Goal: Task Accomplishment & Management: Complete application form

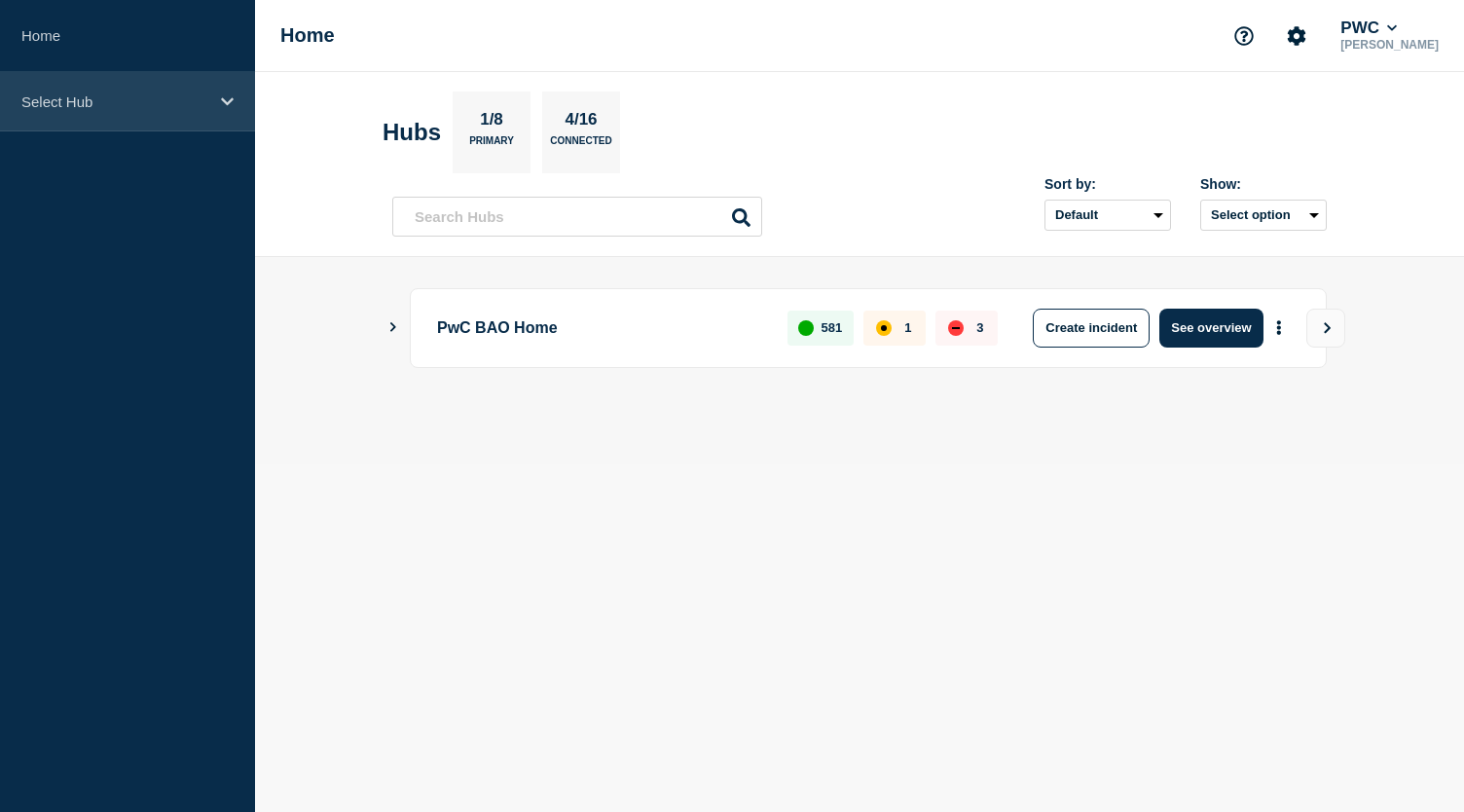
click at [218, 101] on div "Select Hub" at bounding box center [127, 101] width 255 height 59
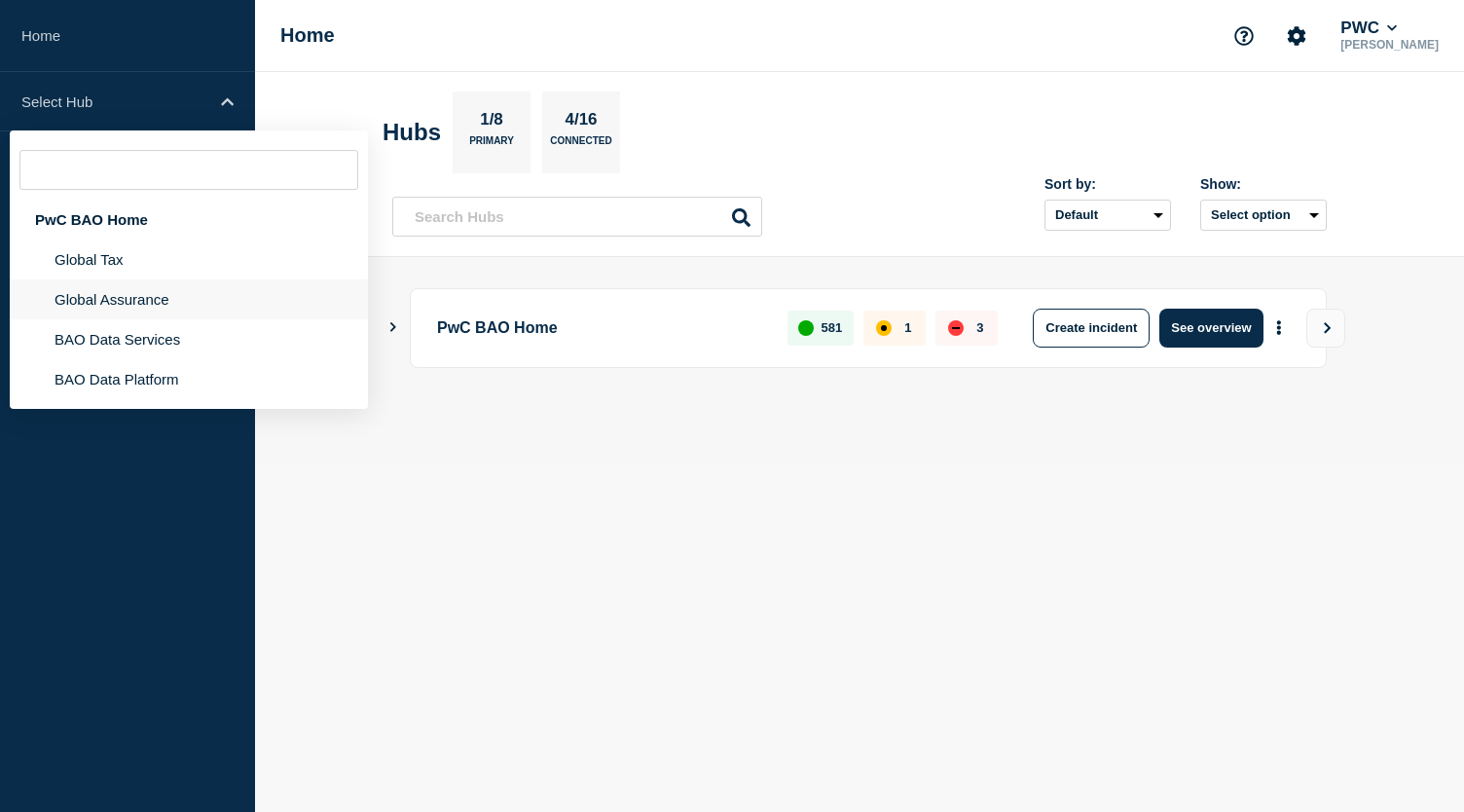
click at [109, 319] on li "Global Assurance" at bounding box center [189, 339] width 358 height 40
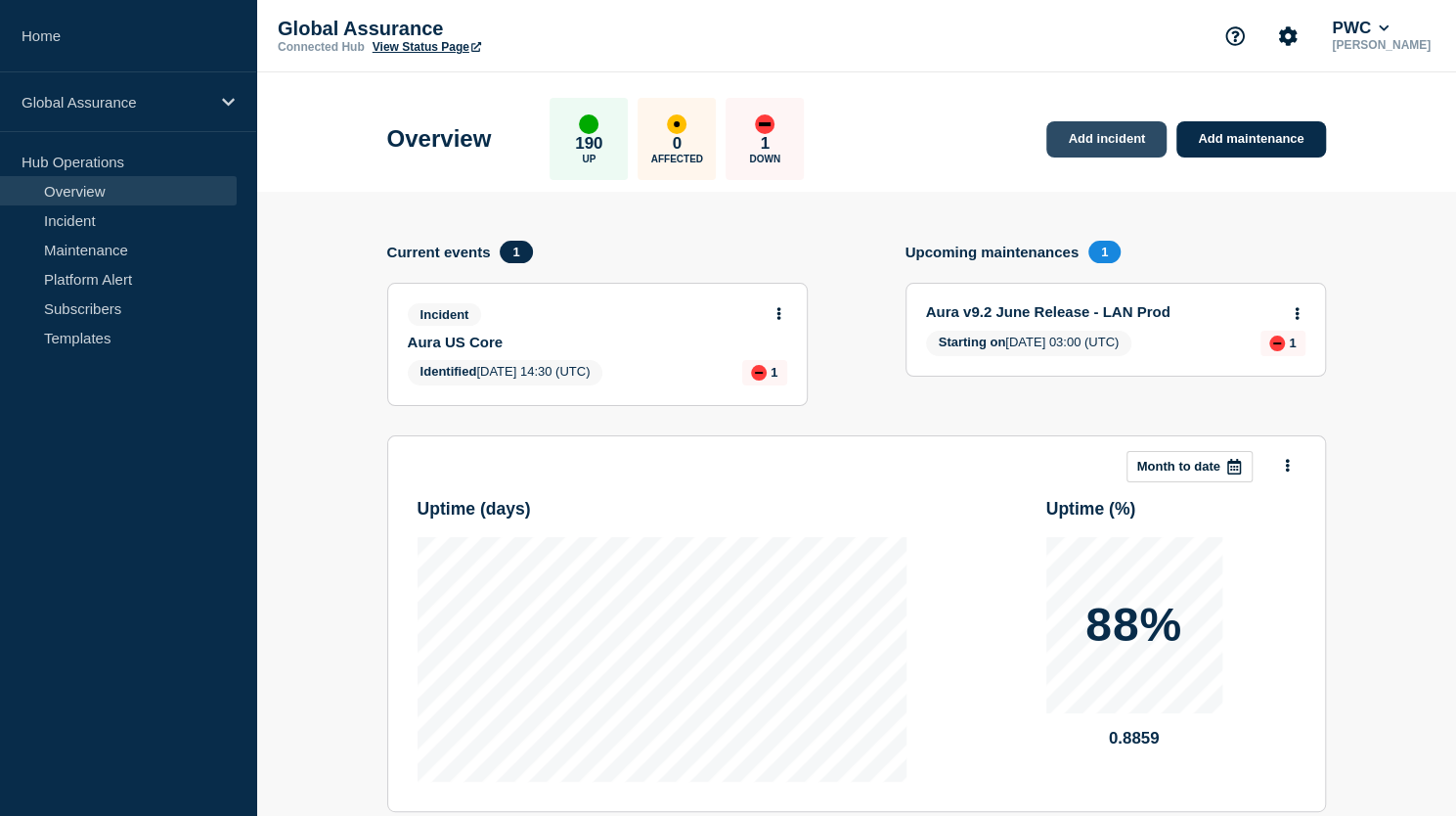
click at [1076, 134] on link "Add incident" at bounding box center [1107, 139] width 121 height 37
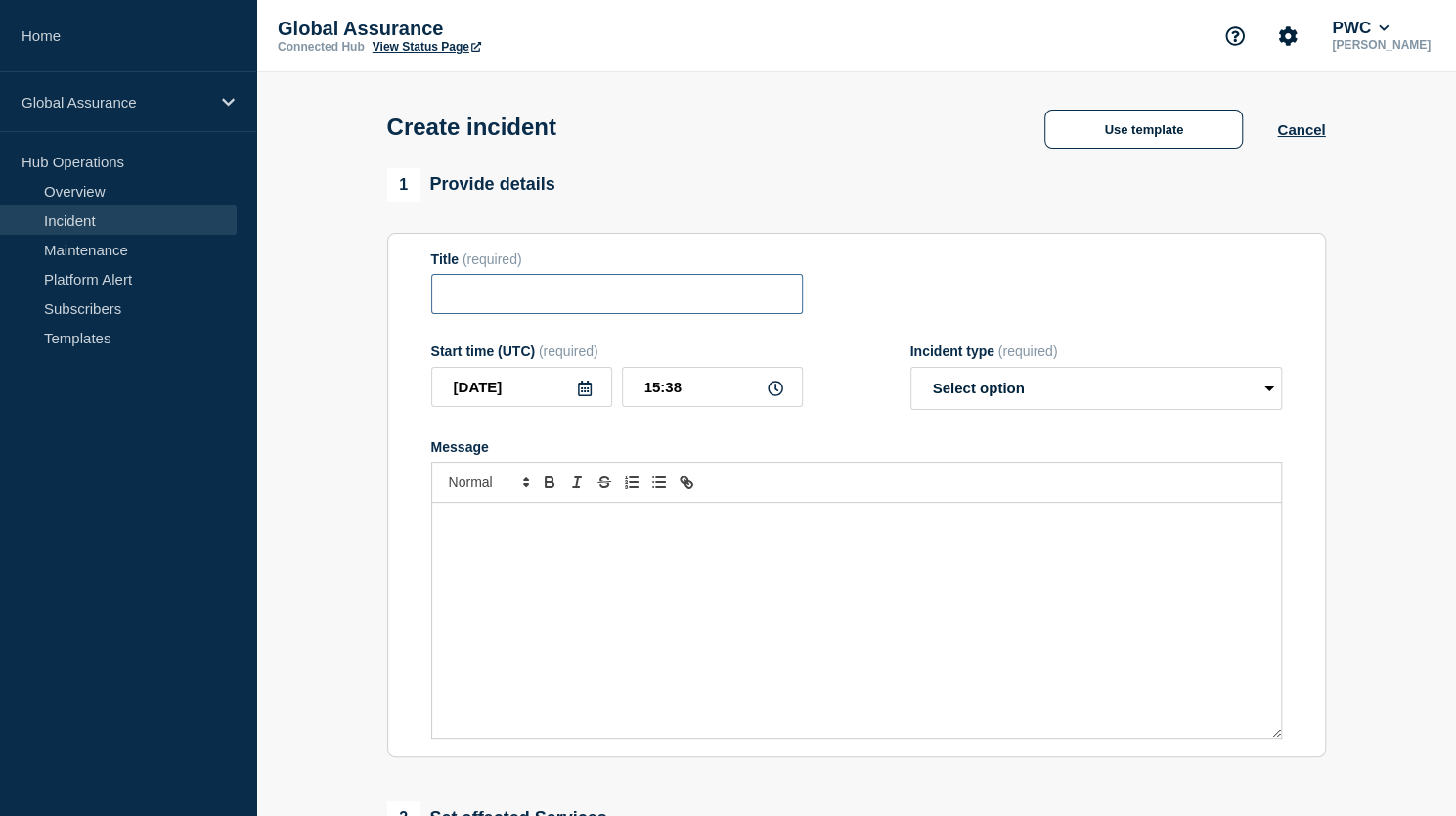
click at [516, 302] on input "Title" at bounding box center [617, 294] width 372 height 41
paste input "INC25478391"
type input "INC25478391 - Aura BR, MIVC, LAN - Inaccessible"
click at [1267, 393] on select "Select option Investigating Identified Monitoring" at bounding box center [1096, 389] width 372 height 44
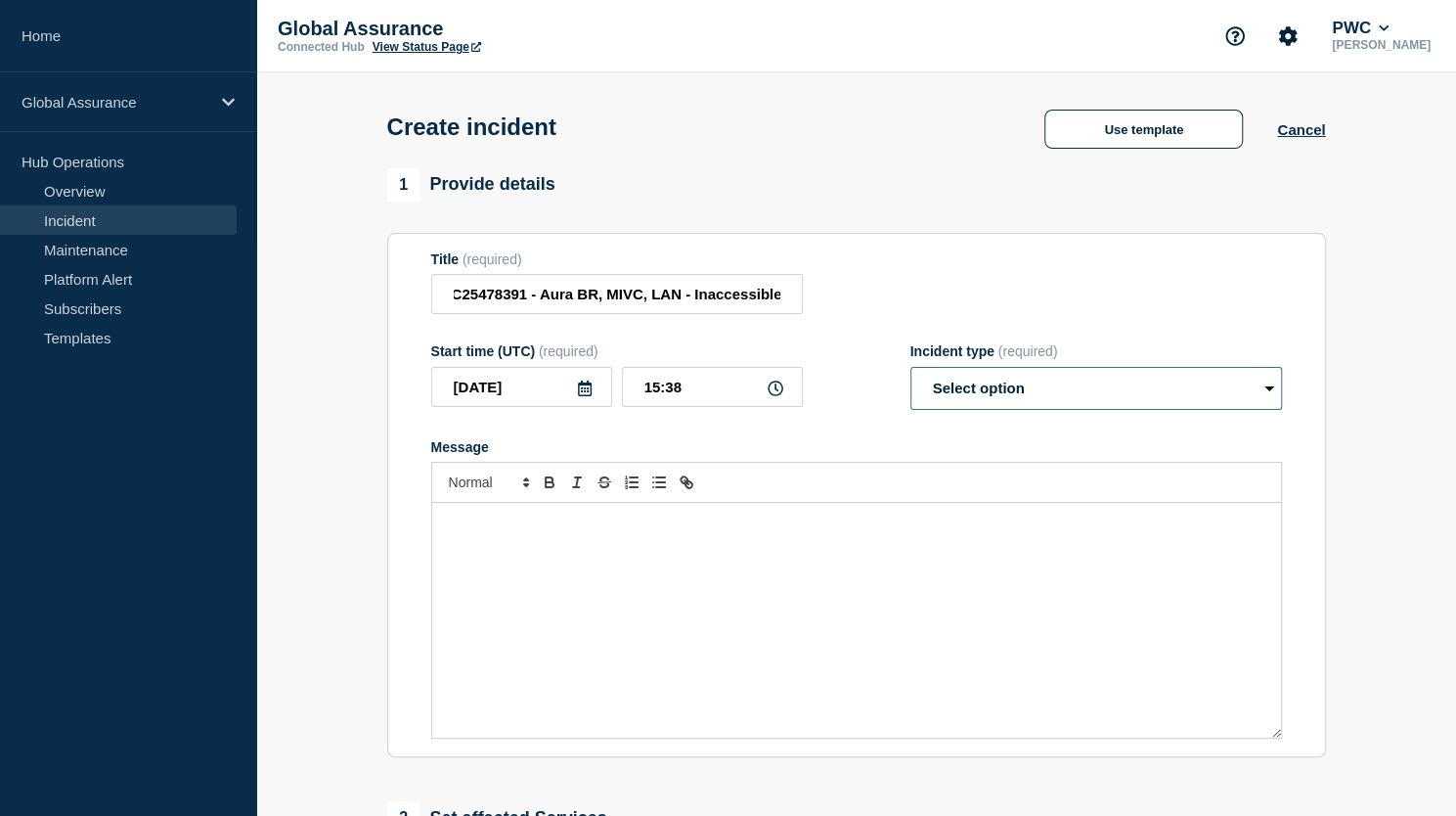
scroll to position [0, 0]
select select "investigating"
click at [910, 371] on select "Select option Investigating Identified Monitoring" at bounding box center [1096, 389] width 372 height 44
click at [513, 546] on div "Message" at bounding box center [857, 619] width 849 height 234
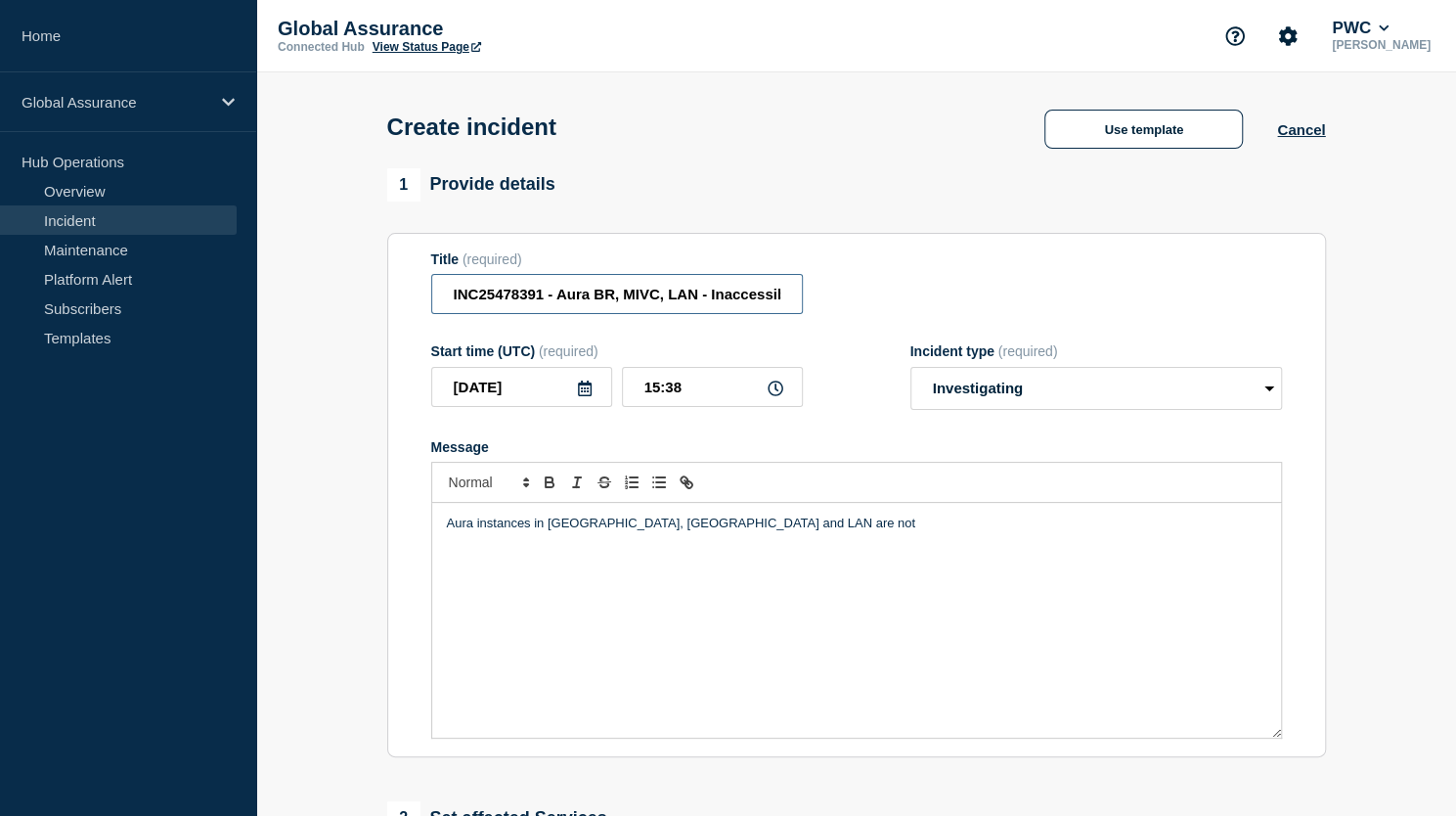
click at [619, 297] on input "INC25478391 - Aura BR, MIVC, LAN - Inaccessible" at bounding box center [617, 294] width 372 height 41
drag, startPoint x: 592, startPoint y: 293, endPoint x: 853, endPoint y: 287, distance: 261.1
click at [853, 287] on div "Title (required) INC25478391 - Aura MIVC, LAN - Inaccessible" at bounding box center [857, 283] width 851 height 63
type input "INC25478391 - Aura Instances Inaccessible"
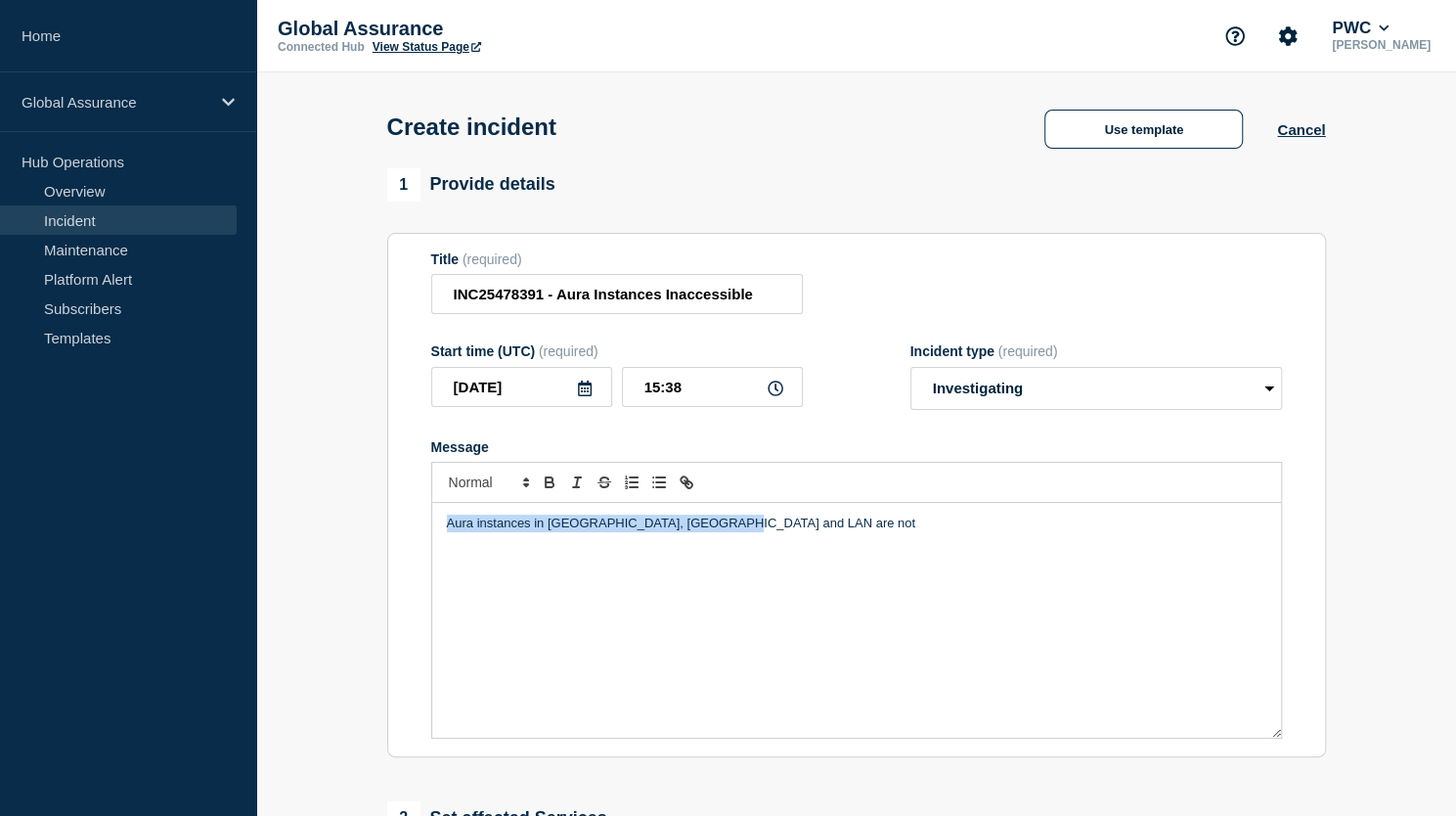
drag, startPoint x: 445, startPoint y: 529, endPoint x: 739, endPoint y: 531, distance: 294.0
click at [739, 531] on p "Aura instances in Brazil, MIVC and LAN are not" at bounding box center [857, 523] width 819 height 18
click at [712, 530] on p "Aura instances in Brazil, MIVC and LAN are not" at bounding box center [857, 523] width 819 height 18
click at [569, 527] on p "Aura instances in Brazil, MIVC and LAN are not" at bounding box center [857, 523] width 819 height 18
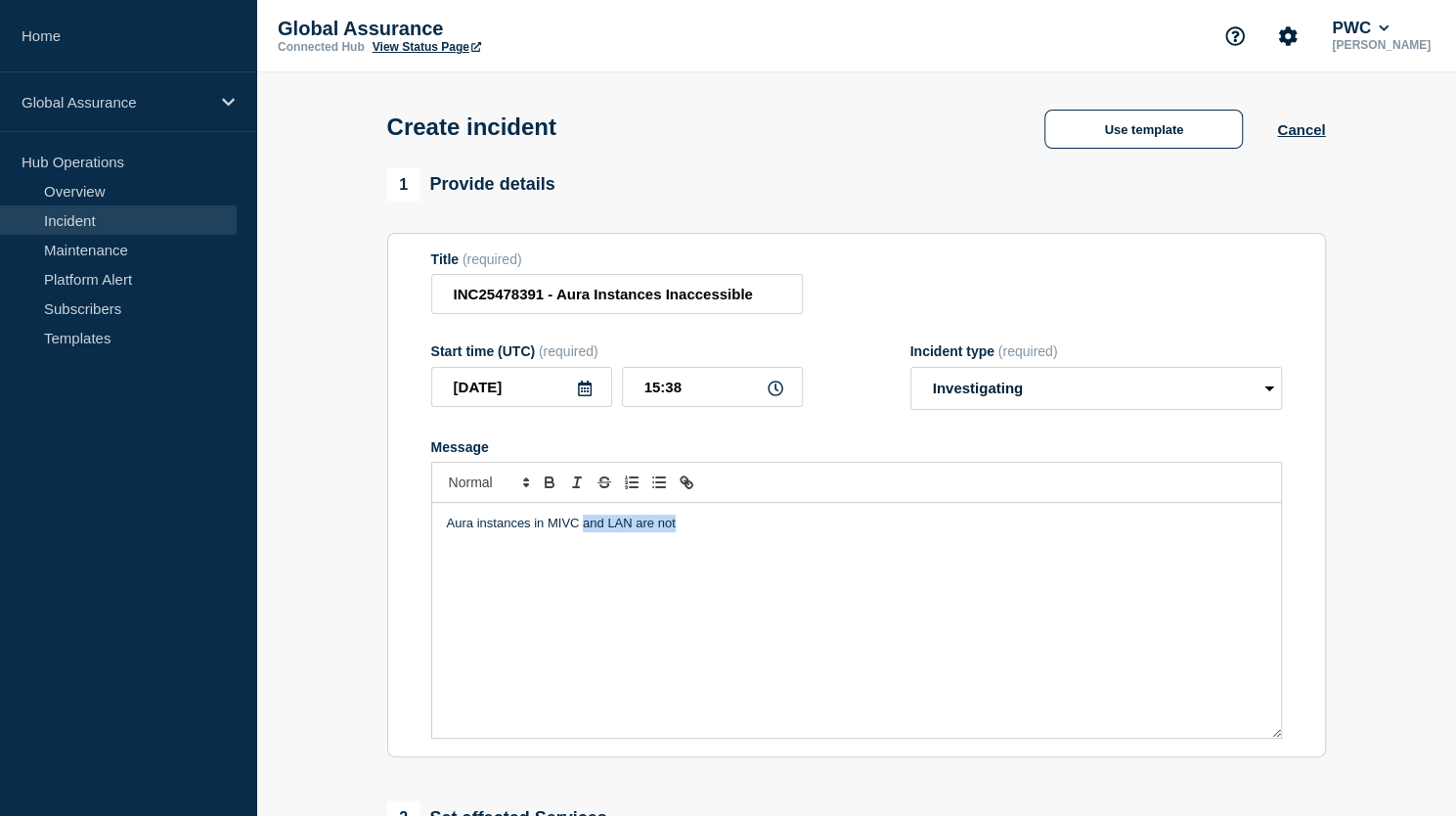
drag, startPoint x: 582, startPoint y: 527, endPoint x: 675, endPoint y: 526, distance: 93.0
click at [675, 526] on p "Aura instances in MIVC and LAN are not" at bounding box center [857, 523] width 819 height 18
click at [642, 531] on p "Aura instances in MIVC, LAN," at bounding box center [857, 523] width 819 height 18
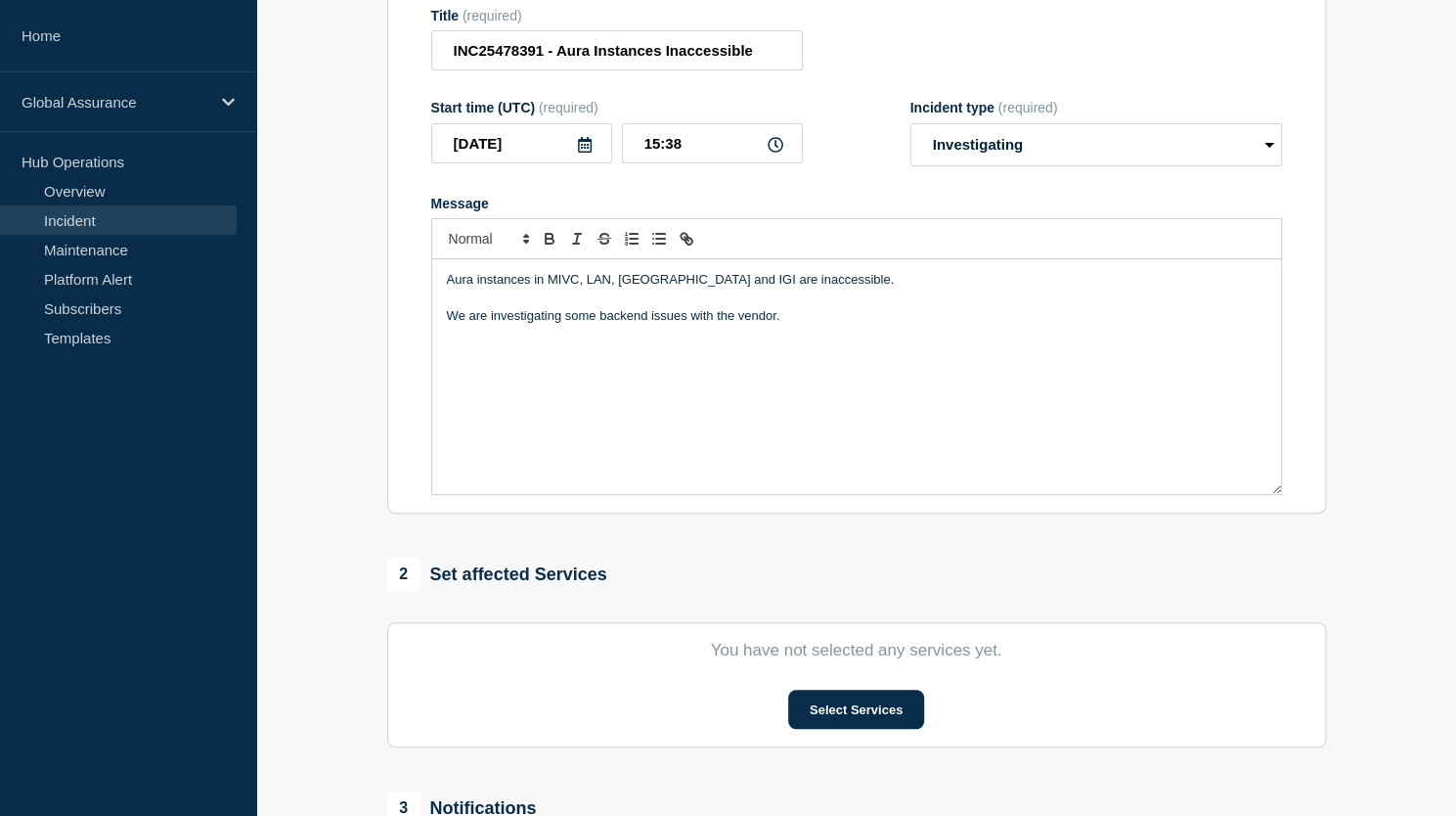
scroll to position [342, 0]
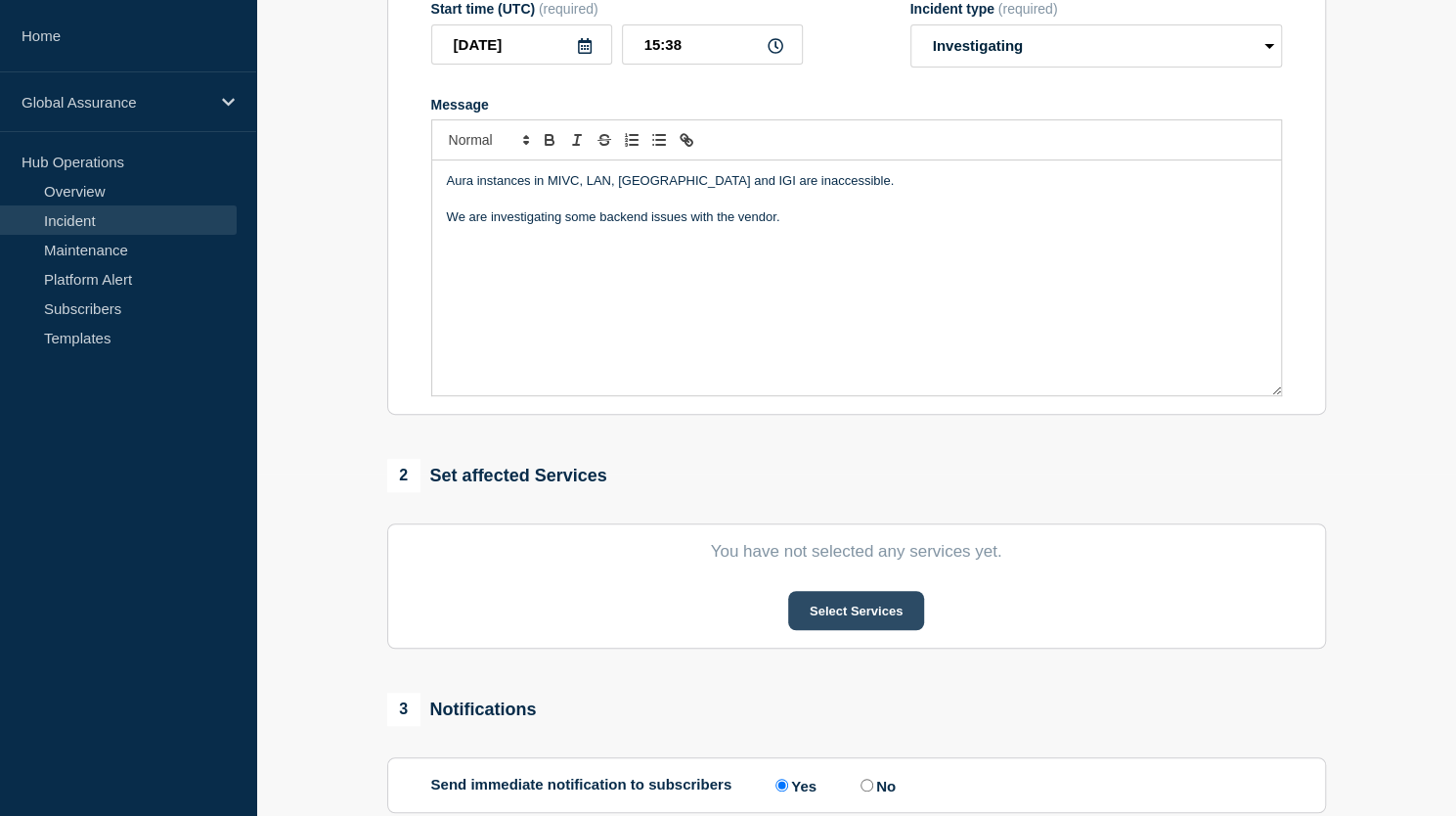
click at [853, 607] on button "Select Services" at bounding box center [856, 610] width 136 height 40
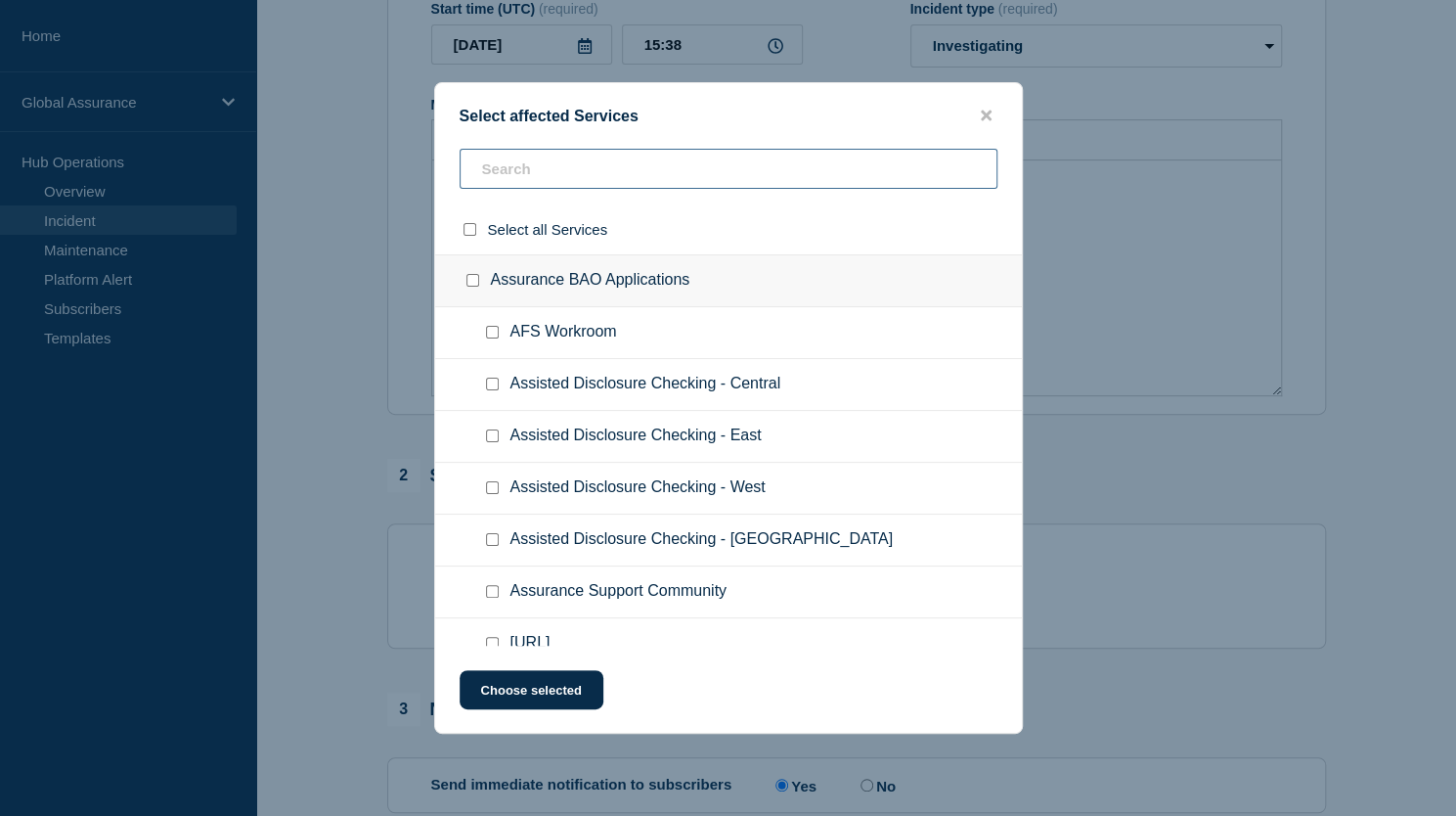
click at [560, 173] on input "text" at bounding box center [729, 168] width 538 height 41
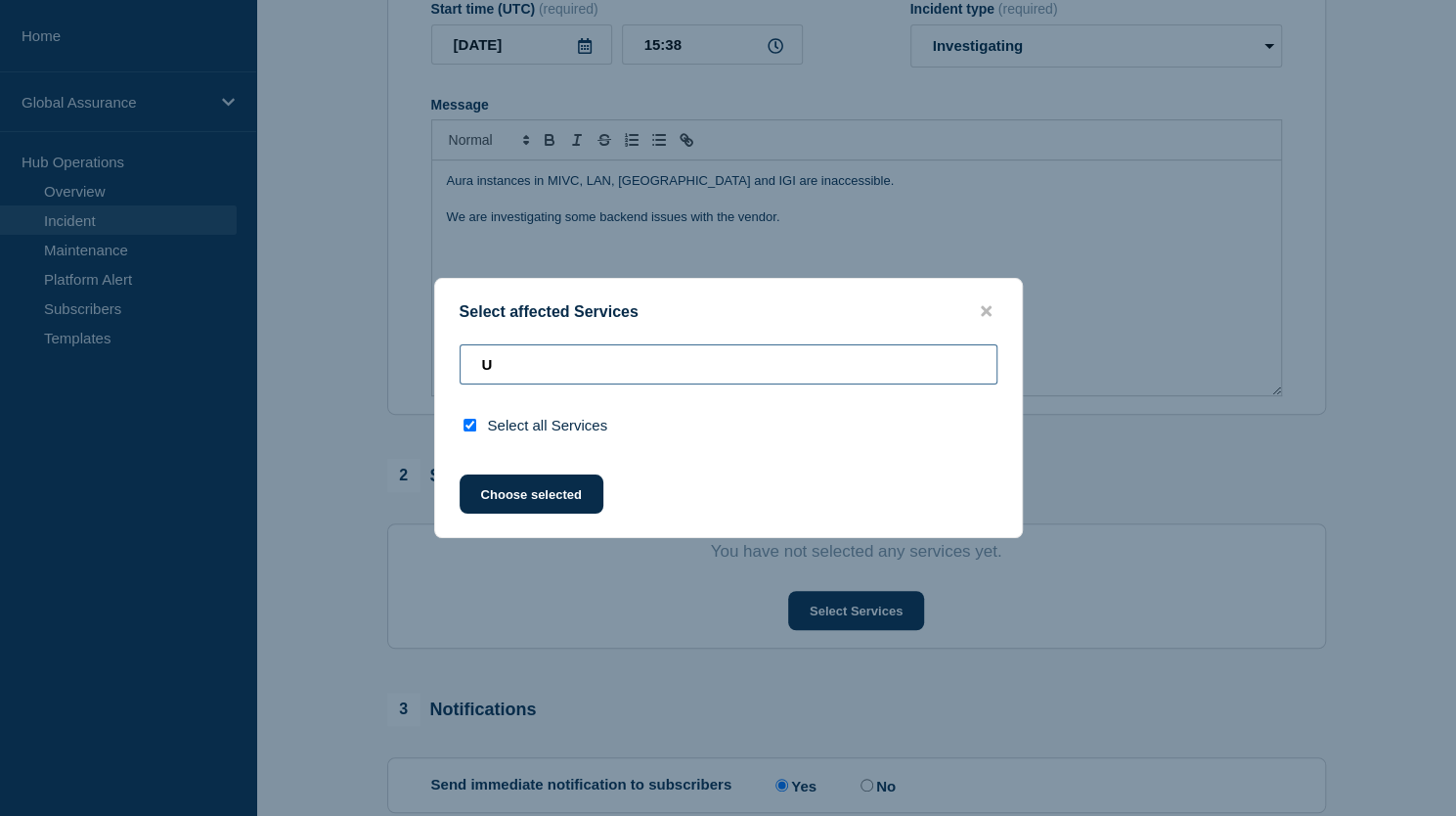
type input "UK"
checkbox input "true"
drag, startPoint x: 530, startPoint y: 373, endPoint x: 439, endPoint y: 363, distance: 91.5
click at [439, 400] on div "UK" at bounding box center [728, 424] width 587 height 49
checkbox input "false"
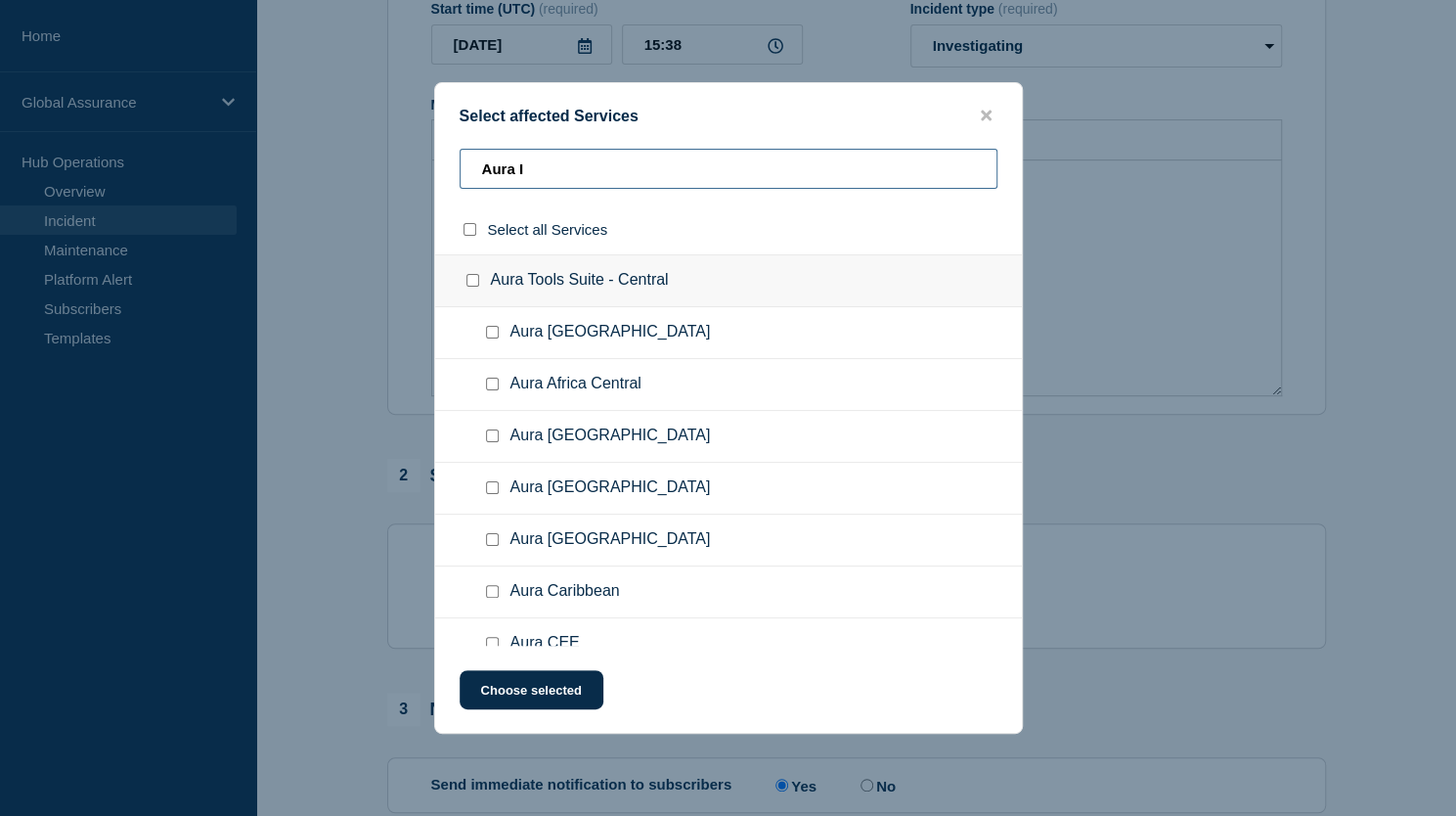
type input "Aura IK"
checkbox input "true"
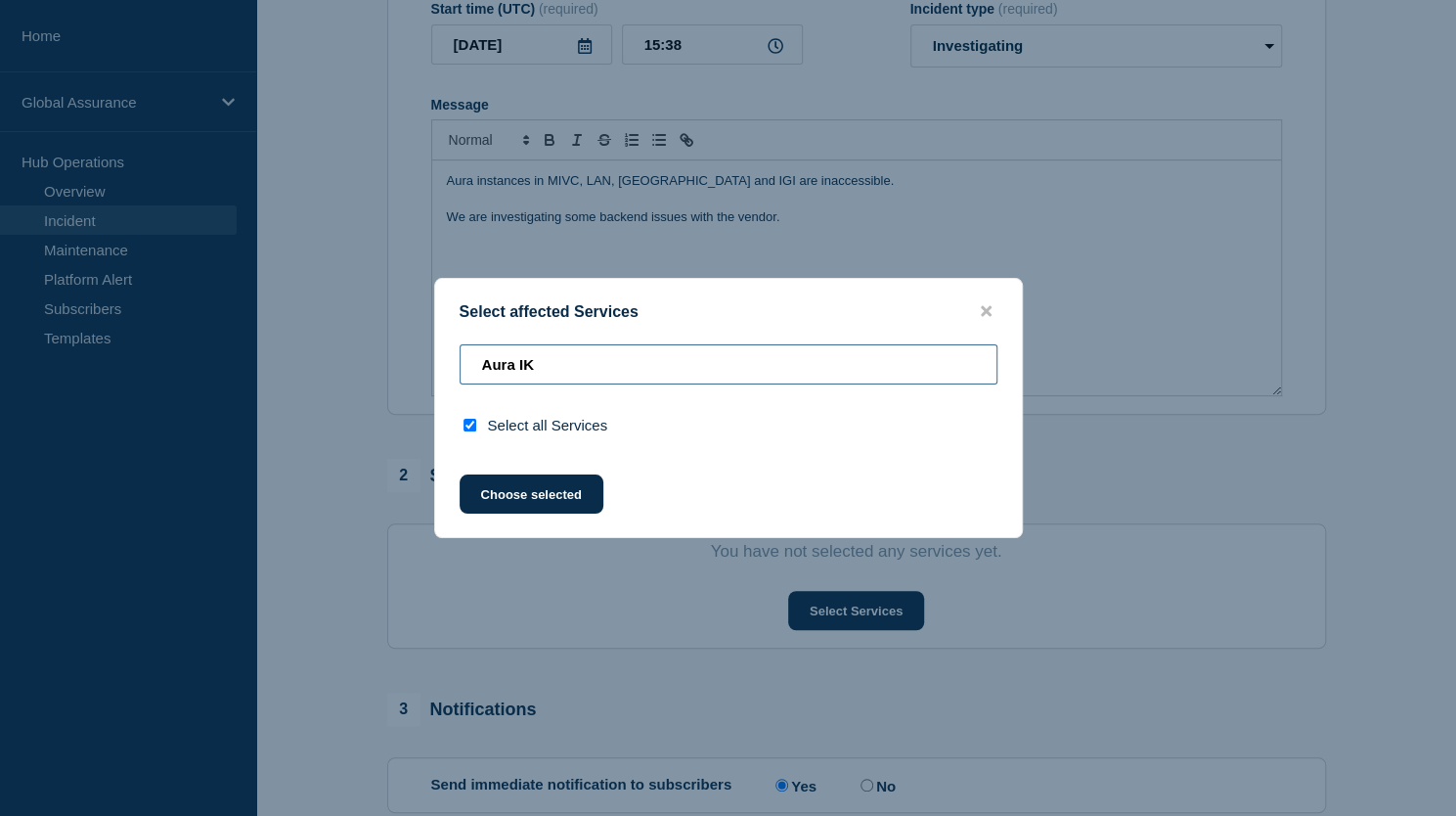
type input "Aura I"
checkbox input "false"
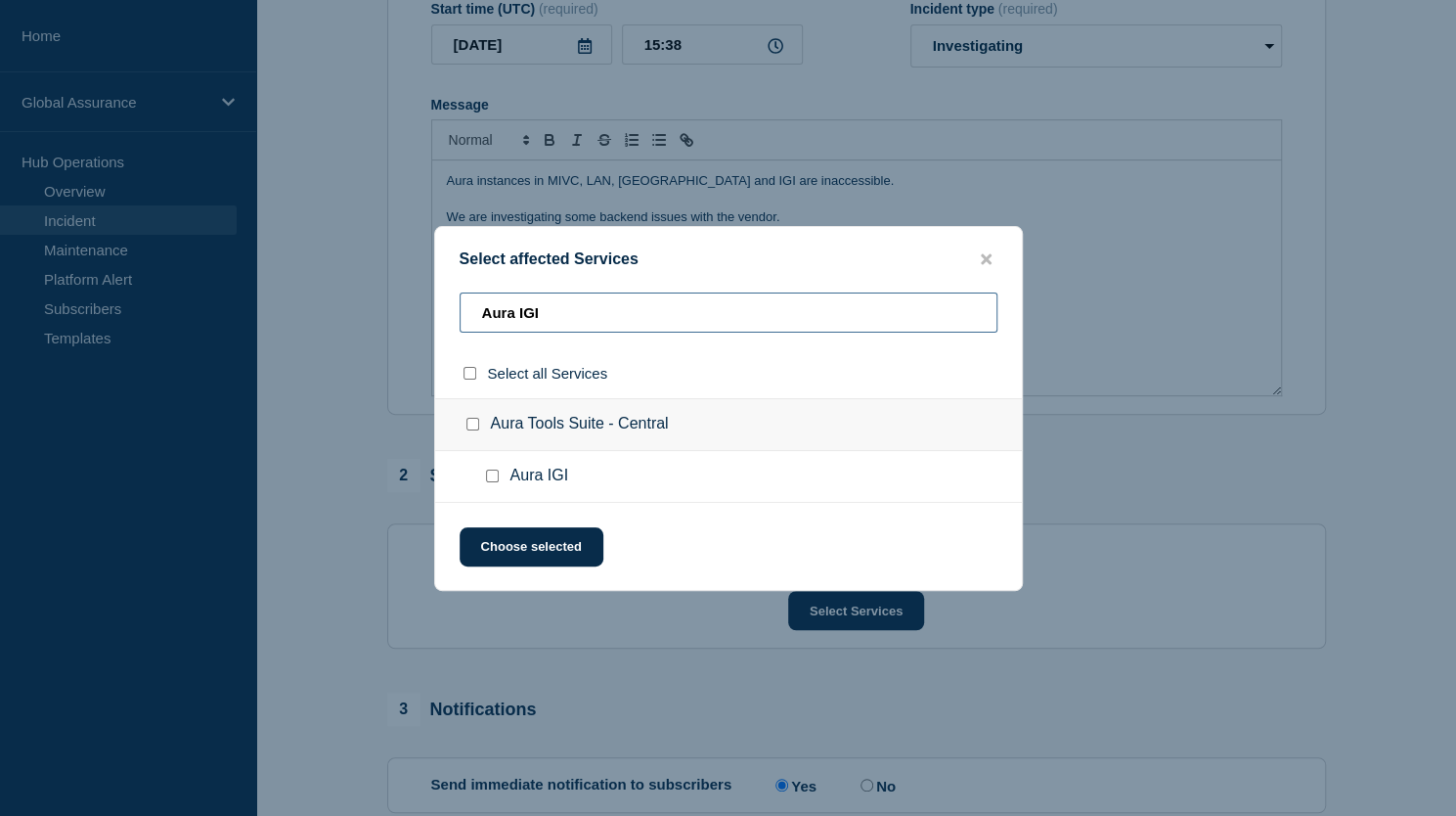
type input "Aura IGI"
click at [491, 473] on input "Aura IGI checkbox" at bounding box center [492, 476] width 13 height 13
checkbox input "true"
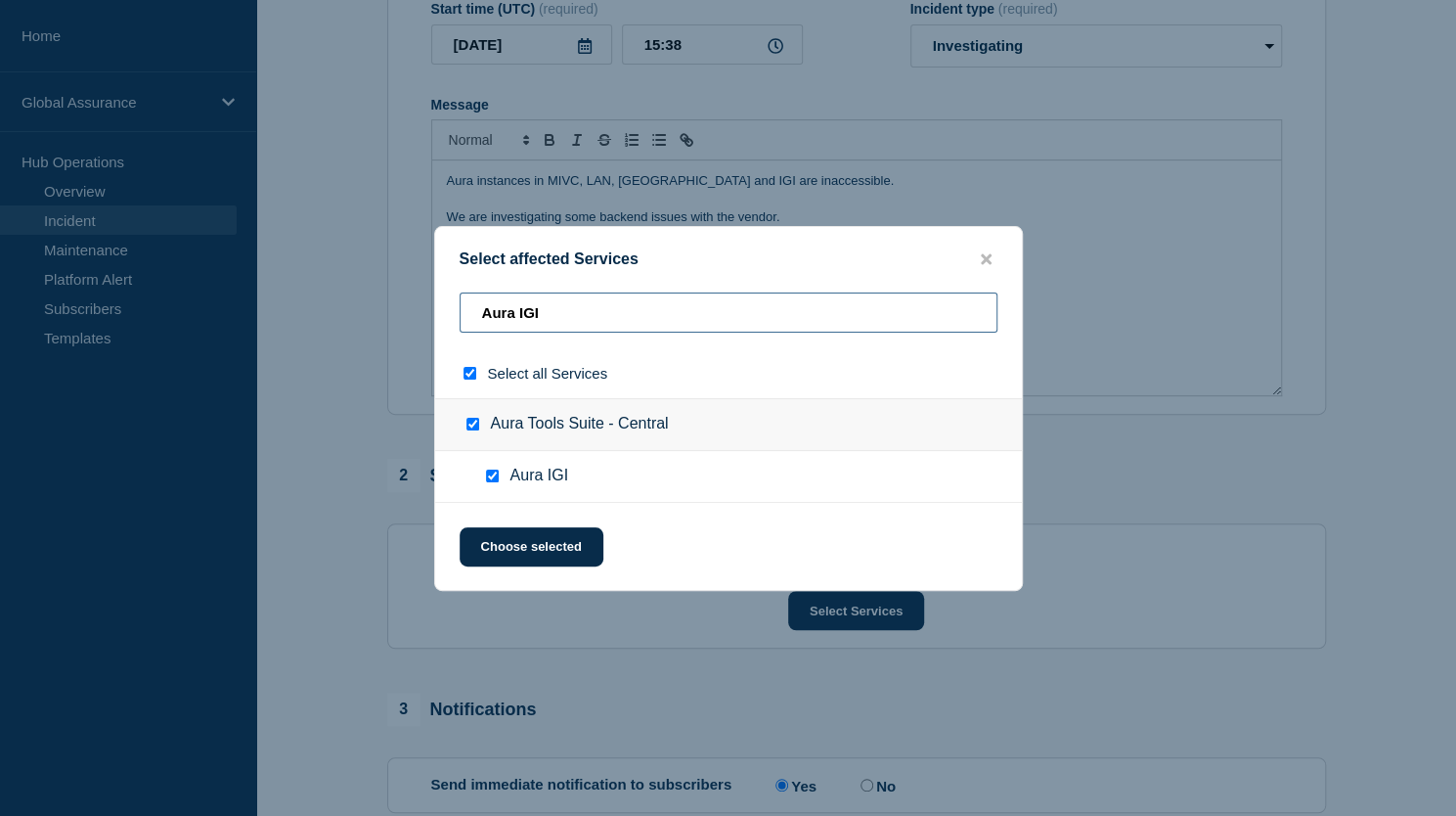
drag, startPoint x: 550, startPoint y: 310, endPoint x: 464, endPoint y: 310, distance: 86.0
click at [464, 310] on input "Aura IGI" at bounding box center [729, 313] width 538 height 41
type input "A"
checkbox input "false"
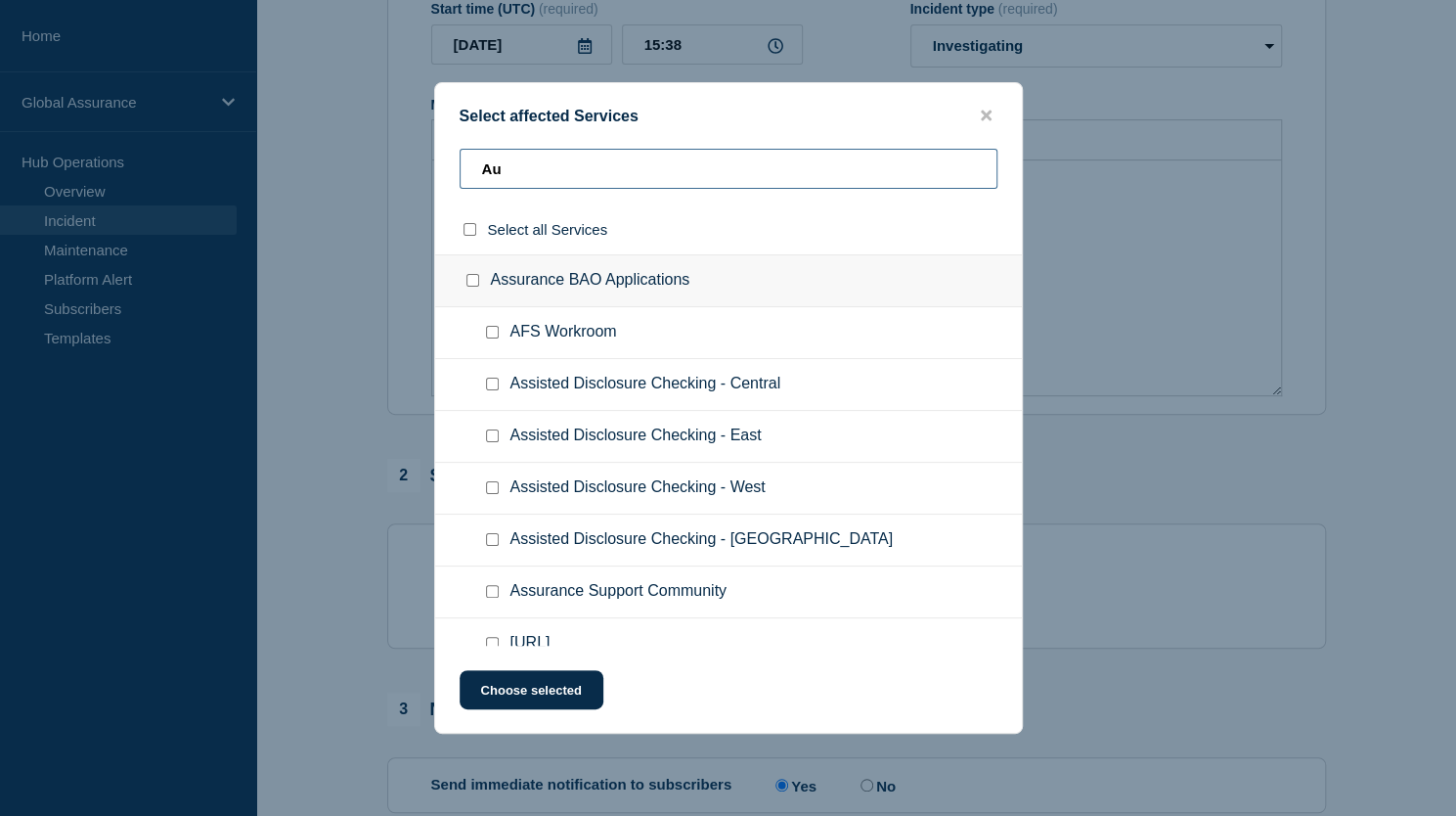
click at [464, 310] on div "Au Select all Services Assurance BAO Applications AFS Workroom Assisted Disclos…" at bounding box center [728, 397] width 587 height 497
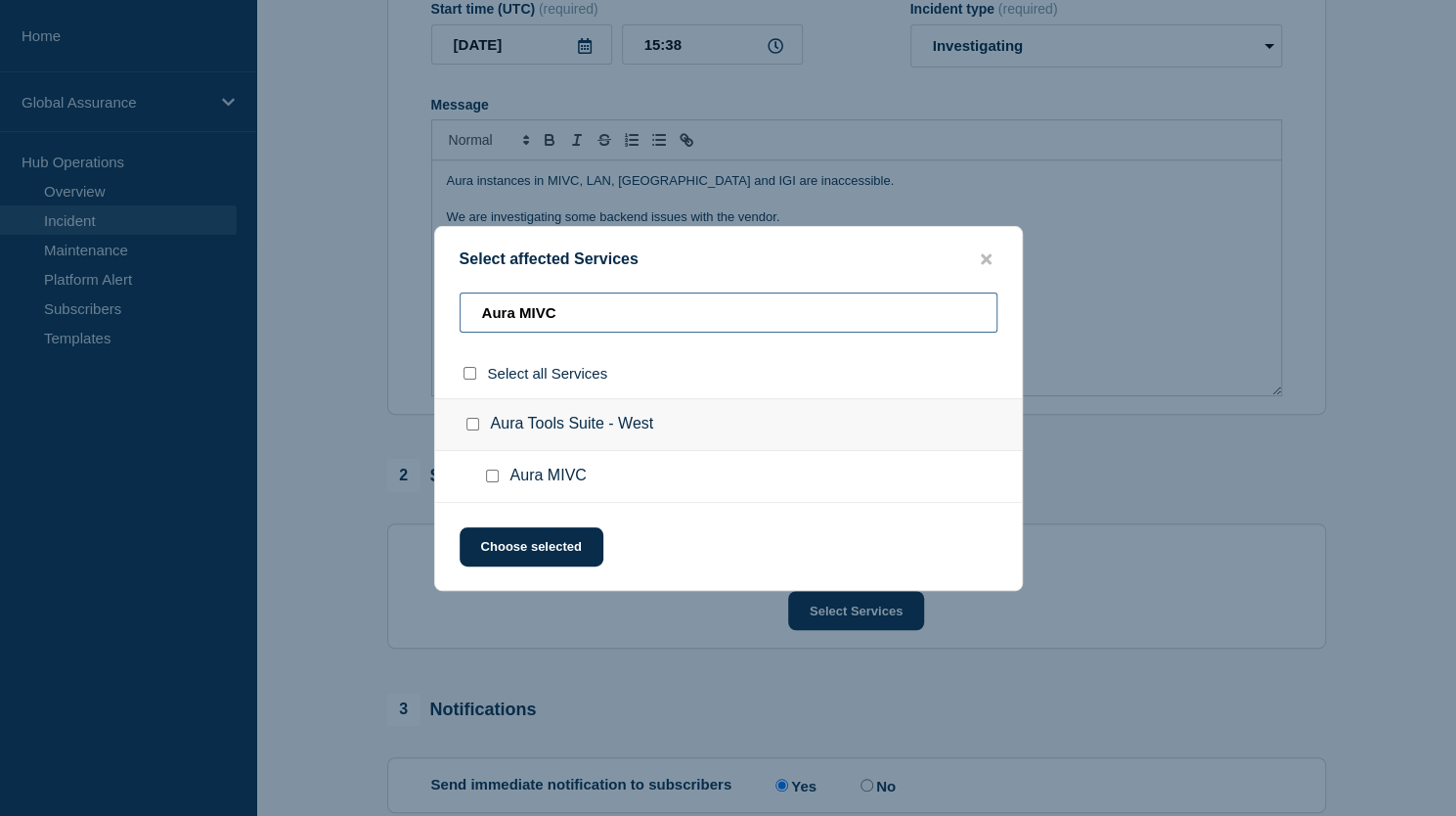
type input "Aura MIVC"
click at [493, 476] on input "Aura MIVC checkbox" at bounding box center [492, 476] width 13 height 13
checkbox input "true"
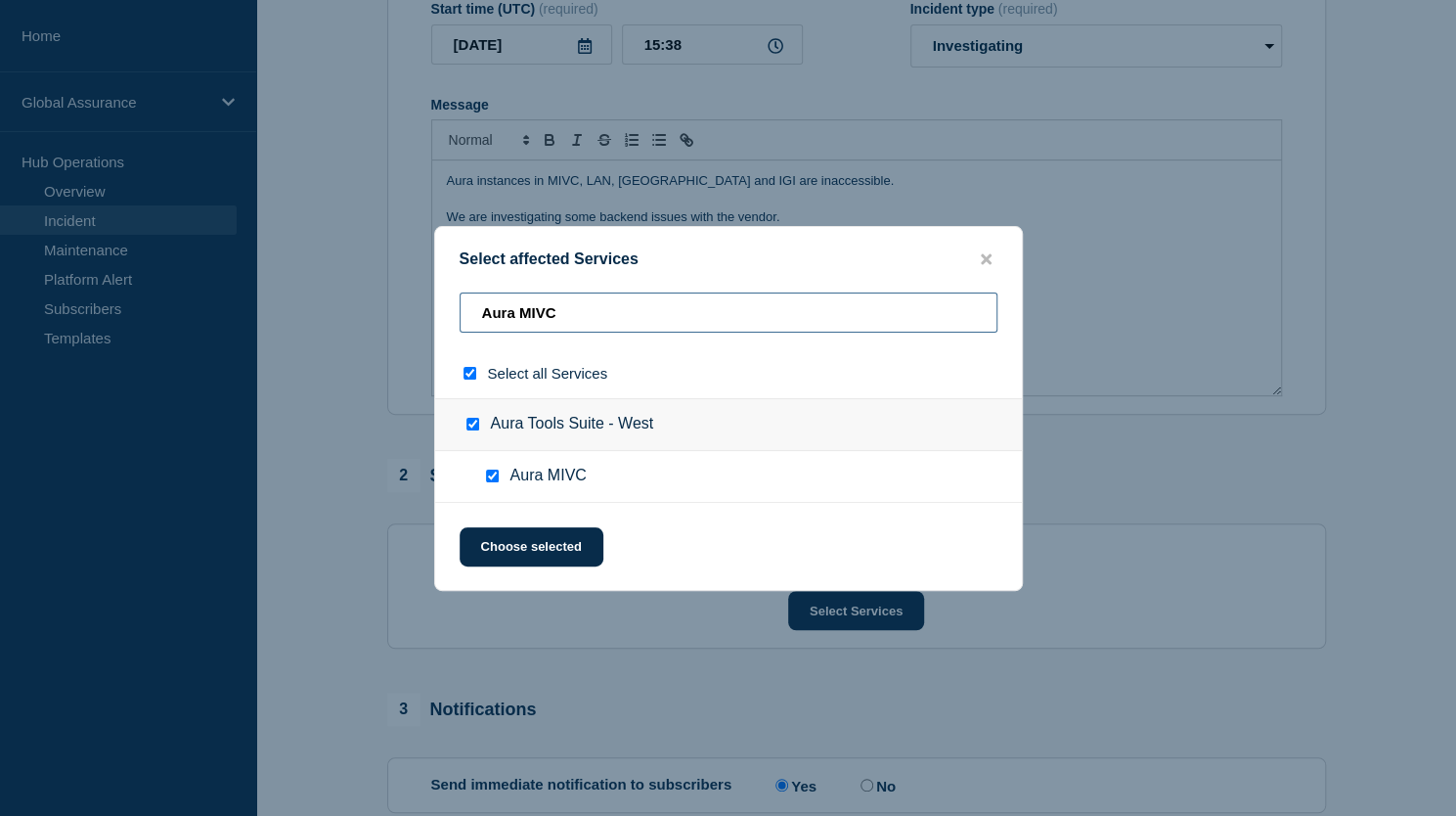
drag, startPoint x: 566, startPoint y: 313, endPoint x: 460, endPoint y: 314, distance: 106.0
click at [460, 314] on input "Aura MIVC" at bounding box center [729, 313] width 538 height 41
type input "A"
checkbox input "false"
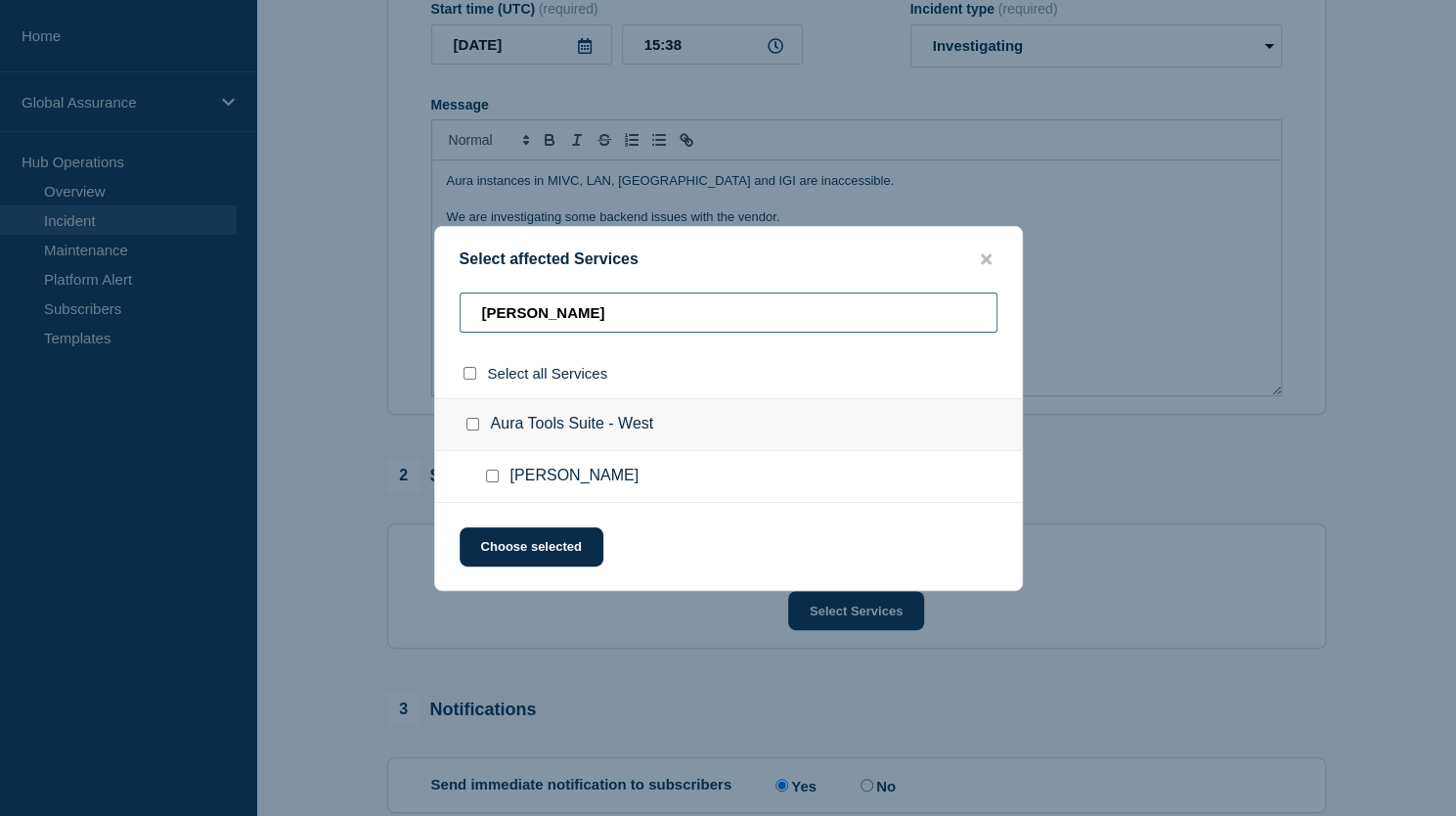
type input "Aura LAN"
click at [493, 475] on input "Aura LAN checkbox" at bounding box center [492, 476] width 13 height 13
checkbox input "true"
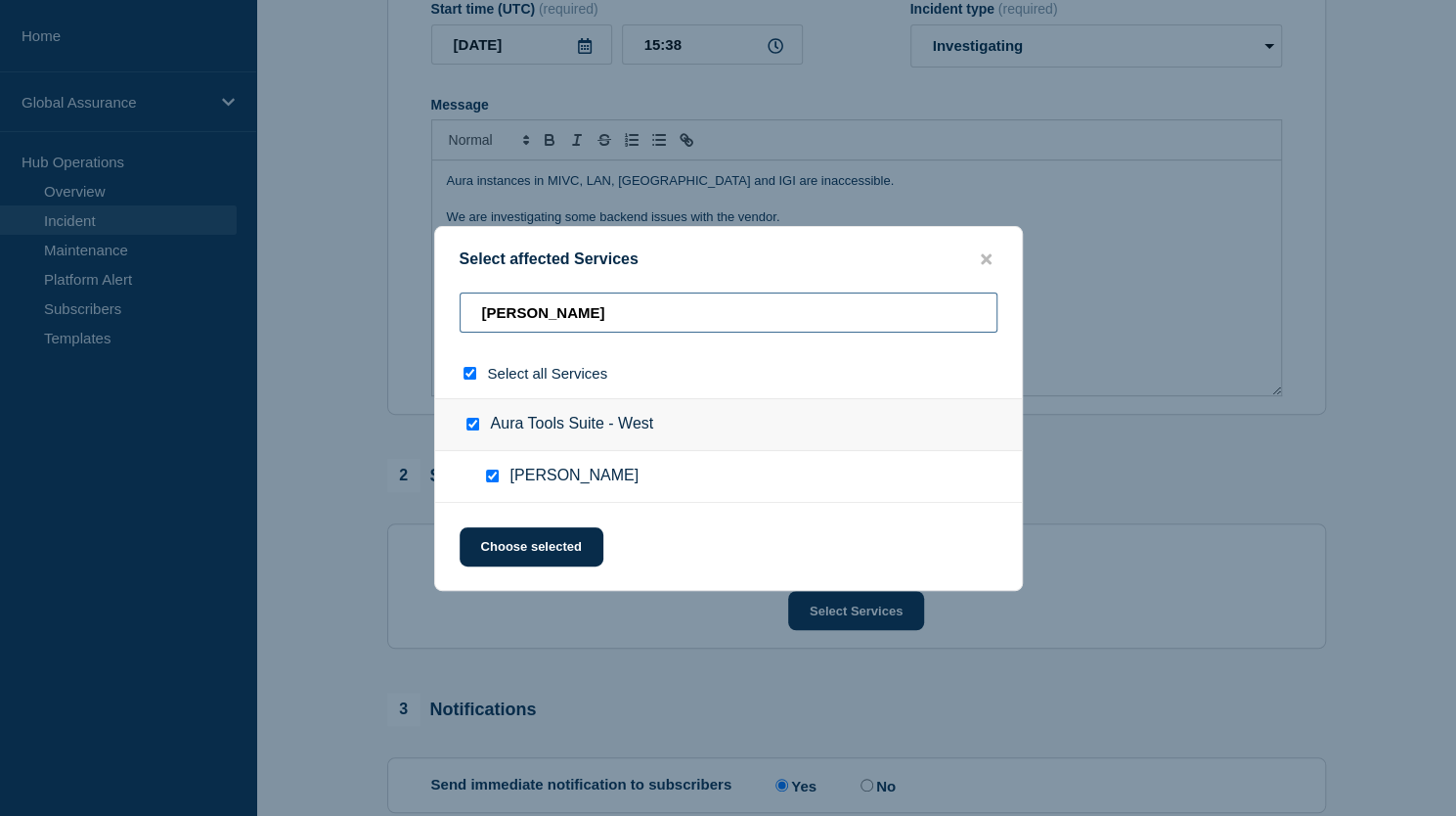
click at [598, 315] on input "Aura LAN" at bounding box center [729, 313] width 538 height 41
type input "Aura"
checkbox input "false"
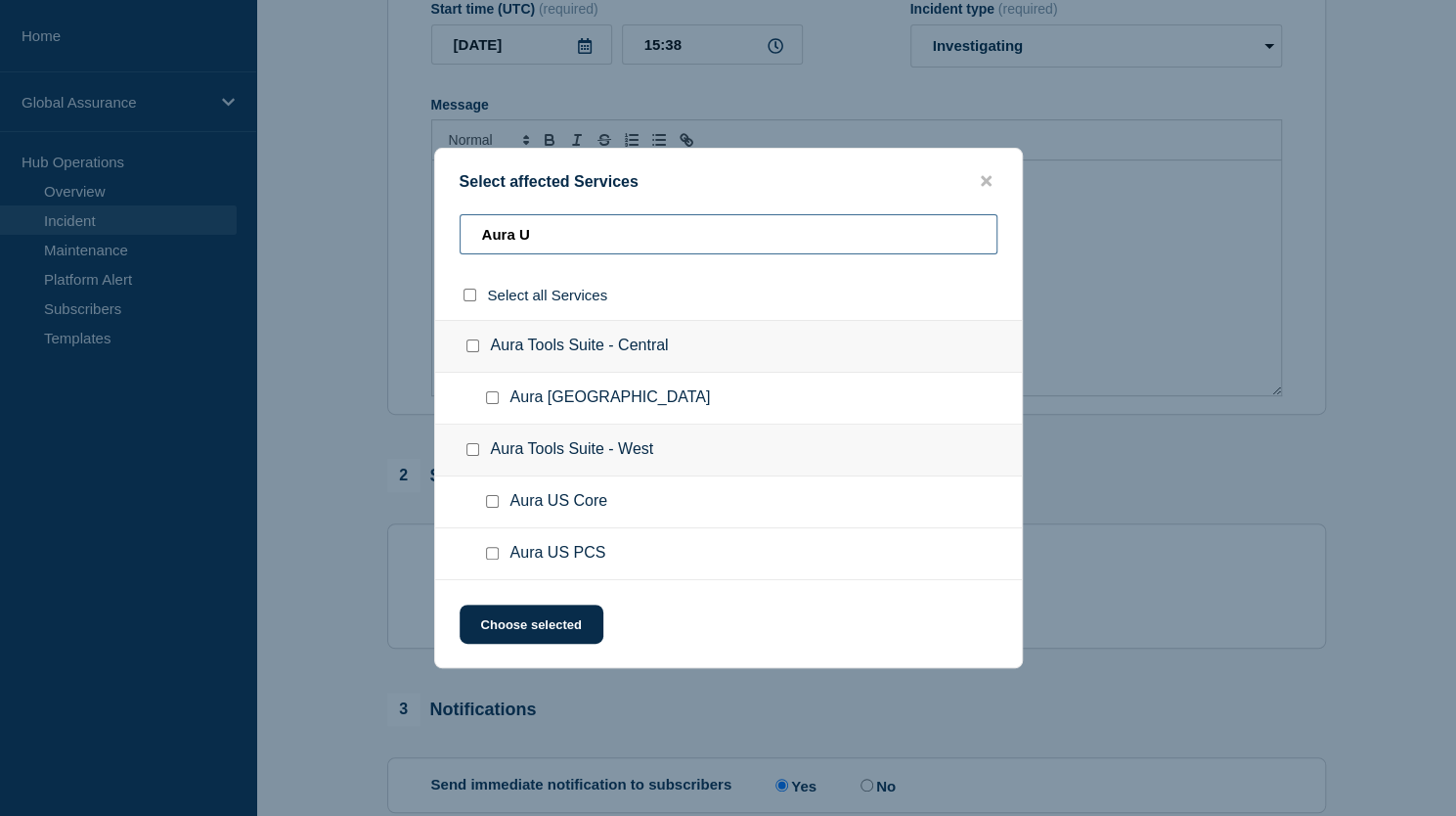
type input "Aura UK"
checkbox input "true"
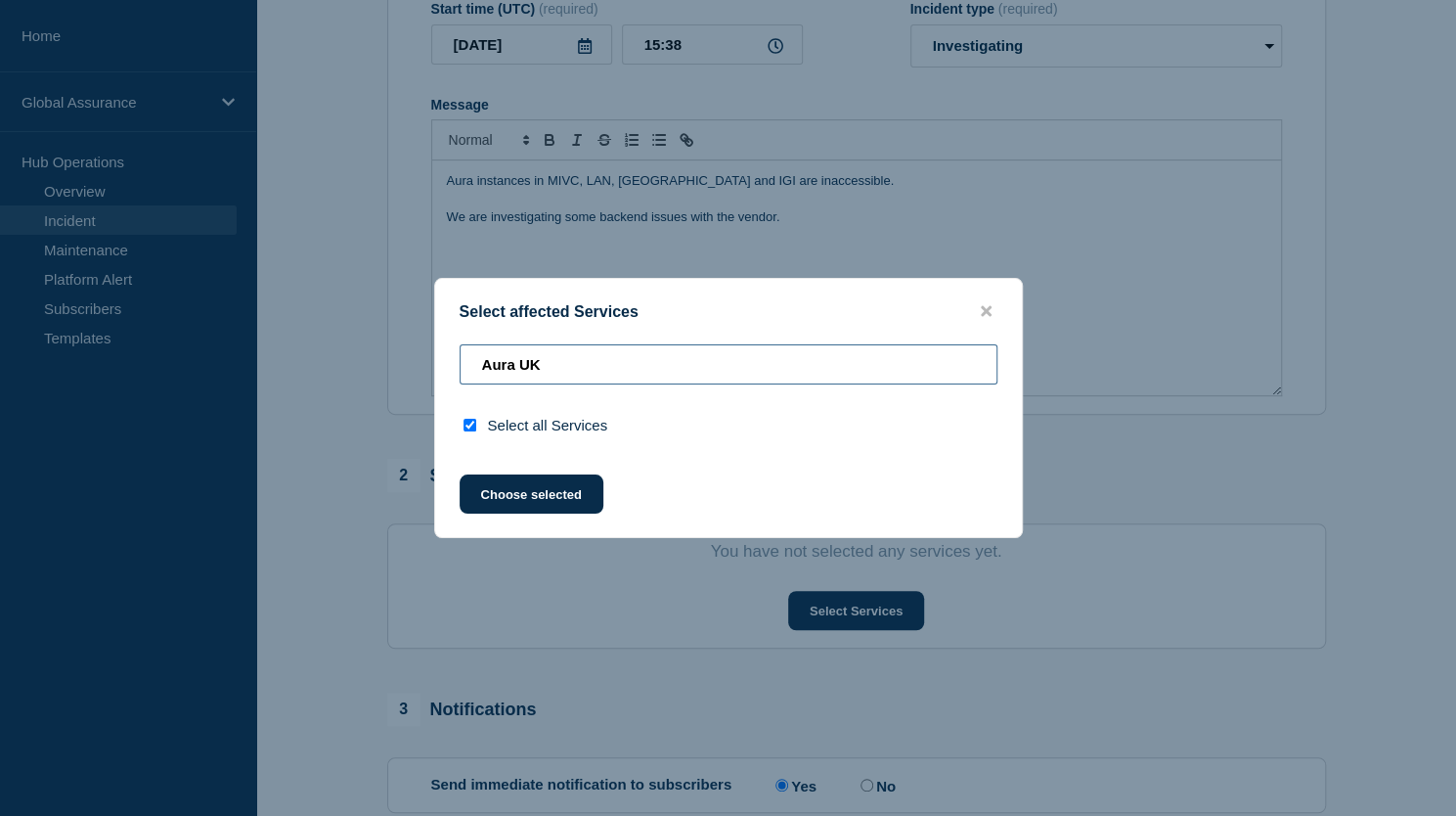
type input "Aura U"
checkbox input "false"
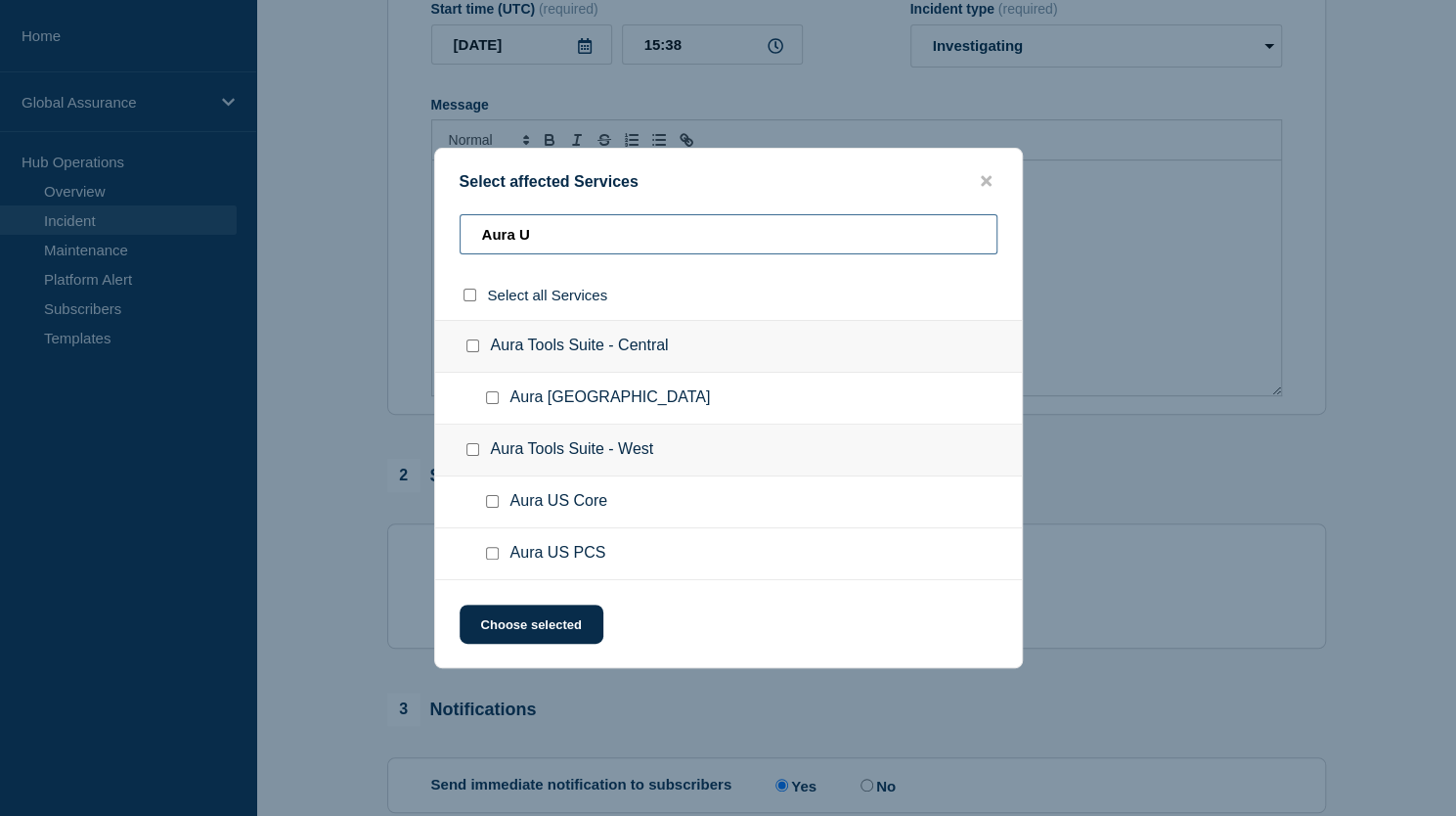
type input "Aura U"
click at [492, 396] on input "Aura United Kingdom checkbox" at bounding box center [492, 397] width 13 height 13
checkbox input "true"
click at [540, 619] on button "Choose selected" at bounding box center [531, 624] width 143 height 40
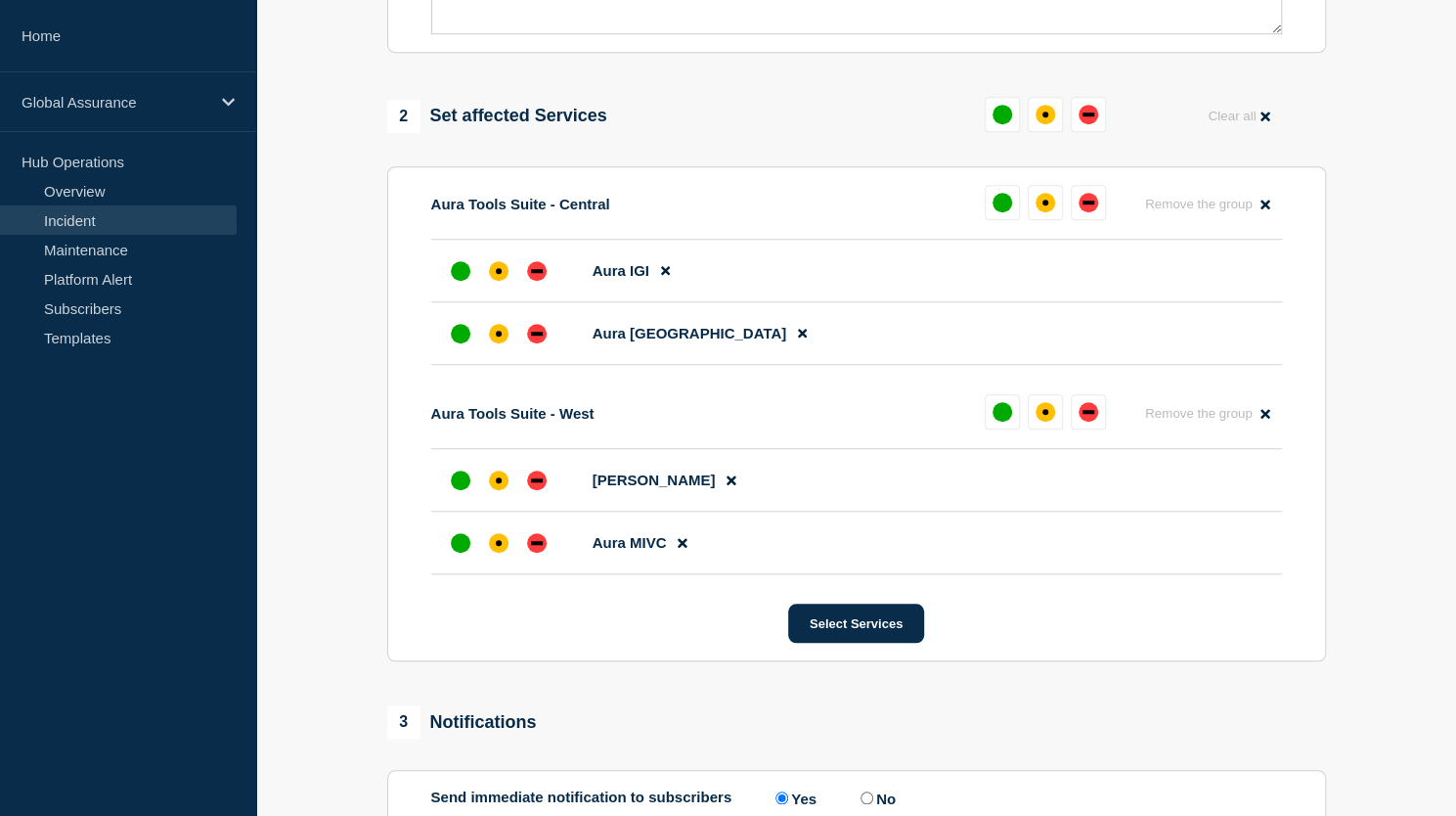
scroll to position [709, 0]
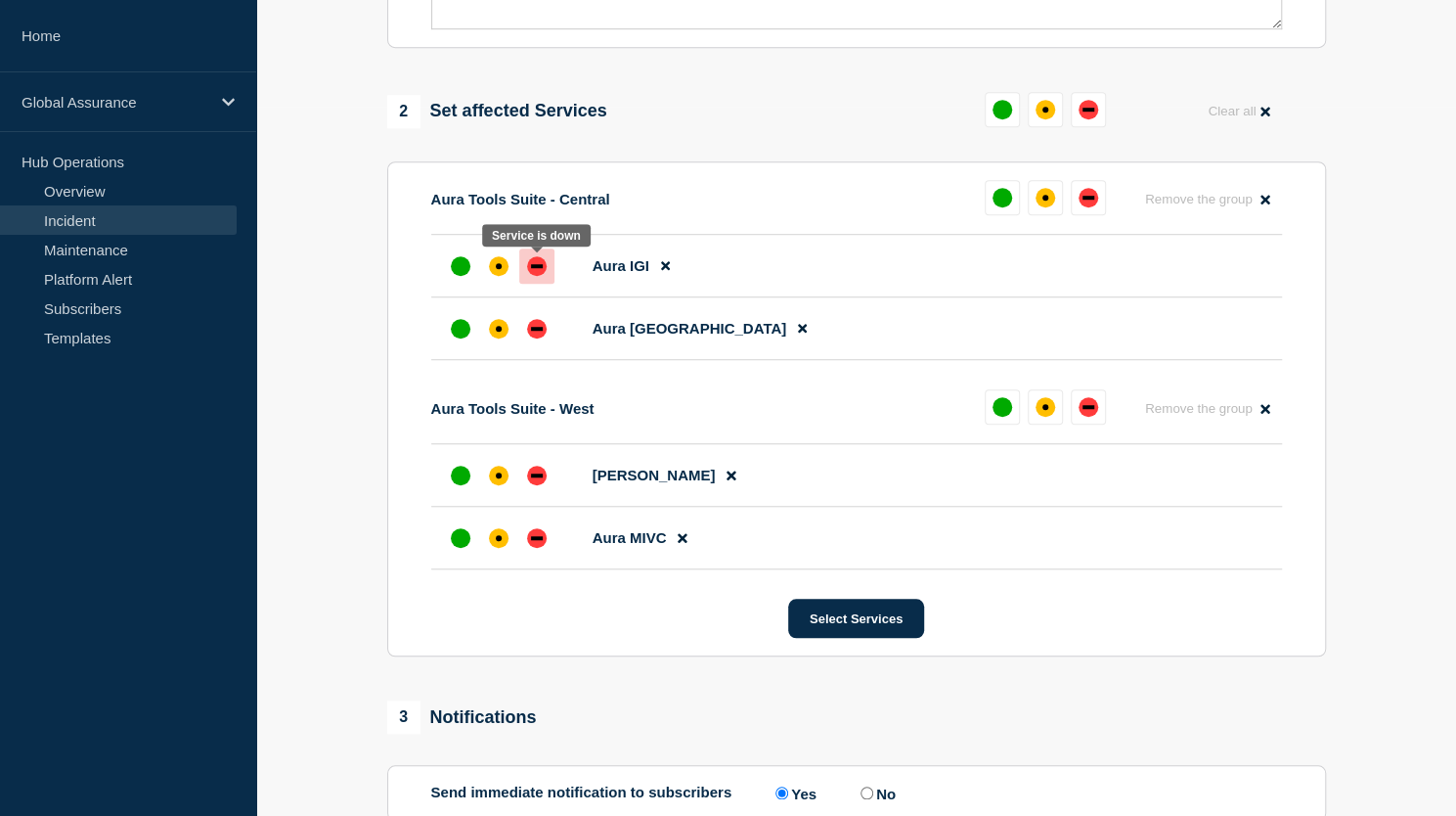
click at [541, 273] on div "down" at bounding box center [537, 266] width 20 height 20
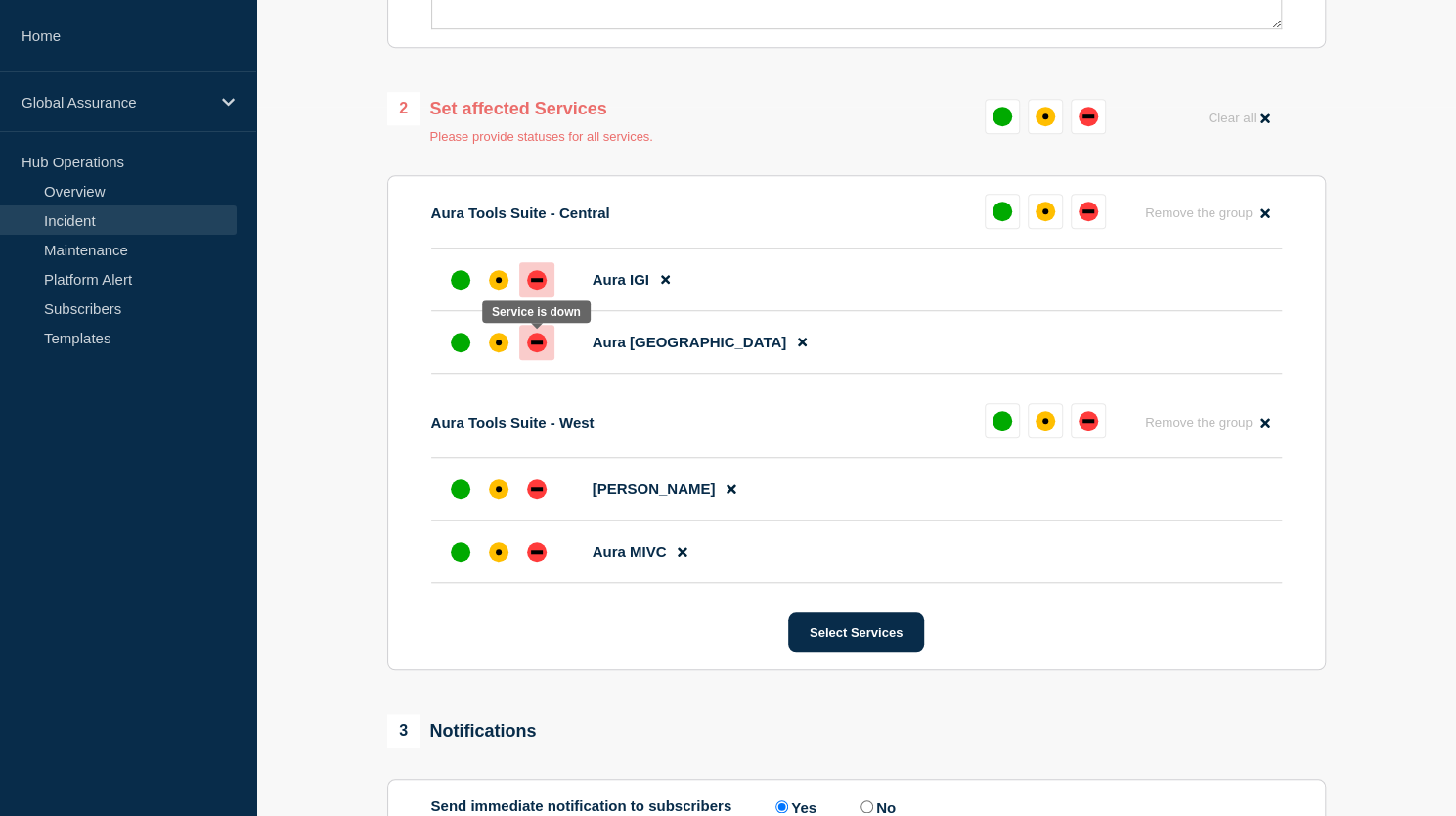
click at [544, 341] on div "down" at bounding box center [537, 342] width 20 height 20
click at [536, 484] on div "down" at bounding box center [537, 489] width 20 height 20
click at [532, 554] on div "down" at bounding box center [537, 552] width 12 height 4
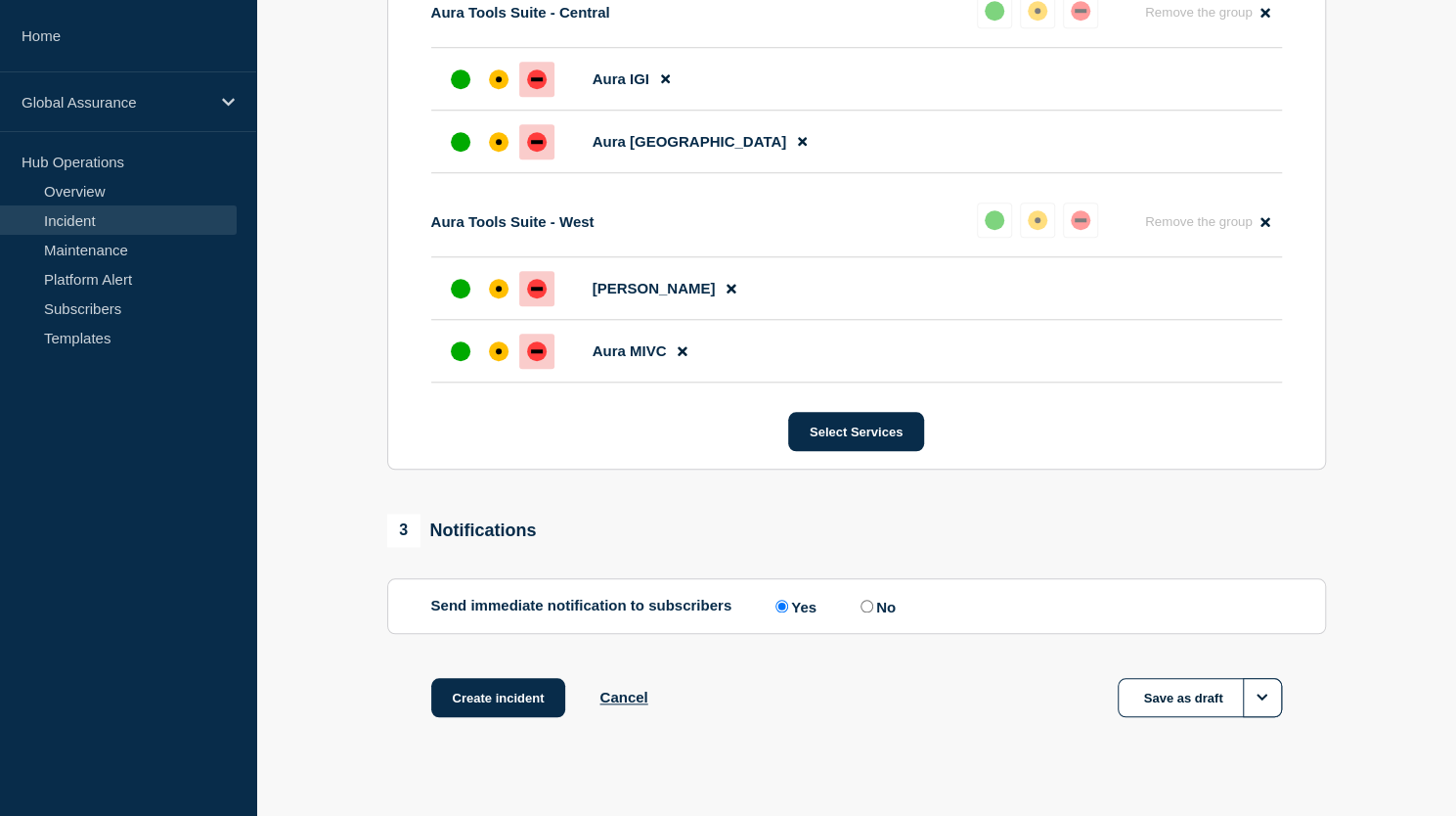
scroll to position [927, 0]
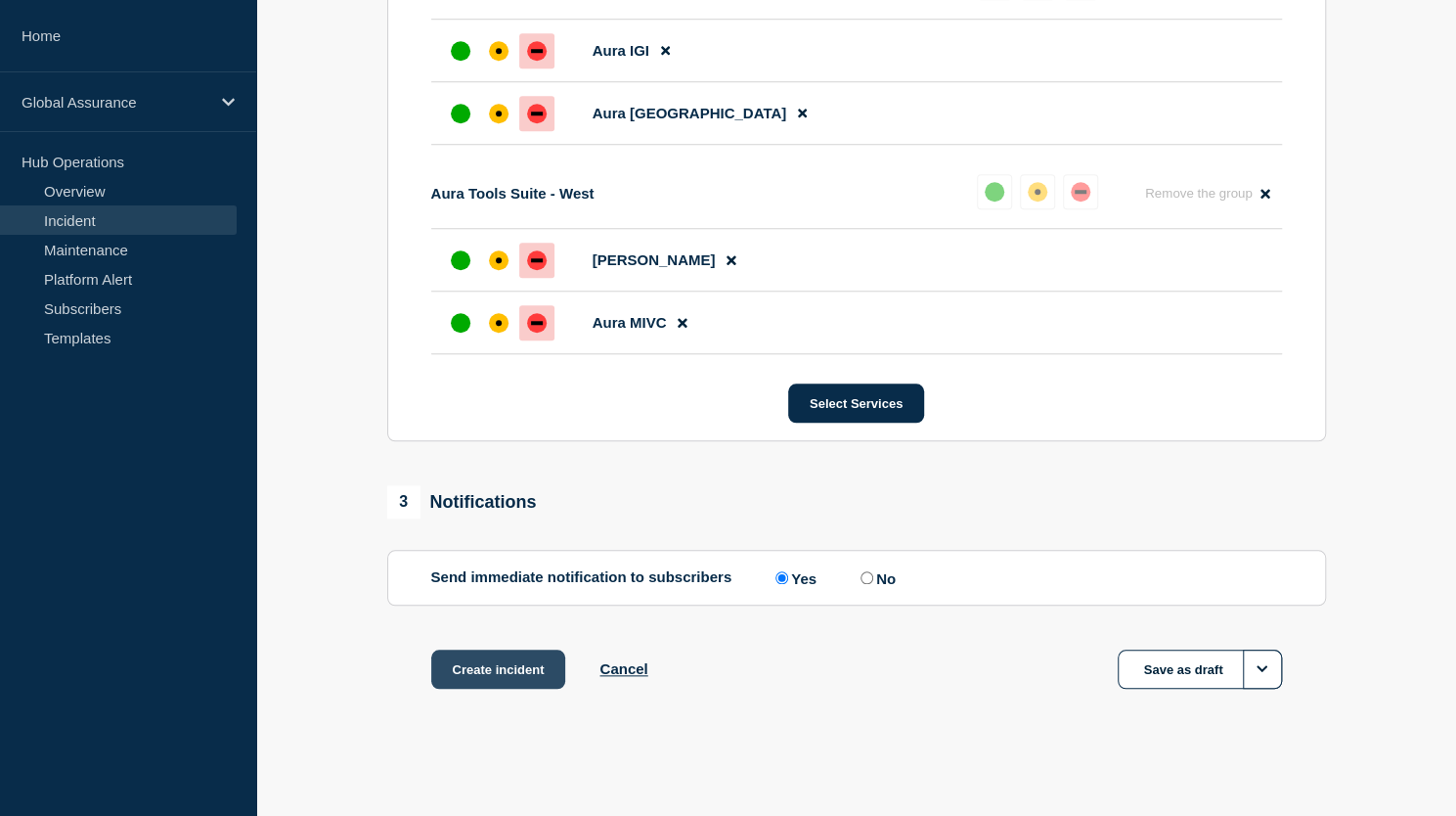
click at [500, 674] on button "Create incident" at bounding box center [499, 669] width 135 height 40
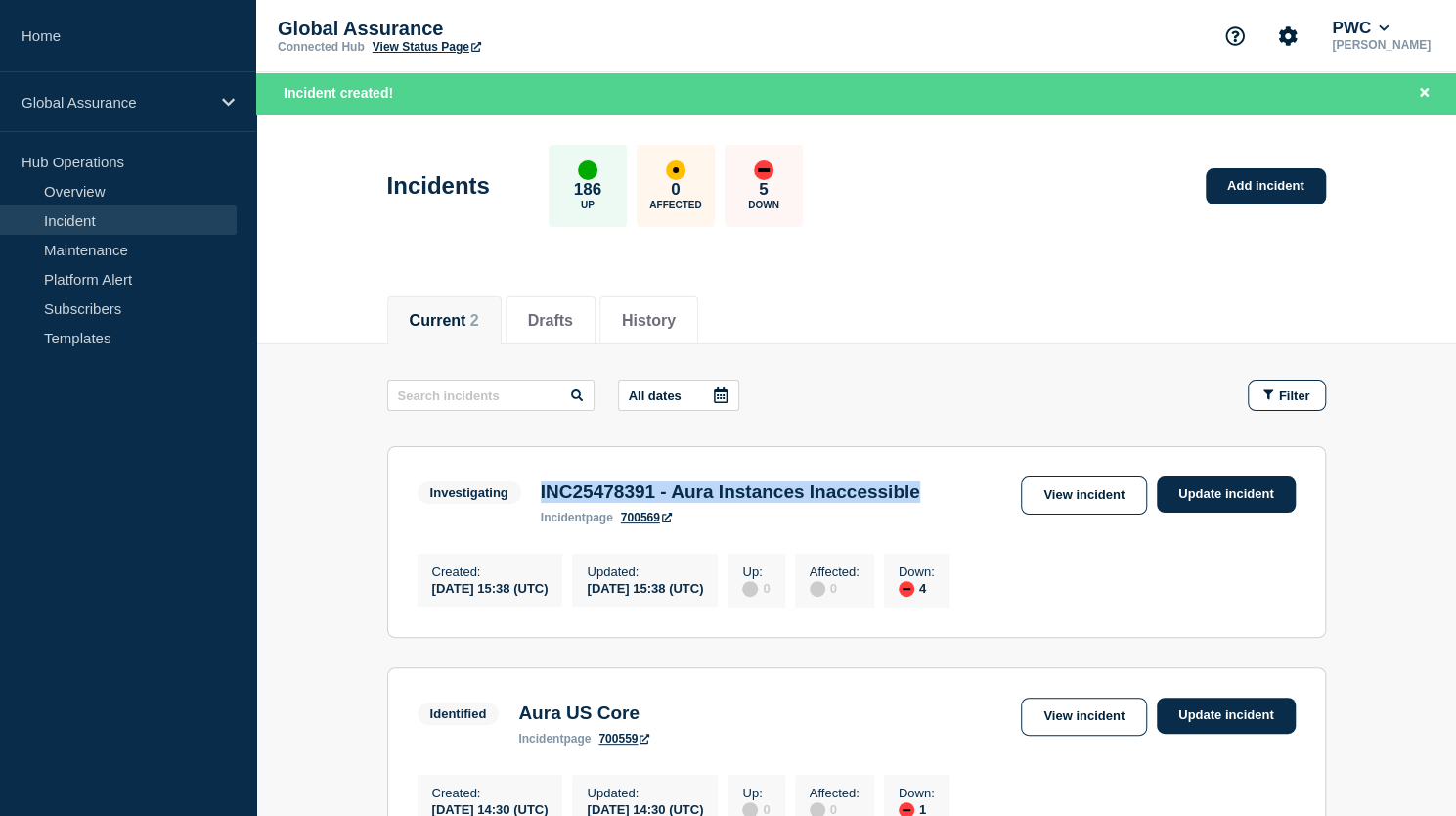
drag, startPoint x: 540, startPoint y: 492, endPoint x: 993, endPoint y: 481, distance: 453.1
click at [993, 481] on div "Investigating INC25478391 - Aura Instances Inaccessible incident page 700569 Vi…" at bounding box center [857, 499] width 878 height 47
copy h3 "INC25478391 - Aura Instances Inaccessible"
click at [1135, 341] on div "Current 2 Drafts History" at bounding box center [857, 310] width 939 height 66
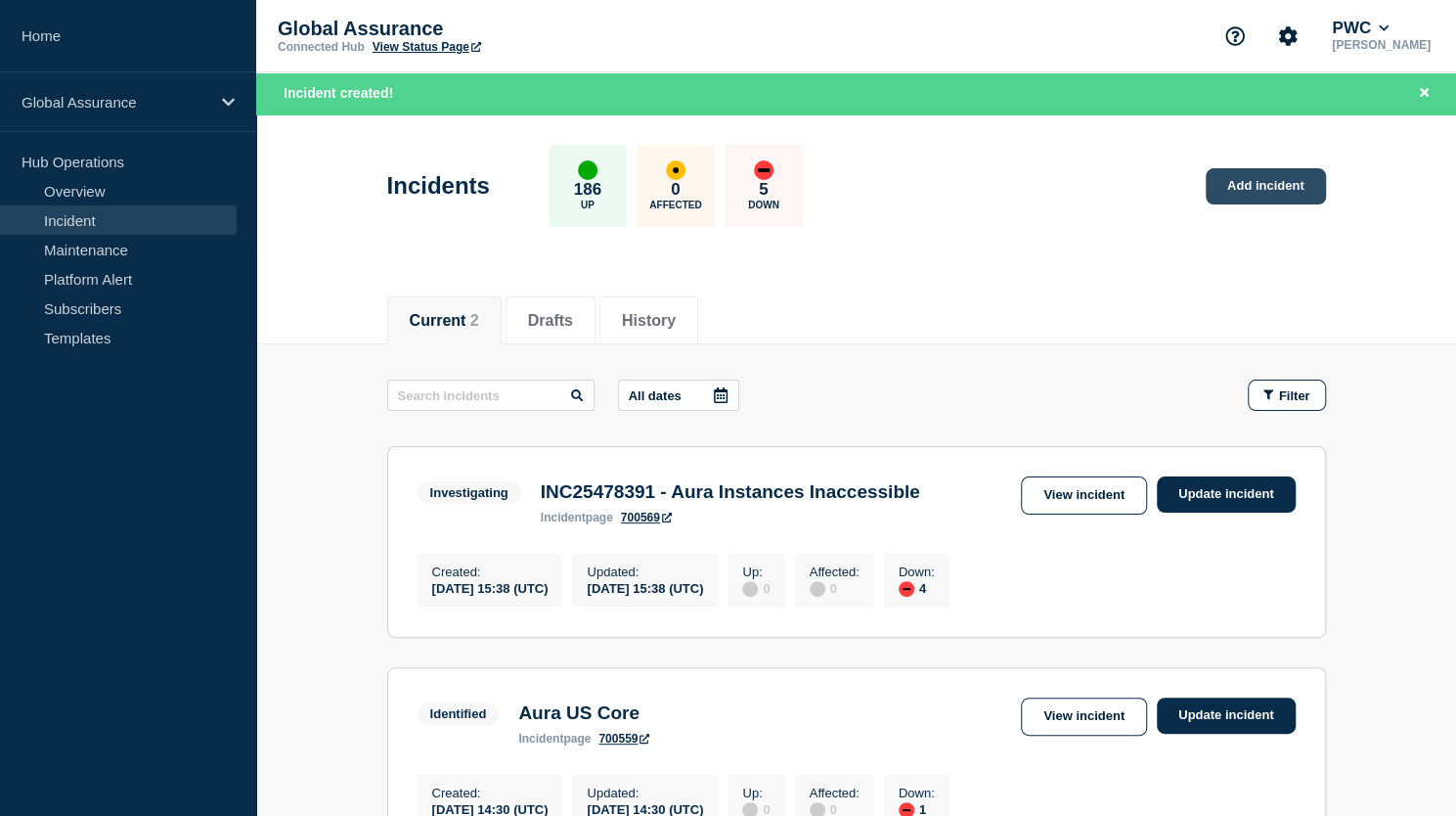
click at [1283, 184] on link "Add incident" at bounding box center [1266, 186] width 121 height 37
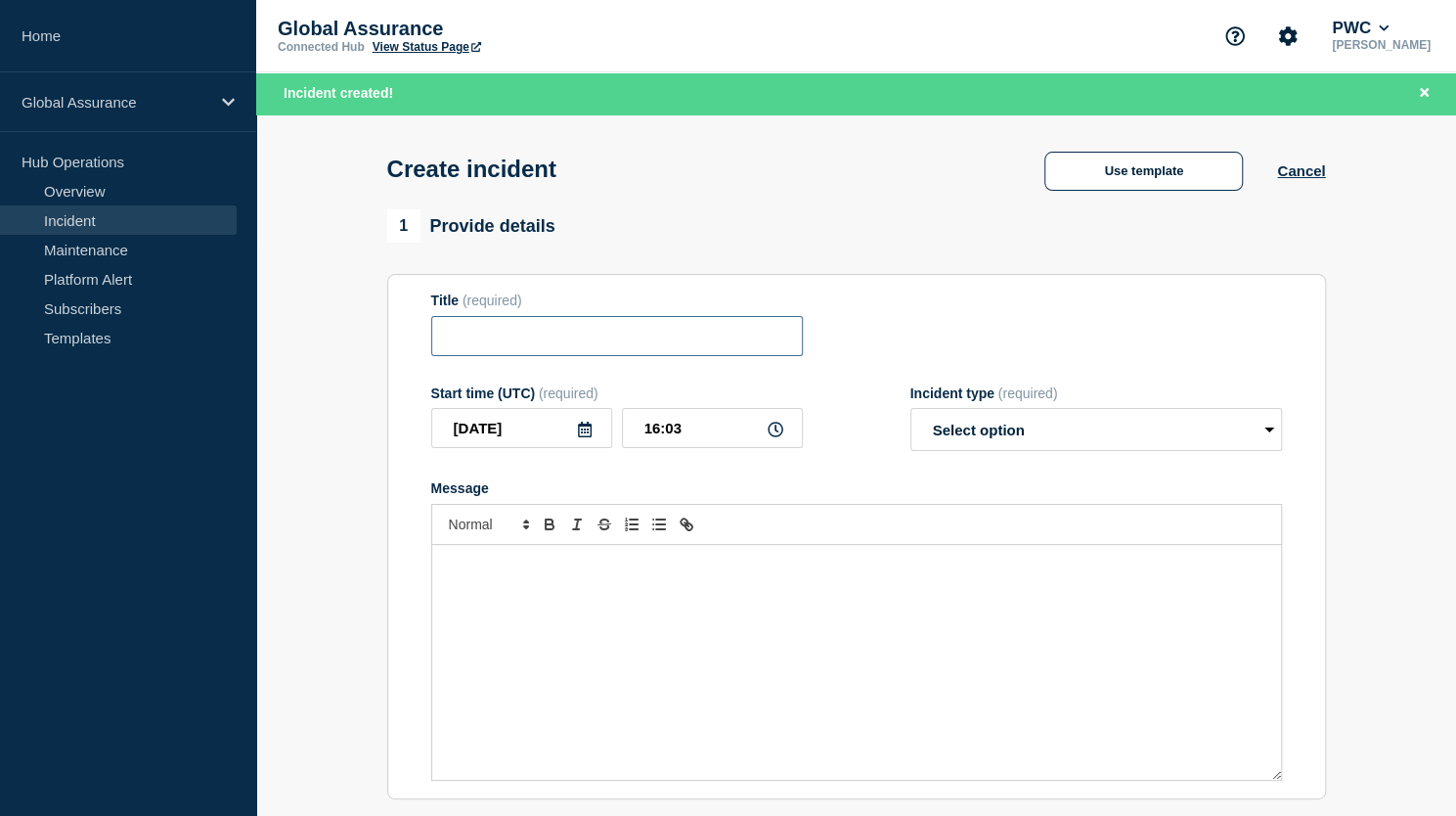
click at [445, 349] on input "Title" at bounding box center [617, 335] width 372 height 41
paste input "INC25478391 - Aura Instances Inaccessible"
type input "INC25478391 - Aura Instances Inaccessible"
click at [522, 574] on p "Message" at bounding box center [857, 566] width 819 height 18
click at [592, 553] on div "Message" at bounding box center [857, 662] width 849 height 234
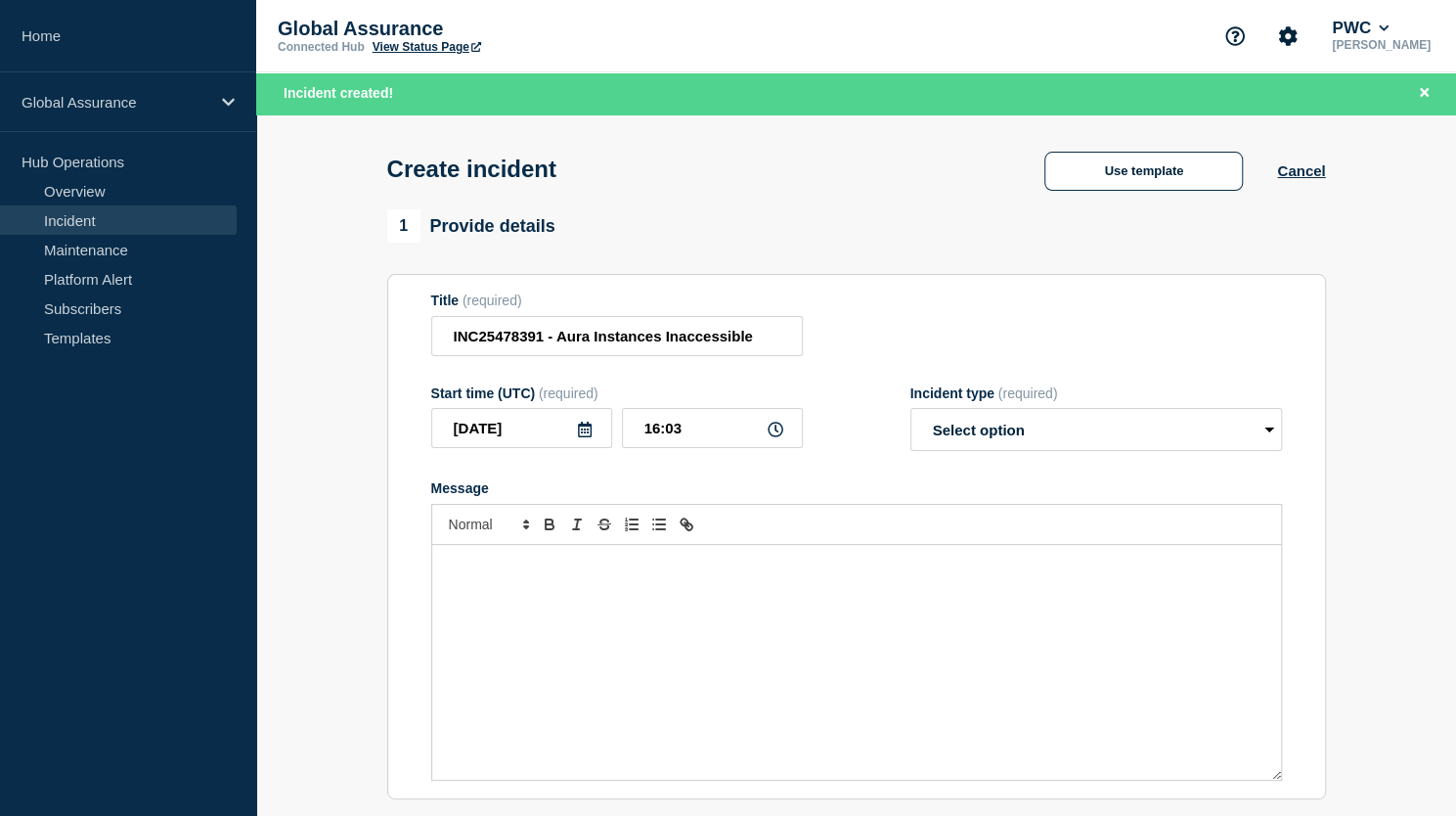
click at [1297, 297] on section "Title (required) INC25478391 - Aura Instances Inaccessible Start time (UTC) (re…" at bounding box center [857, 536] width 939 height 525
click at [488, 574] on p "Message" at bounding box center [857, 566] width 819 height 18
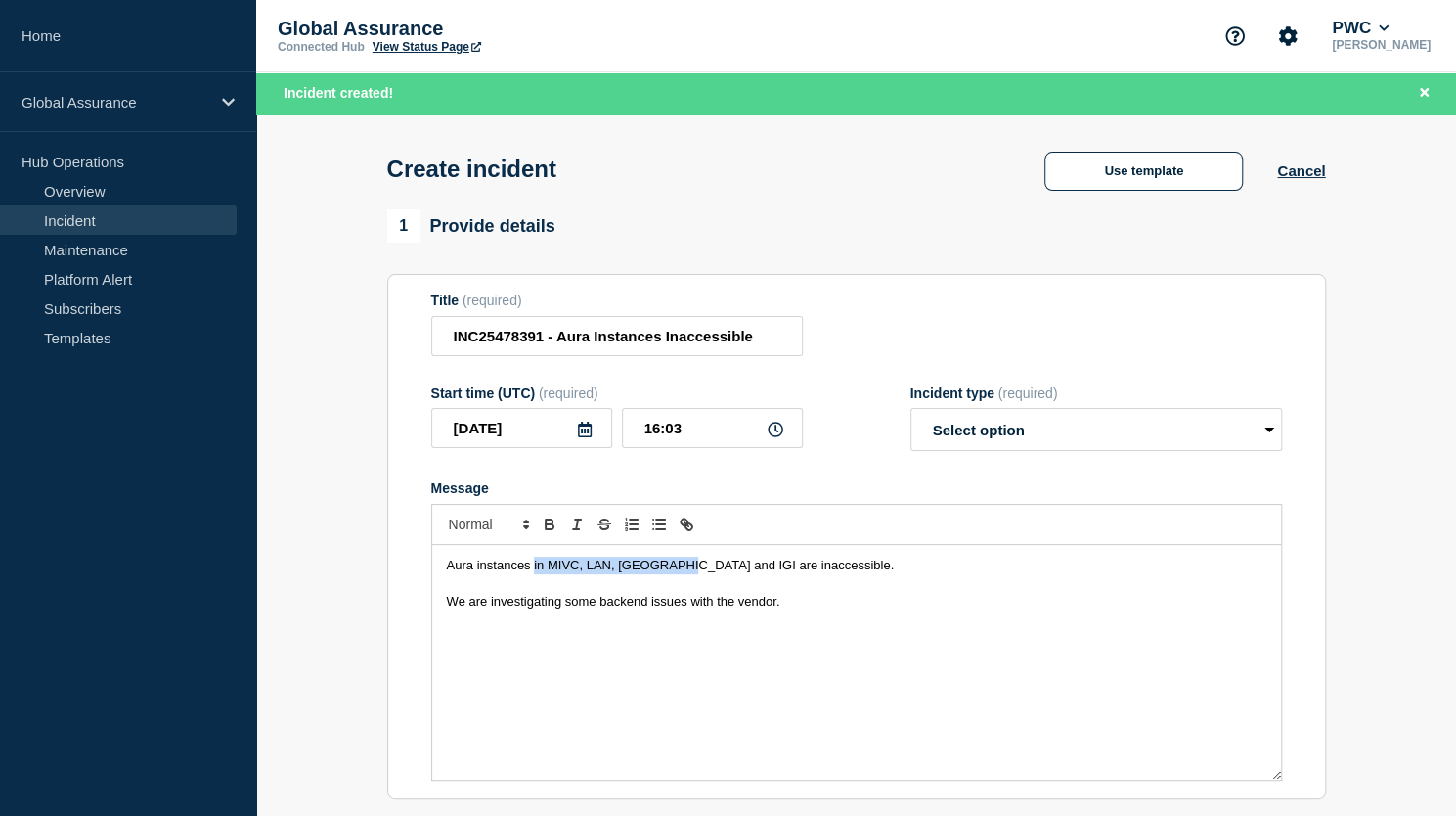
drag, startPoint x: 532, startPoint y: 566, endPoint x: 682, endPoint y: 556, distance: 150.3
click at [682, 556] on div "Aura instances in MIVC, LAN, UK and IGI are inaccessible. We are investigating …" at bounding box center [857, 662] width 849 height 234
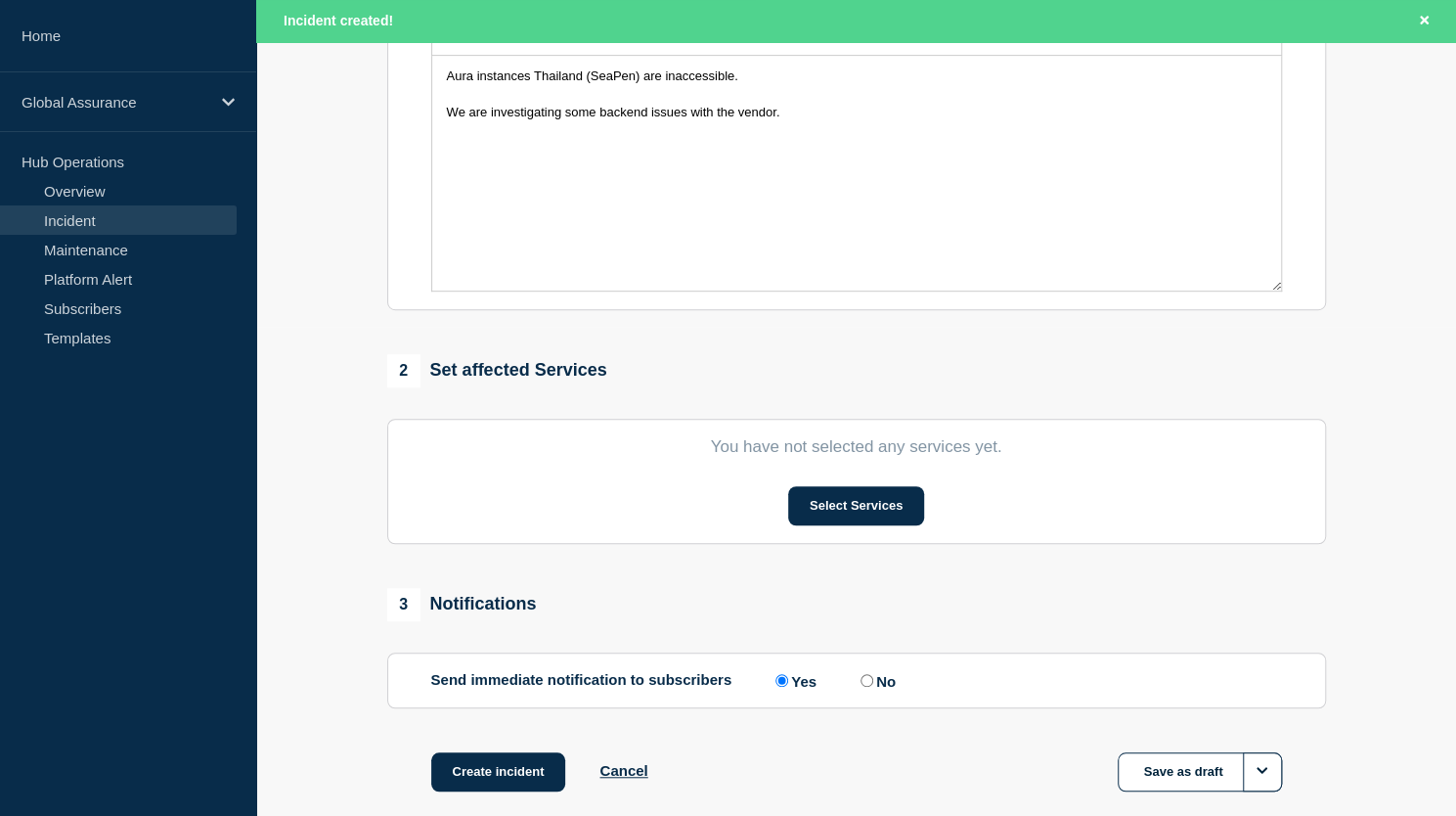
scroll to position [513, 0]
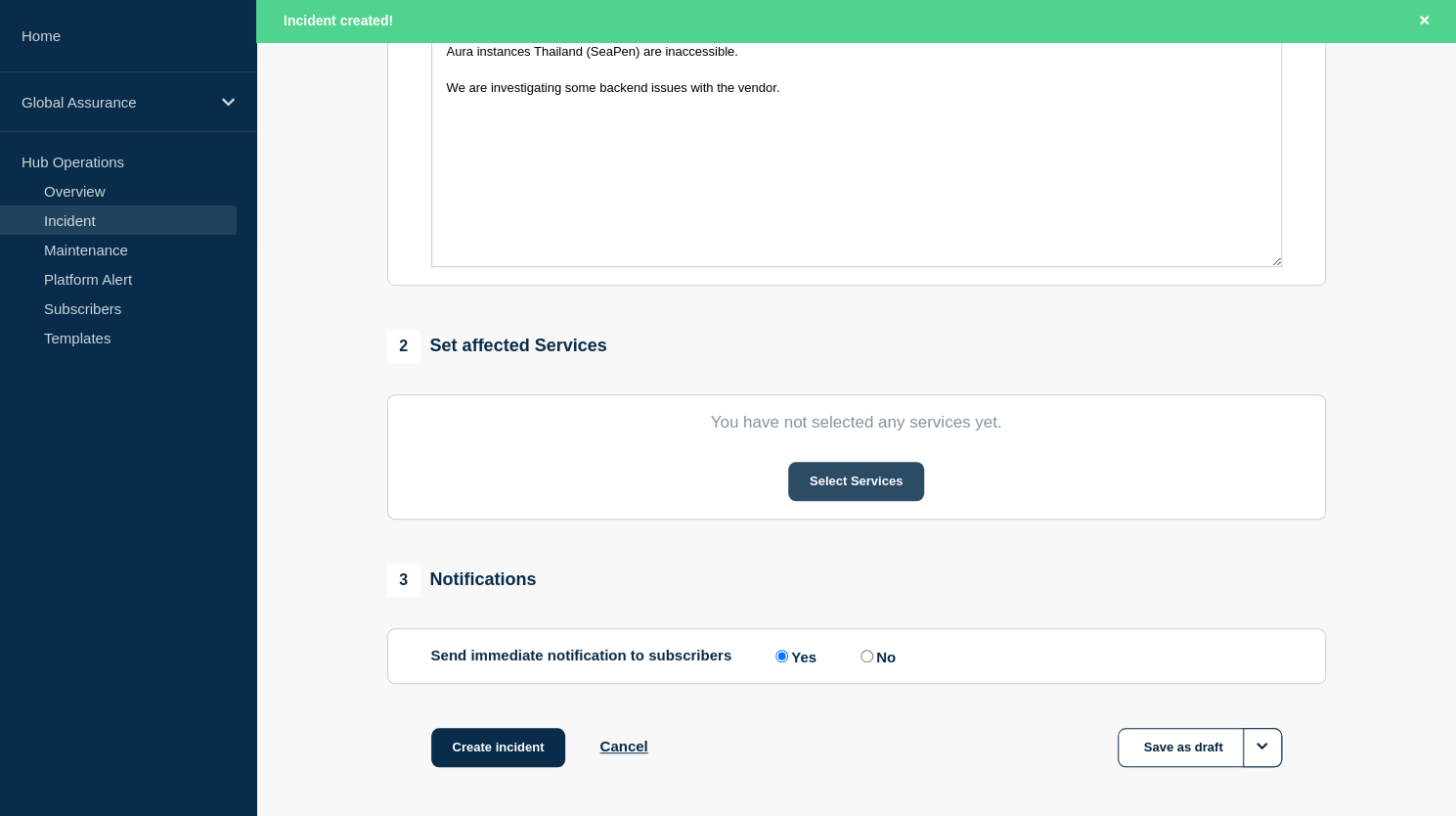
click at [826, 486] on button "Select Services" at bounding box center [856, 482] width 136 height 40
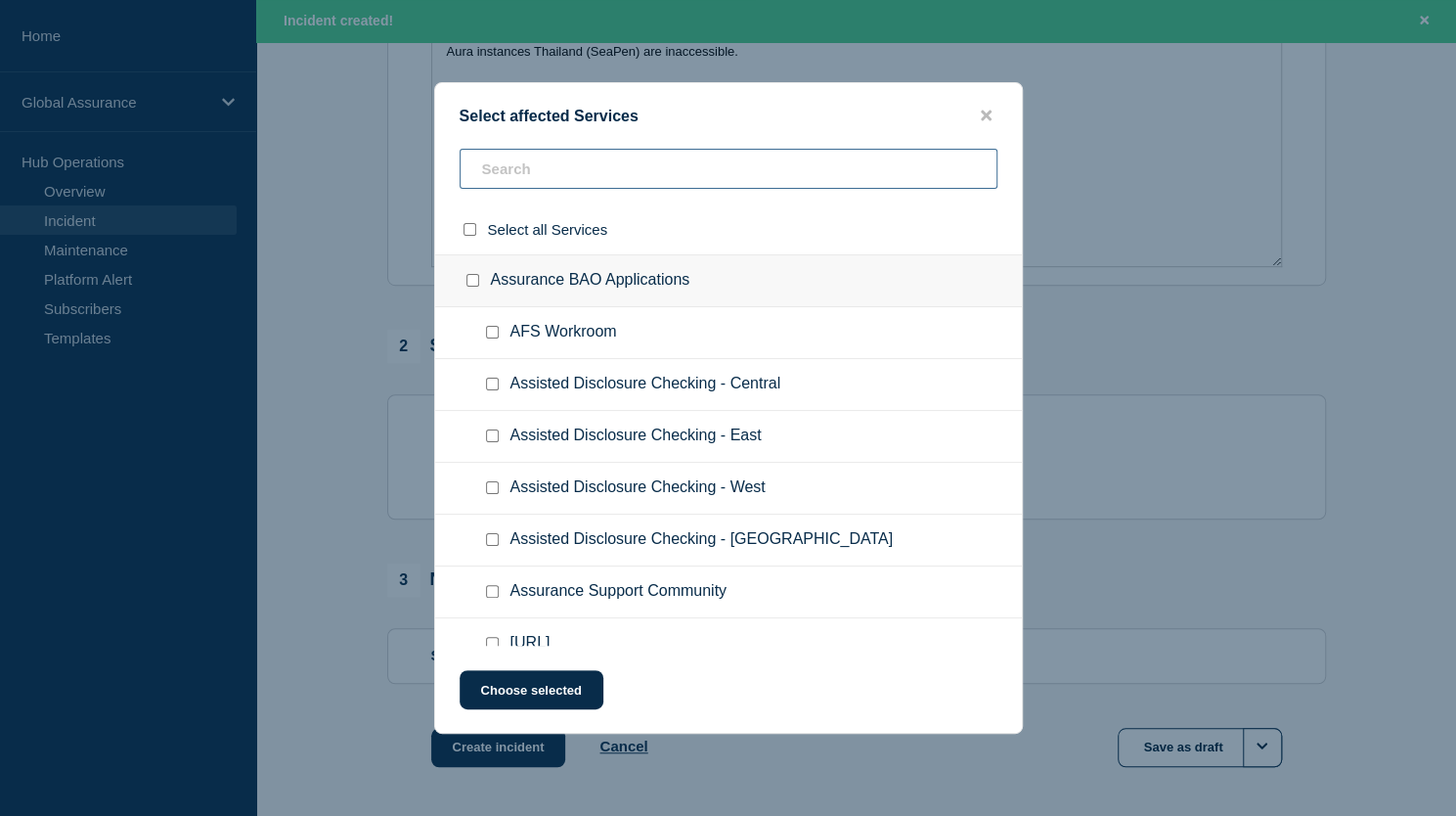
click at [598, 180] on input "text" at bounding box center [729, 168] width 538 height 41
type input "tha"
checkbox input "true"
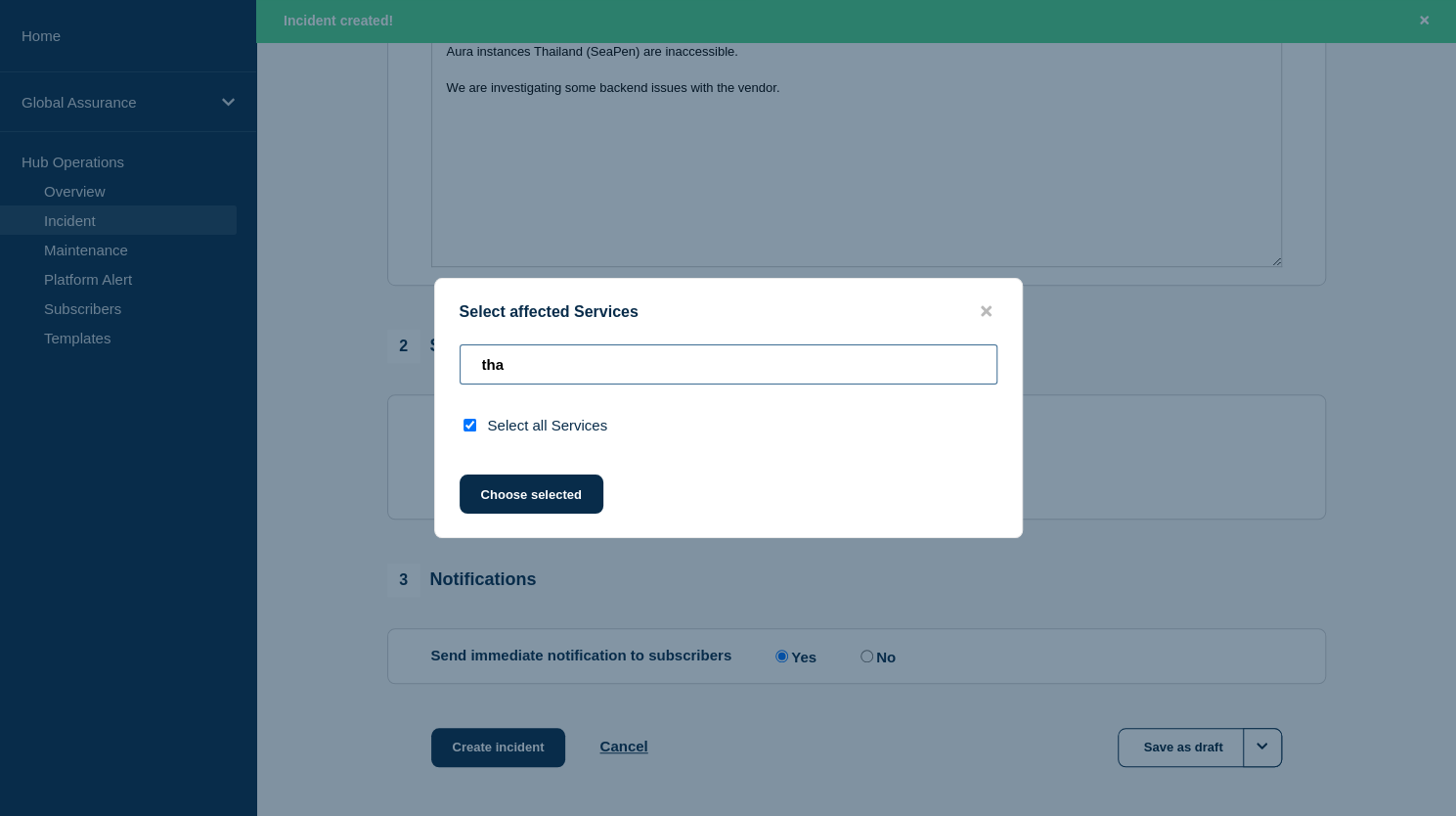
type input "th"
checkbox input "false"
type input "t"
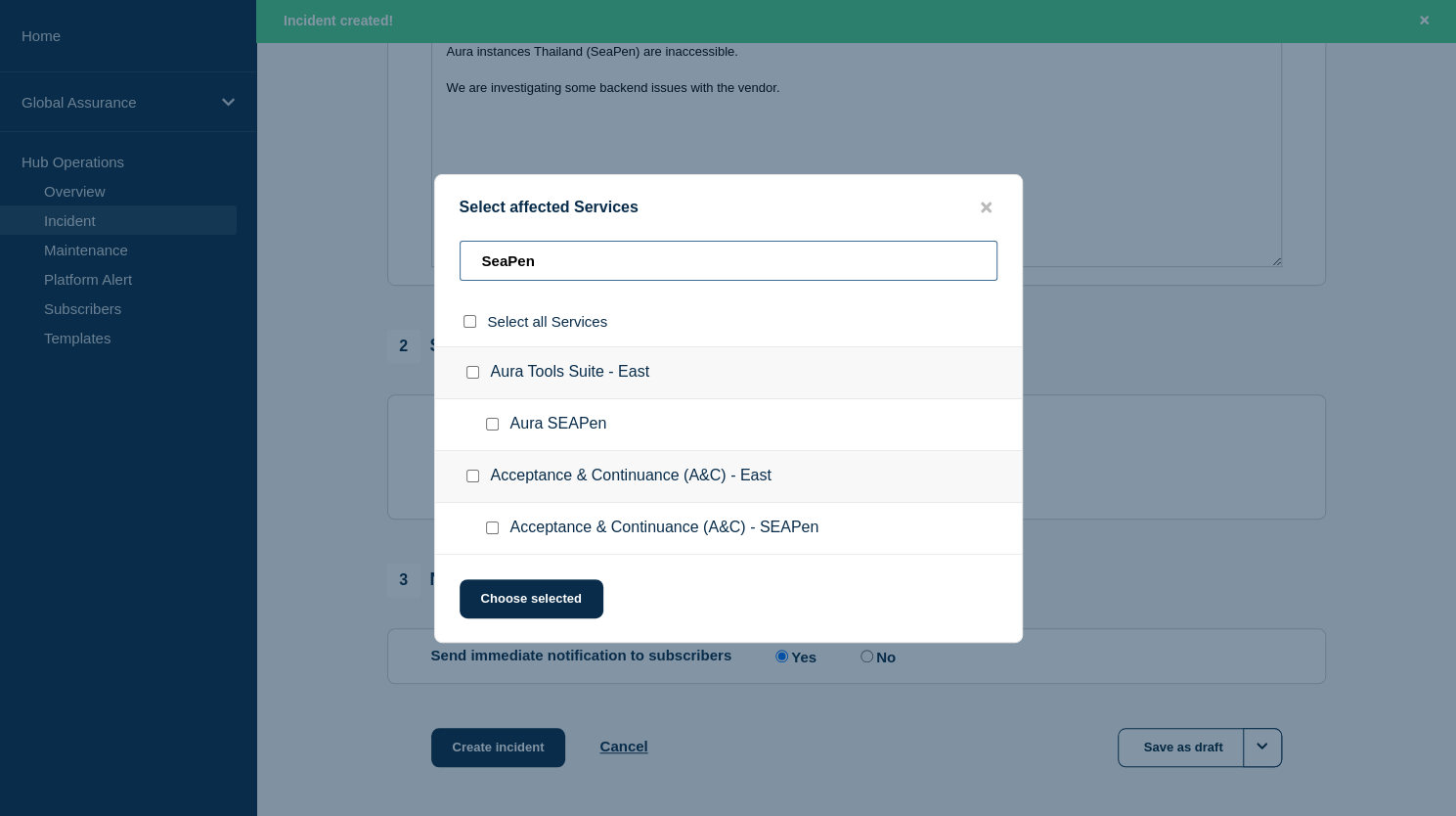
type input "SeaPen"
click at [493, 420] on input "Aura SEAPen checkbox" at bounding box center [492, 423] width 13 height 13
checkbox input "true"
click at [554, 600] on button "Choose selected" at bounding box center [531, 598] width 143 height 40
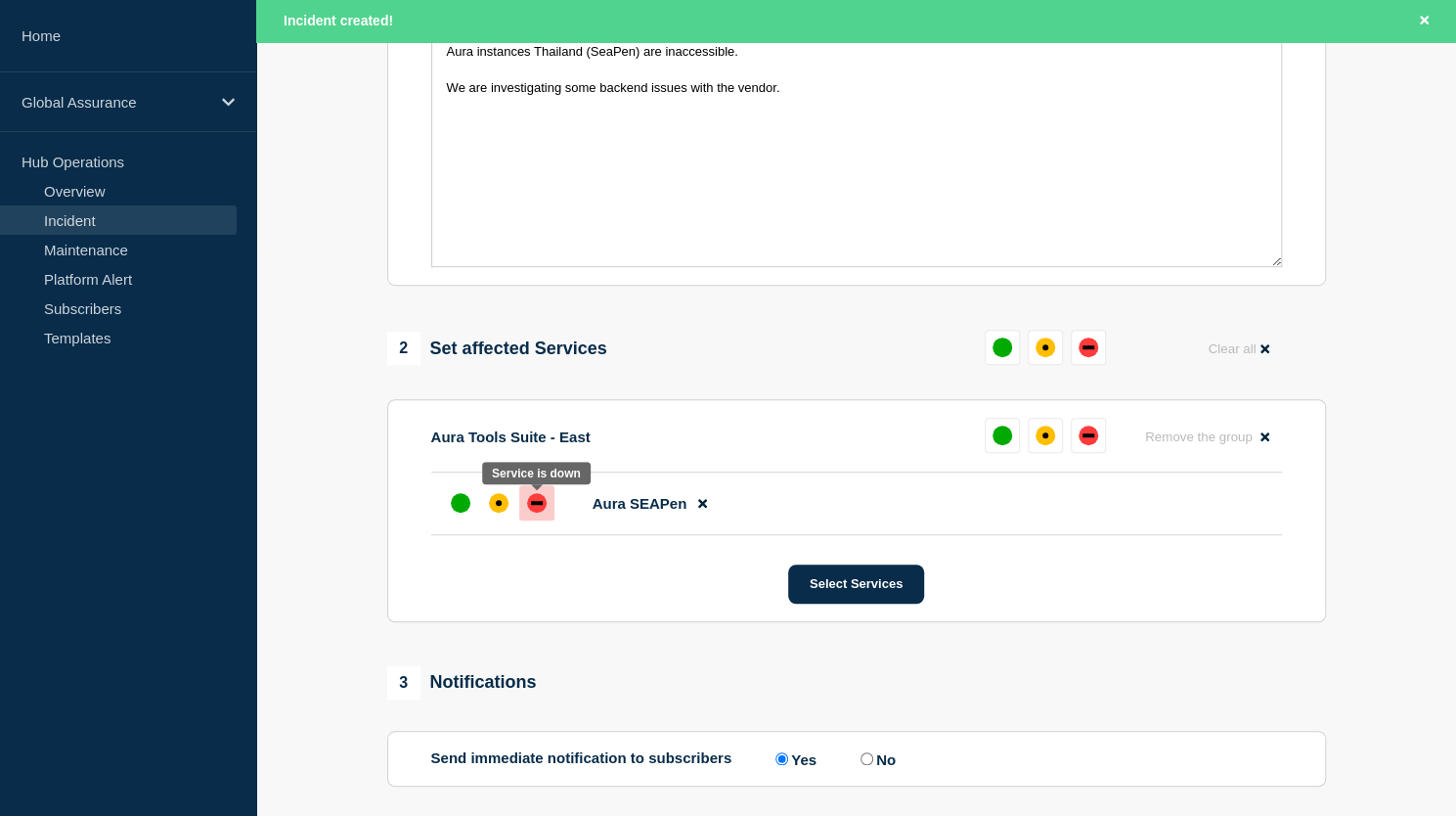
click at [537, 504] on div "down" at bounding box center [537, 502] width 12 height 4
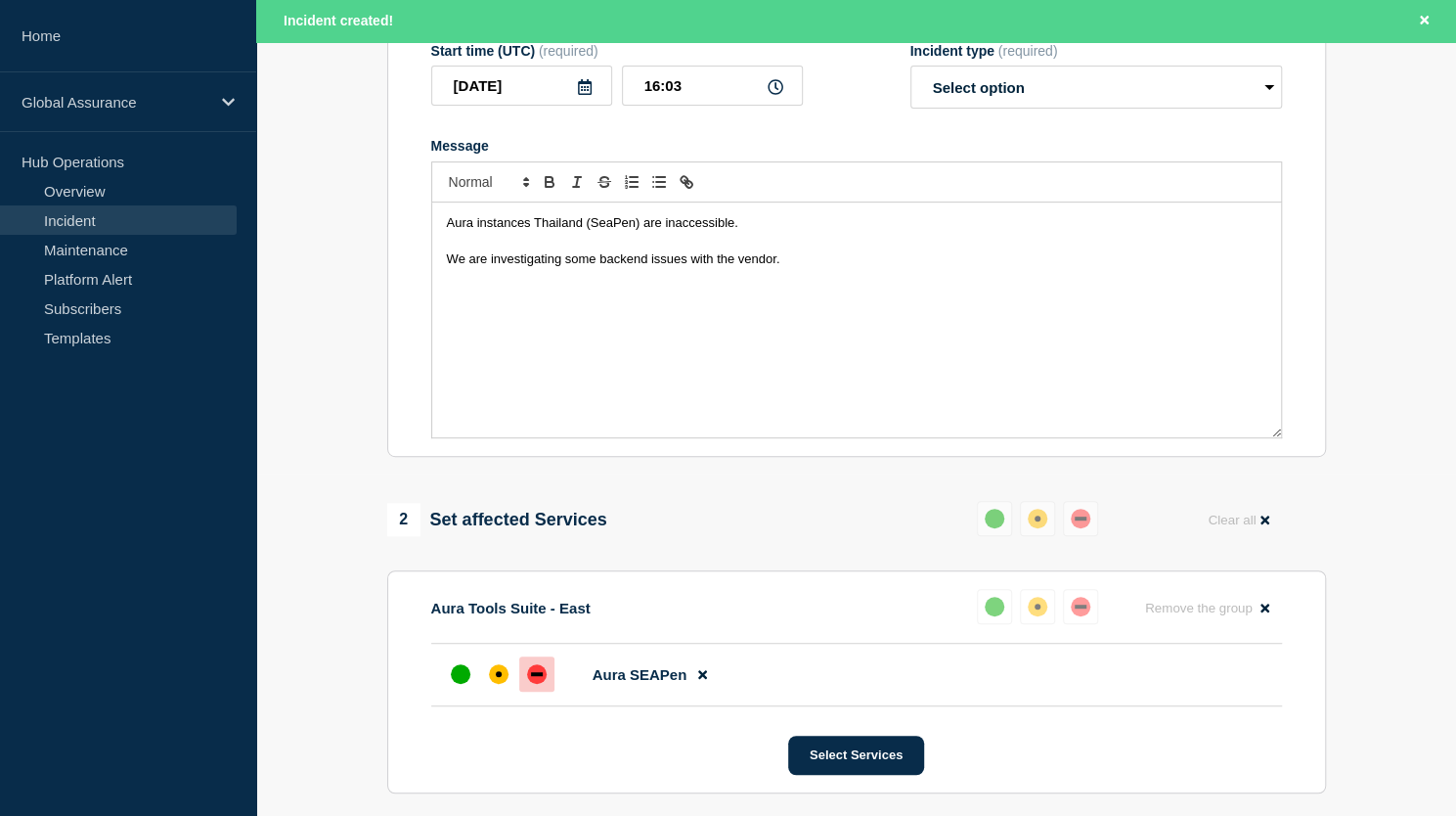
scroll to position [0, 0]
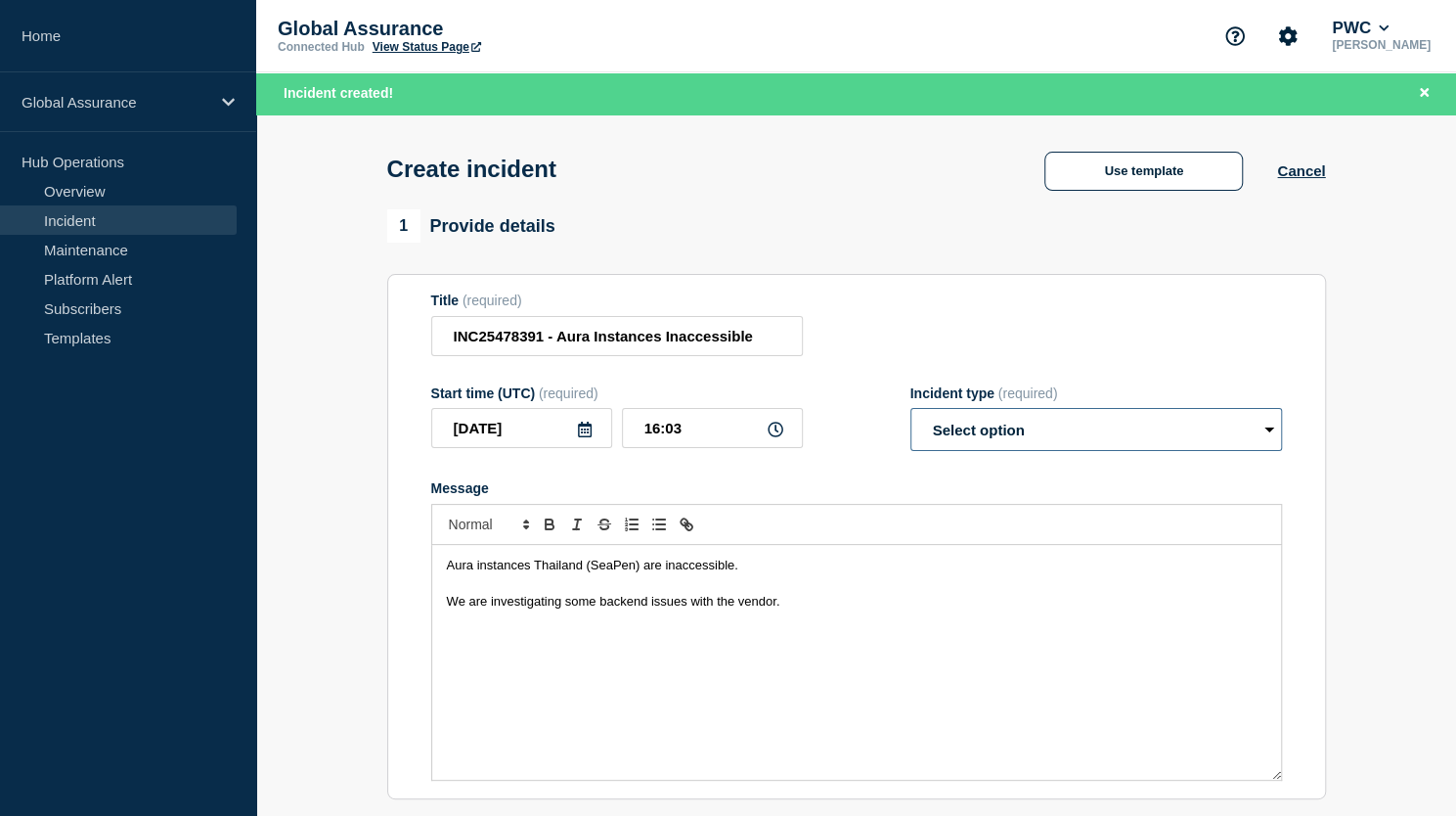
click at [1271, 437] on select "Select option Investigating Identified Monitoring" at bounding box center [1096, 429] width 372 height 44
select select "investigating"
click at [910, 412] on select "Select option Investigating Identified Monitoring" at bounding box center [1096, 429] width 372 height 44
click at [874, 608] on p "We are investigating some backend issues with the vendor." at bounding box center [857, 601] width 819 height 18
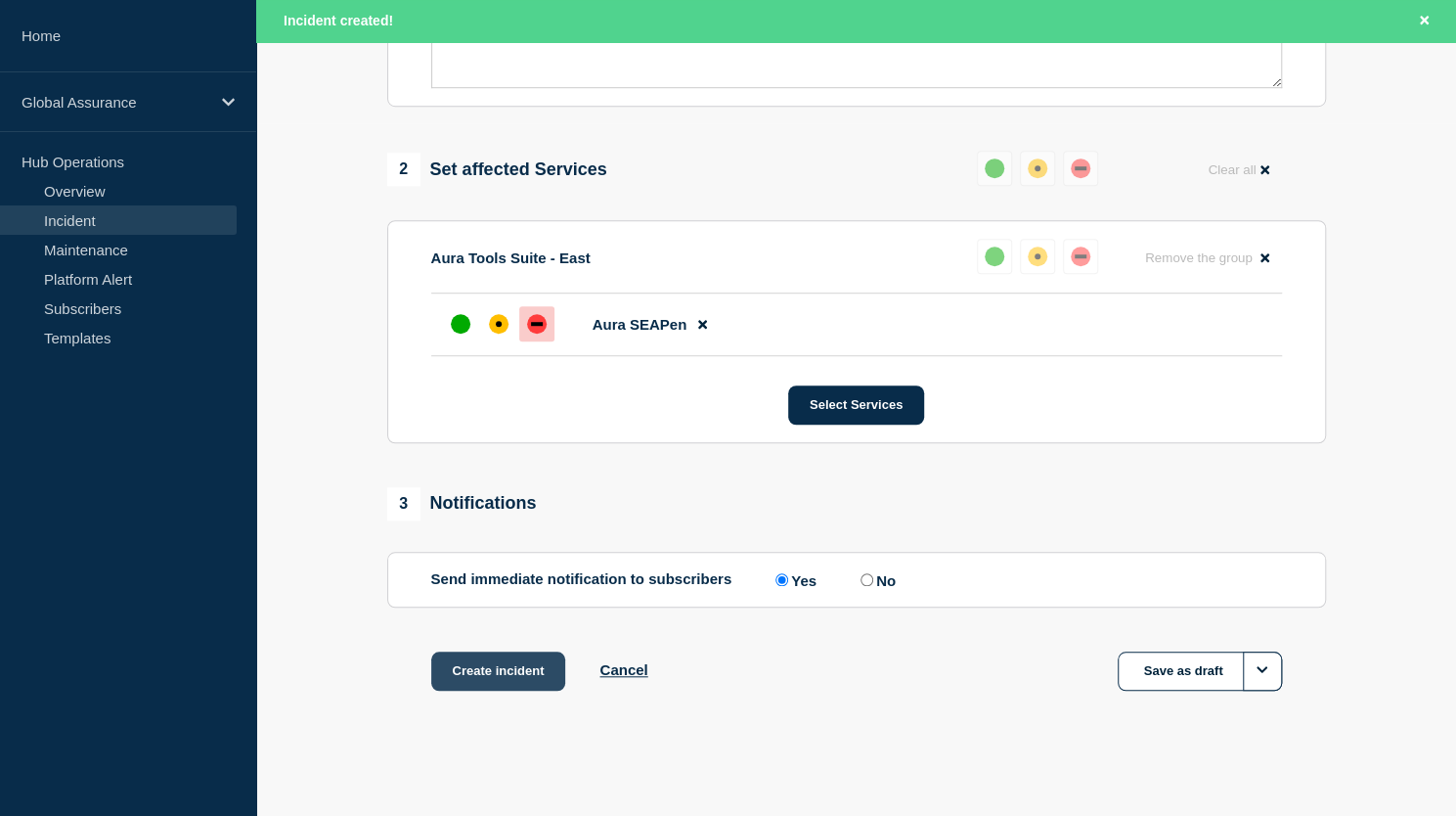
scroll to position [697, 0]
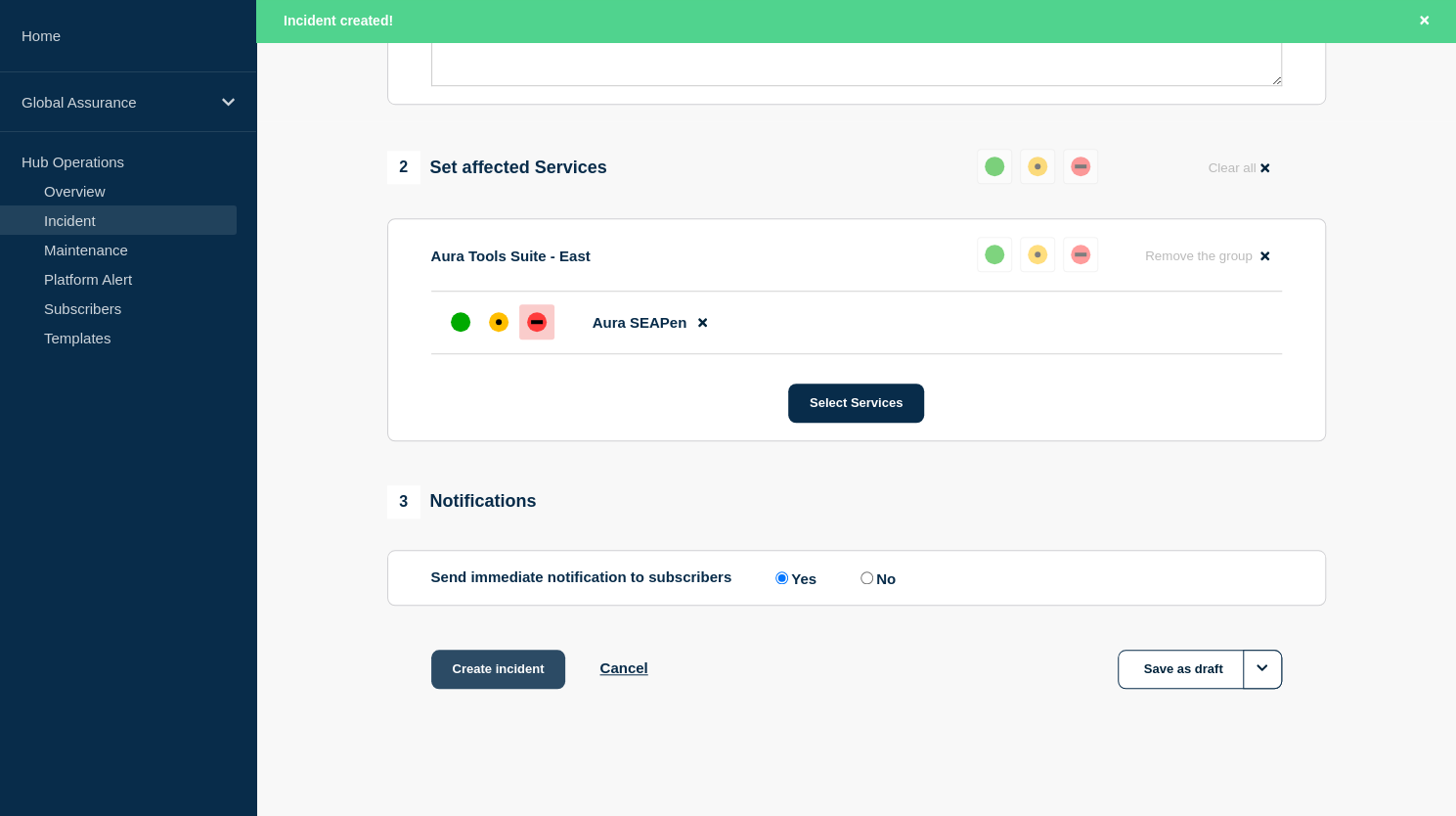
click at [485, 670] on button "Create incident" at bounding box center [499, 669] width 135 height 40
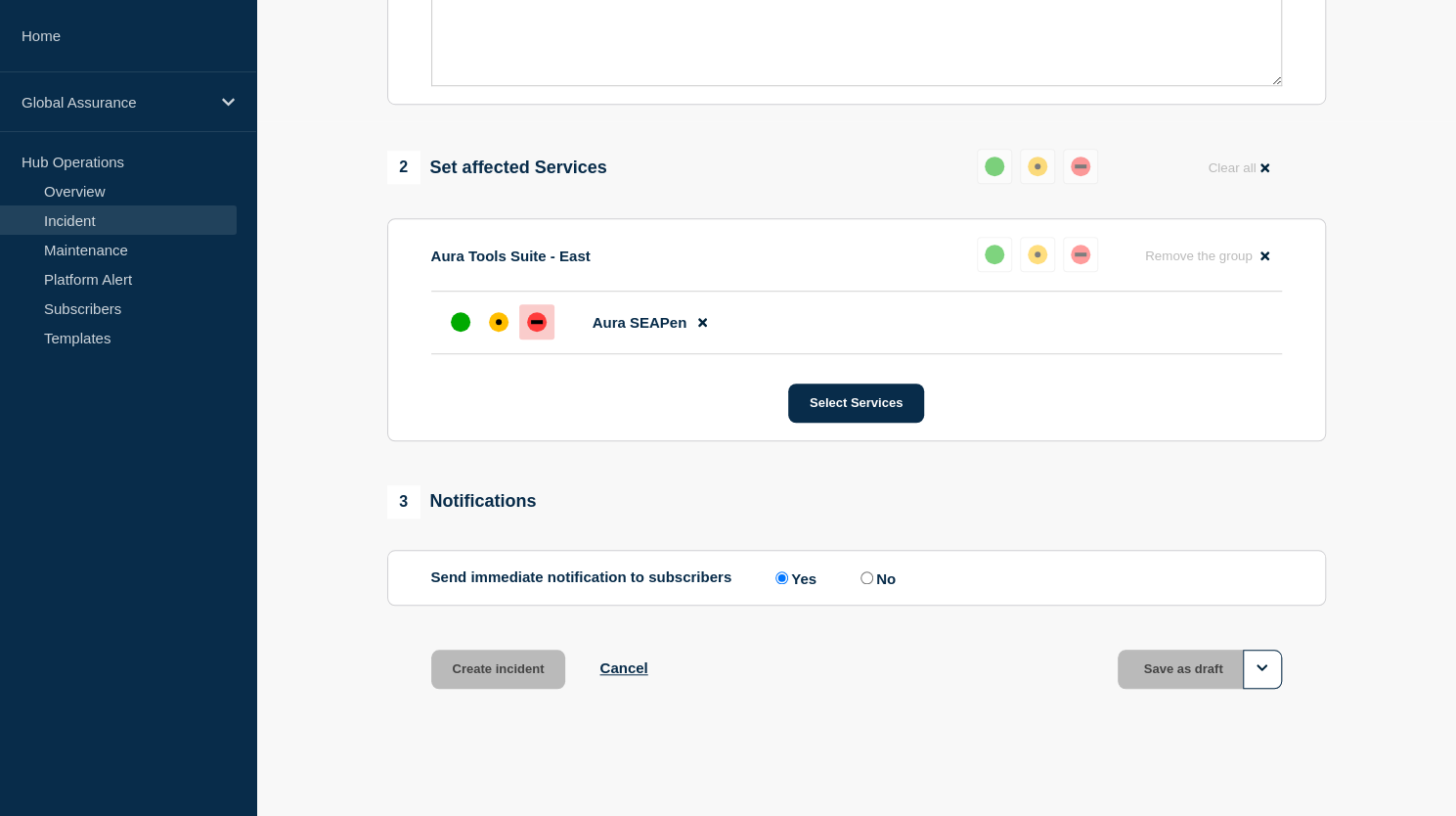
scroll to position [655, 0]
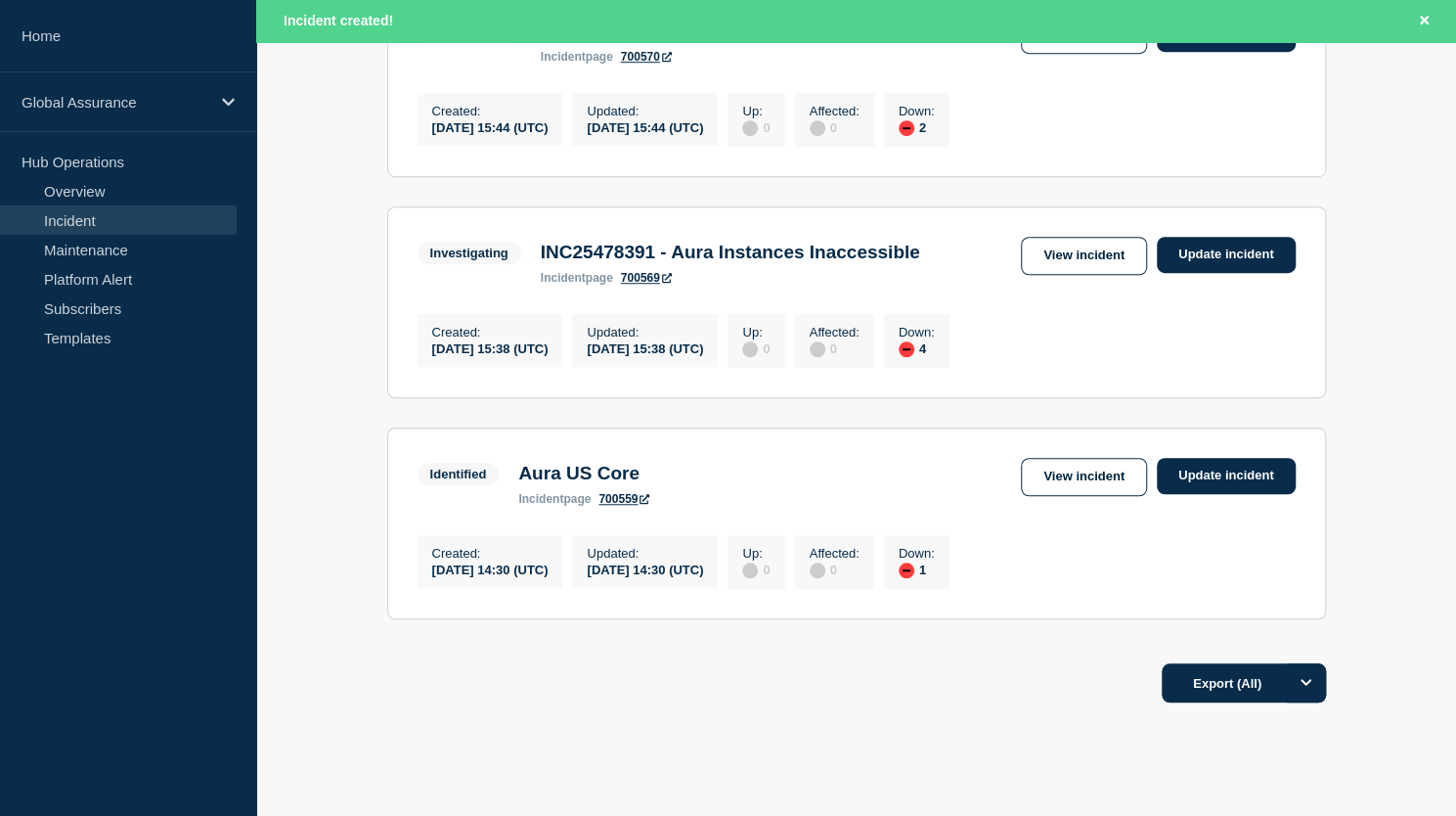
scroll to position [673, 0]
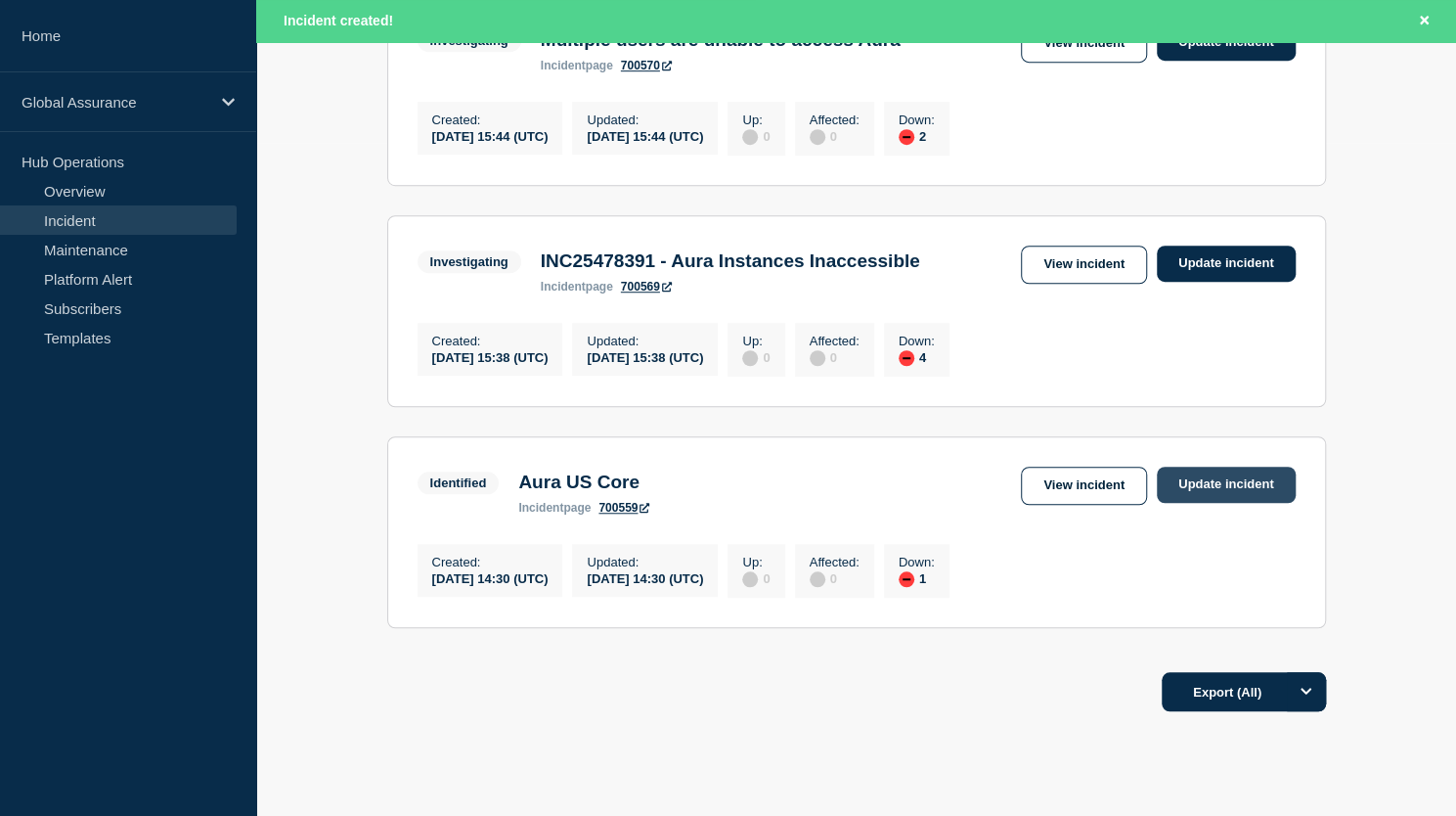
click at [1209, 502] on link "Update incident" at bounding box center [1227, 485] width 138 height 37
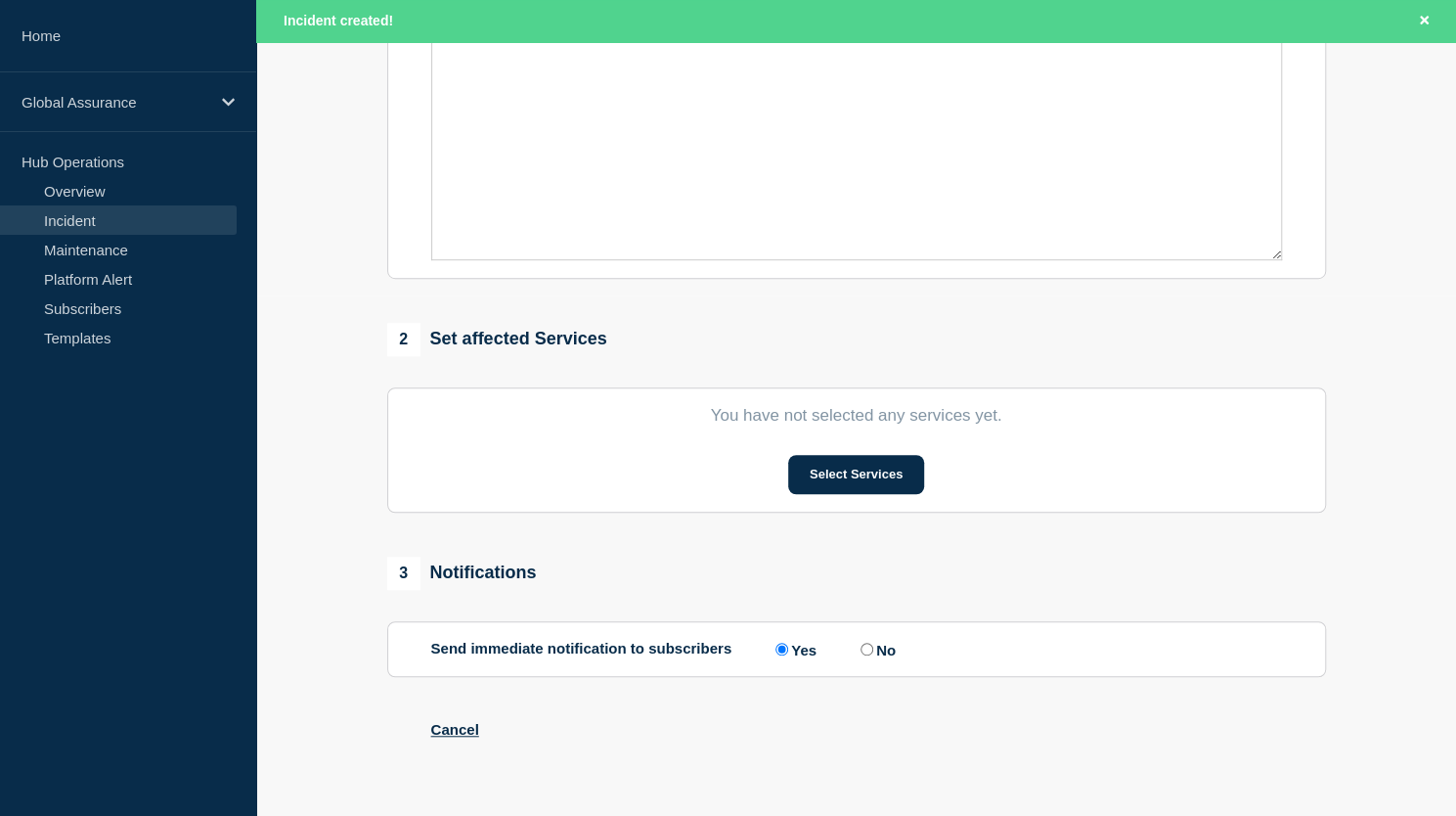
type input "Aura US Core"
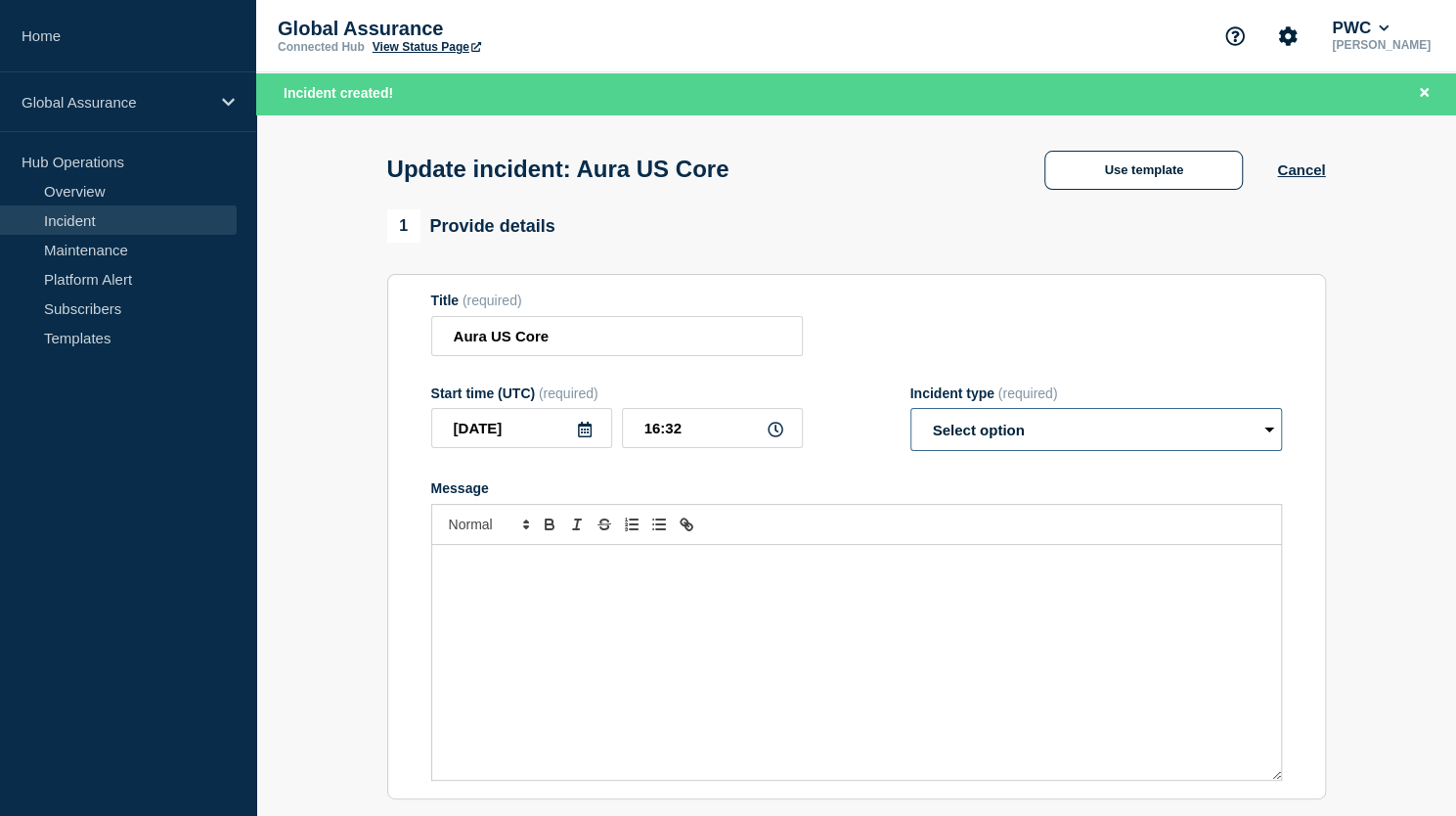
click at [1271, 434] on select "Select option Investigating Identified Monitoring Resolved" at bounding box center [1096, 429] width 372 height 44
select select "resolved"
click at [910, 412] on select "Select option Investigating Identified Monitoring Resolved" at bounding box center [1096, 429] width 372 height 44
click at [479, 573] on p "Message" at bounding box center [857, 566] width 819 height 18
click at [602, 594] on div "Message" at bounding box center [857, 662] width 849 height 234
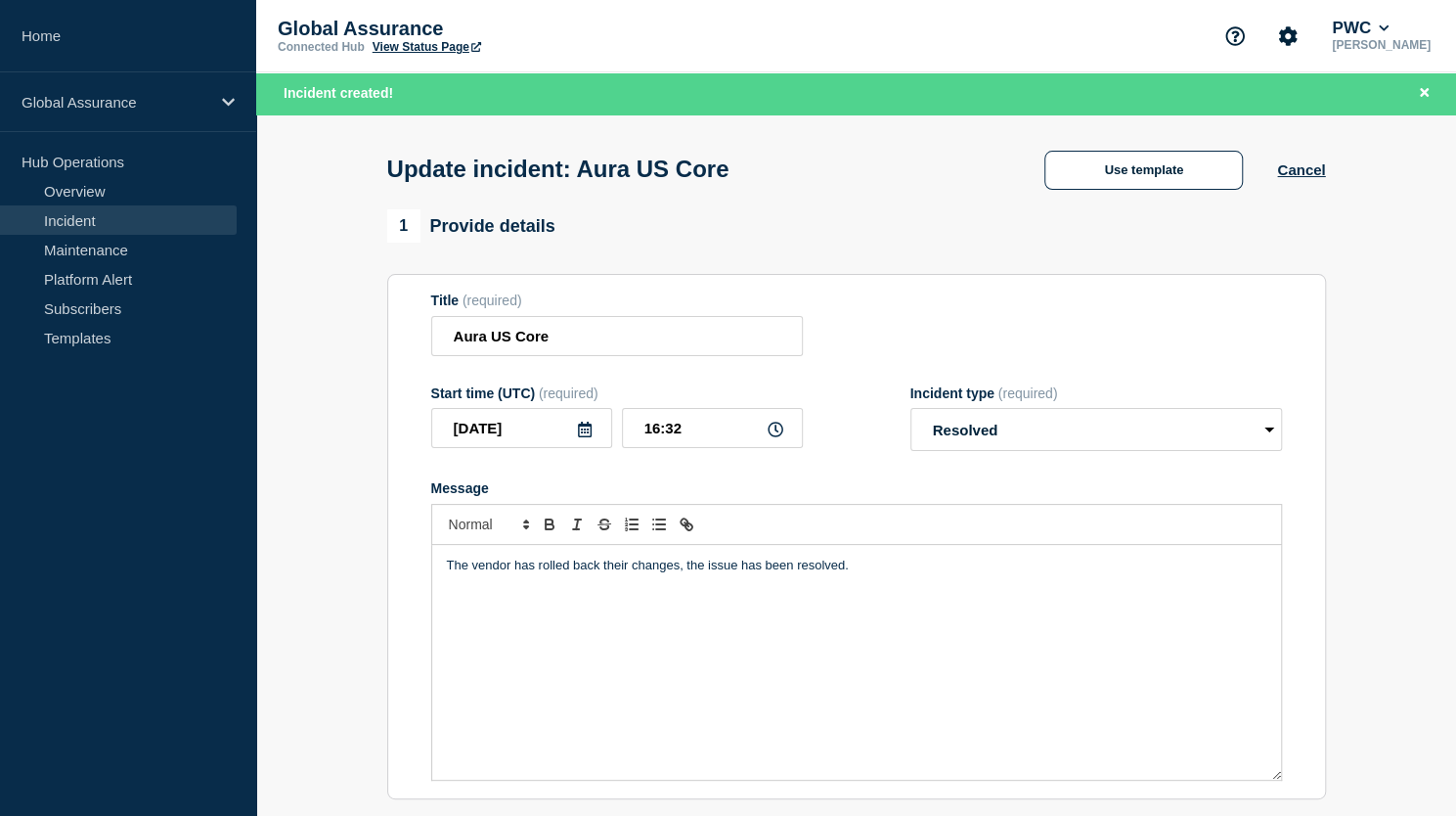
click at [632, 569] on p "The vendor has rolled back their changes, the issue has been resolved." at bounding box center [857, 566] width 819 height 18
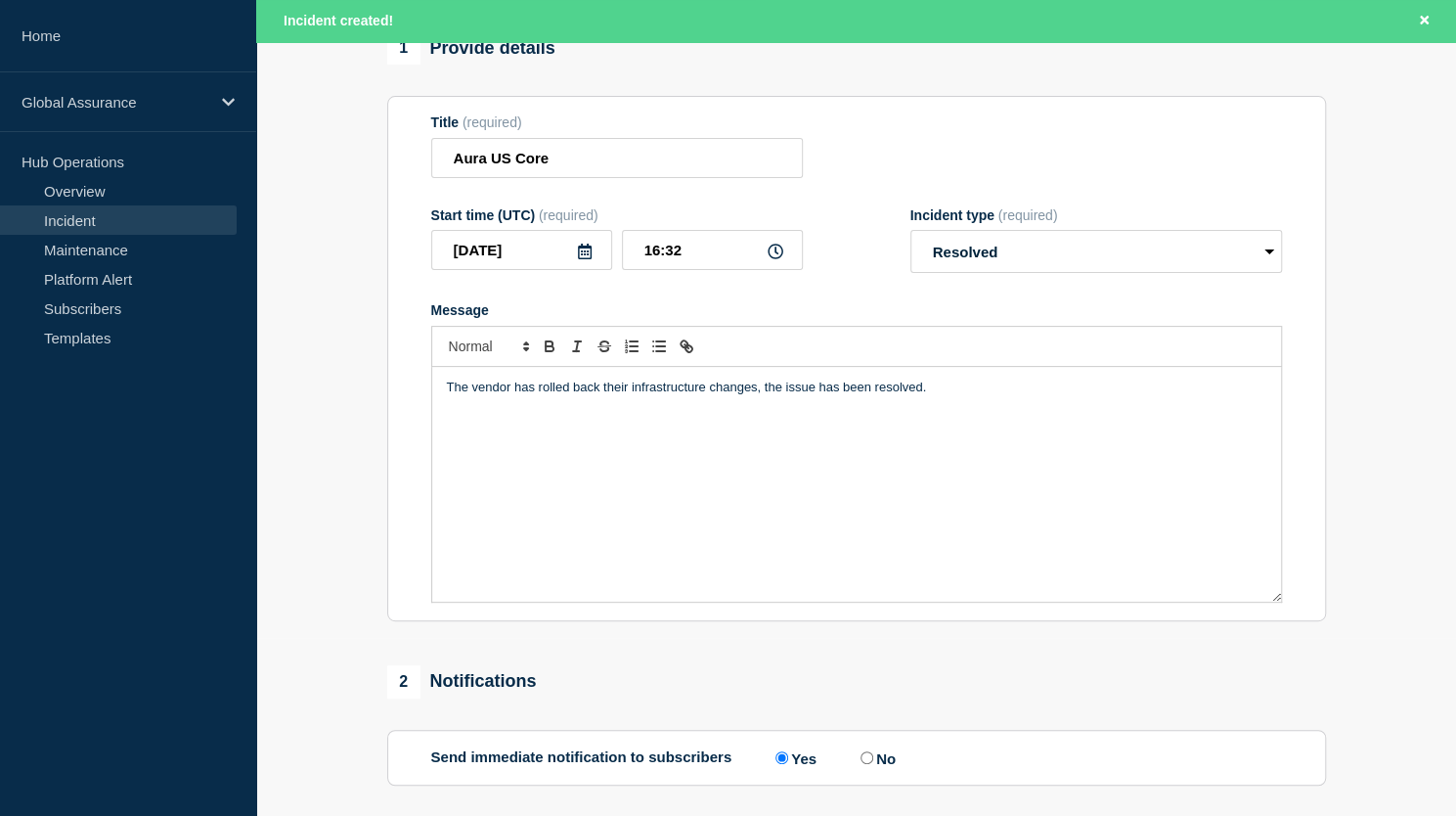
scroll to position [83, 0]
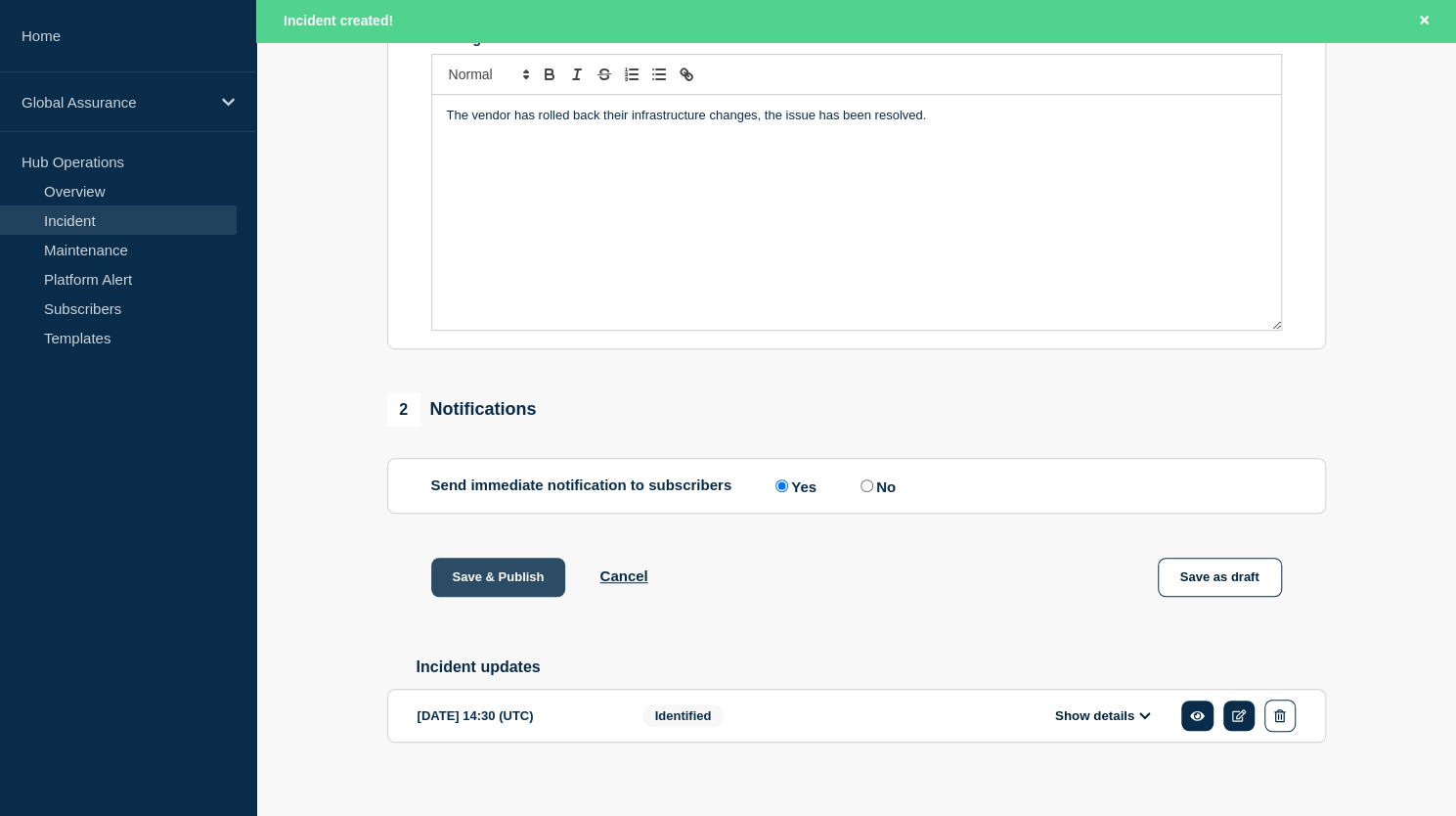
click at [488, 575] on button "Save & Publish" at bounding box center [499, 578] width 135 height 40
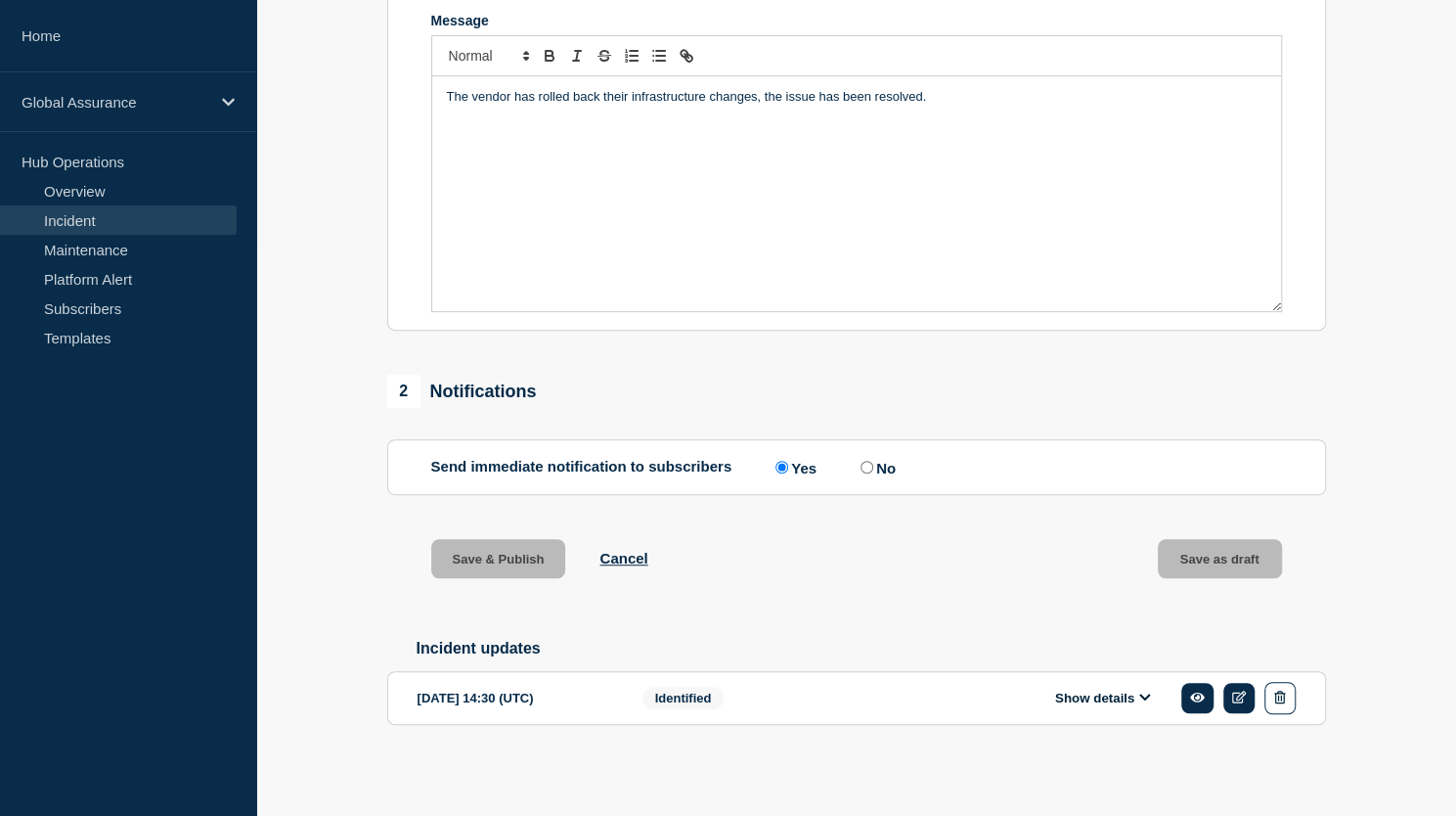
scroll to position [408, 0]
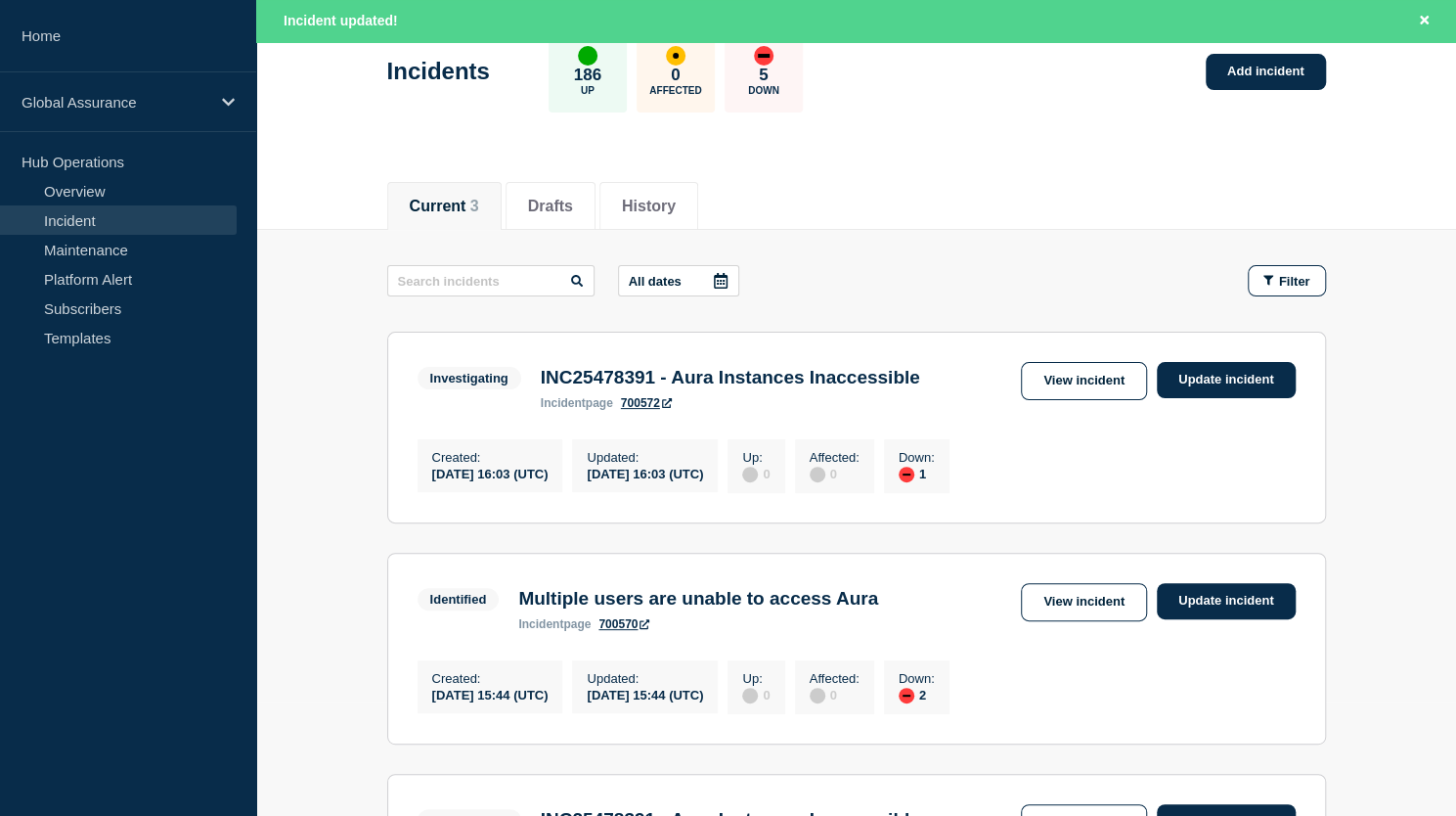
scroll to position [98, 0]
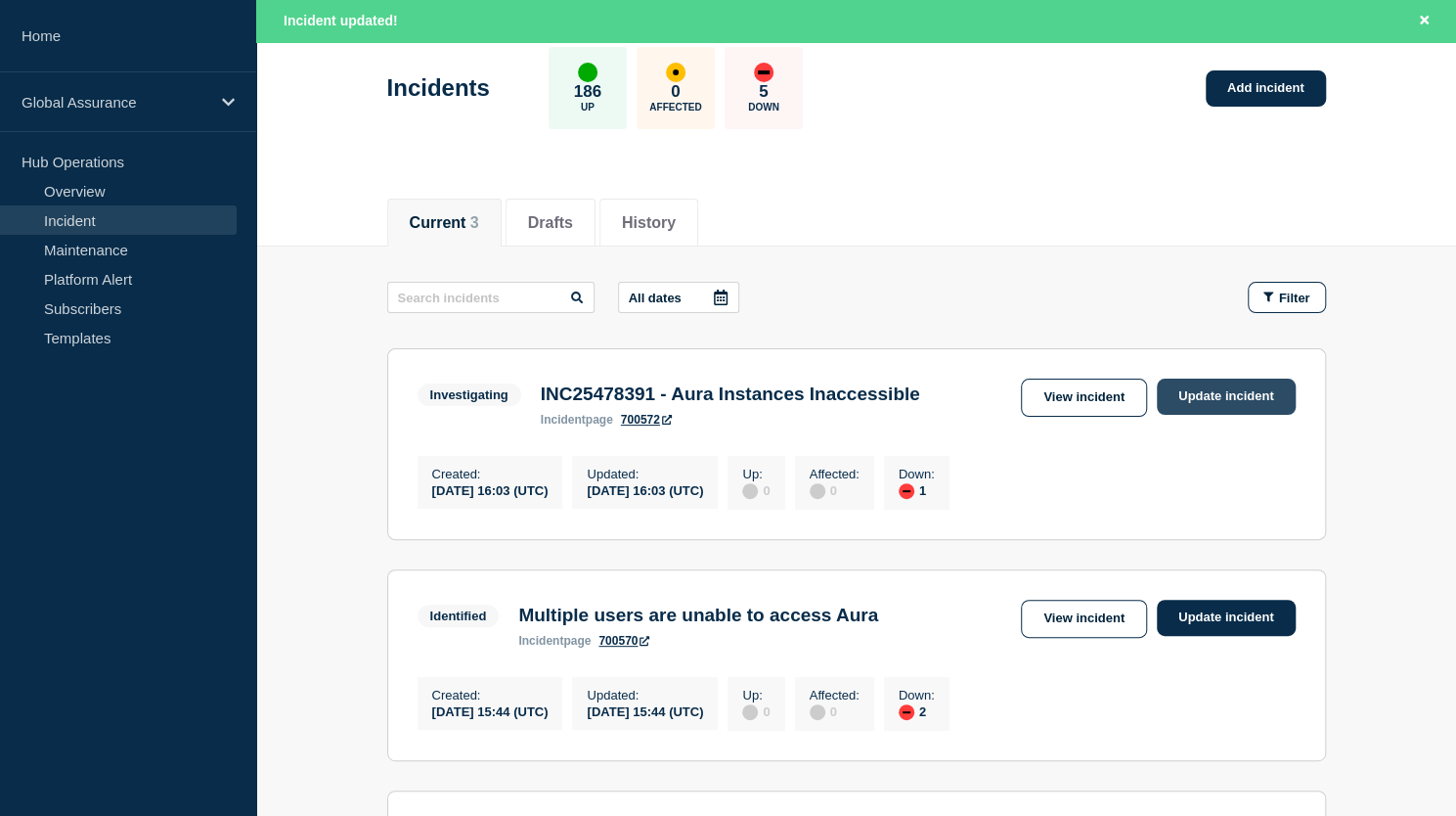
click at [1209, 396] on link "Update incident" at bounding box center [1227, 397] width 138 height 37
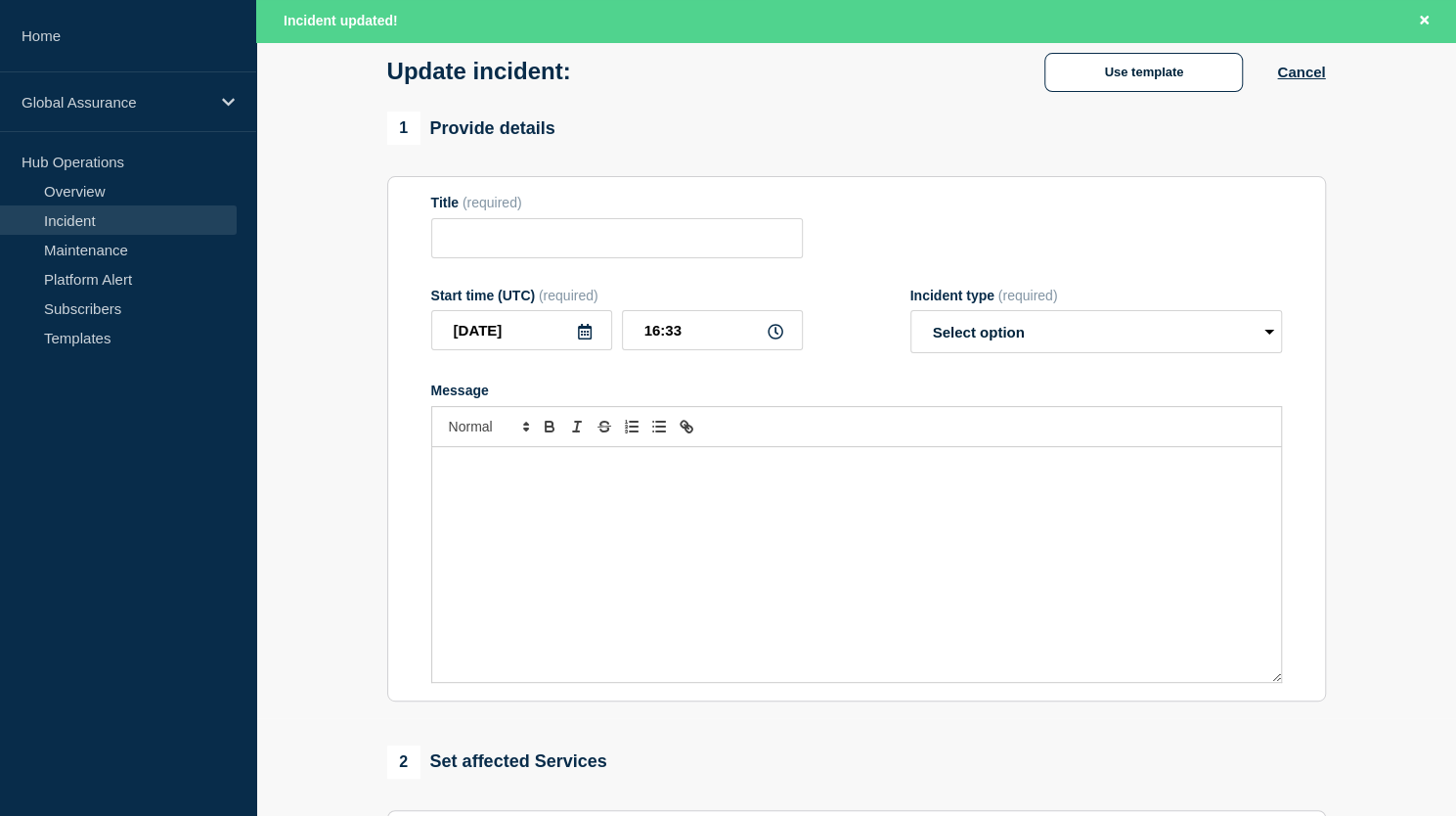
type input "INC25478391 - Aura Instances Inaccessible"
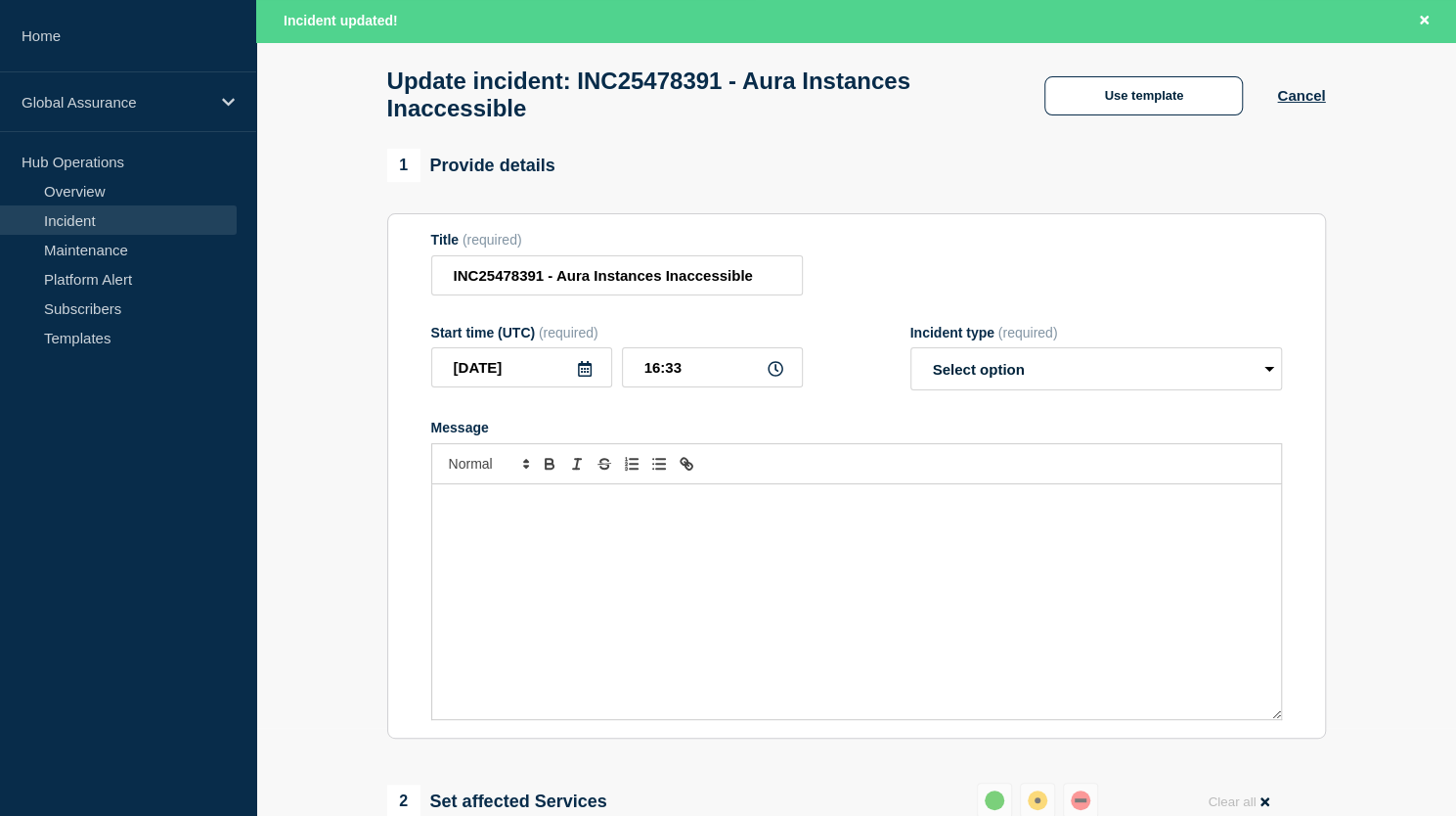
scroll to position [48, 0]
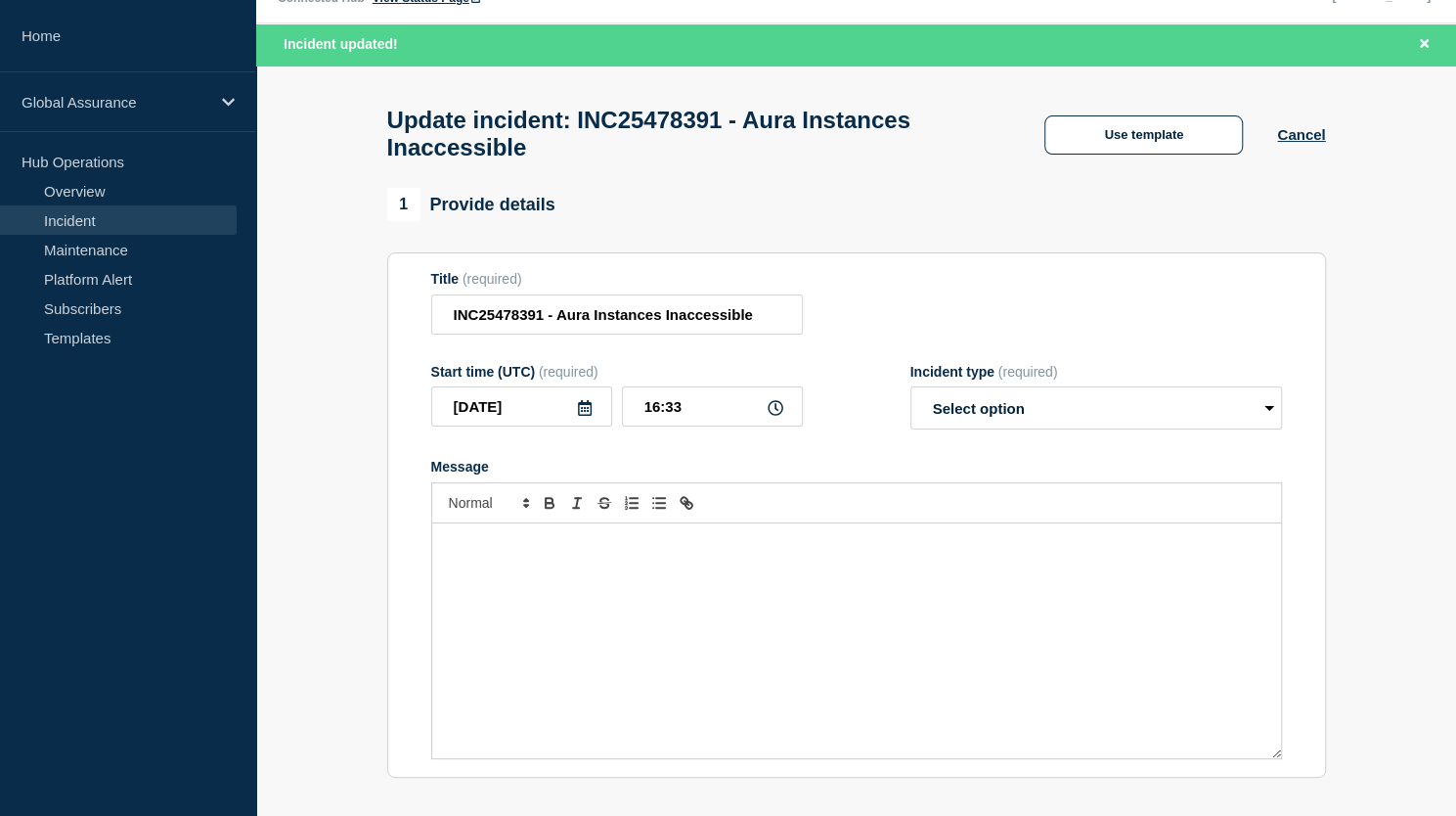
click at [563, 566] on div "Message" at bounding box center [857, 640] width 849 height 234
drag, startPoint x: 440, startPoint y: 553, endPoint x: 921, endPoint y: 556, distance: 481.0
click at [921, 556] on div "The vendor has rolled back their infrastructure changes, the issue is resolved." at bounding box center [857, 640] width 849 height 234
copy p "The vendor has rolled back their infrastructure changes, the issue is resolved."
click at [928, 587] on div "The vendor has rolled back their infrastructure changes, the issue is resolved." at bounding box center [857, 640] width 849 height 234
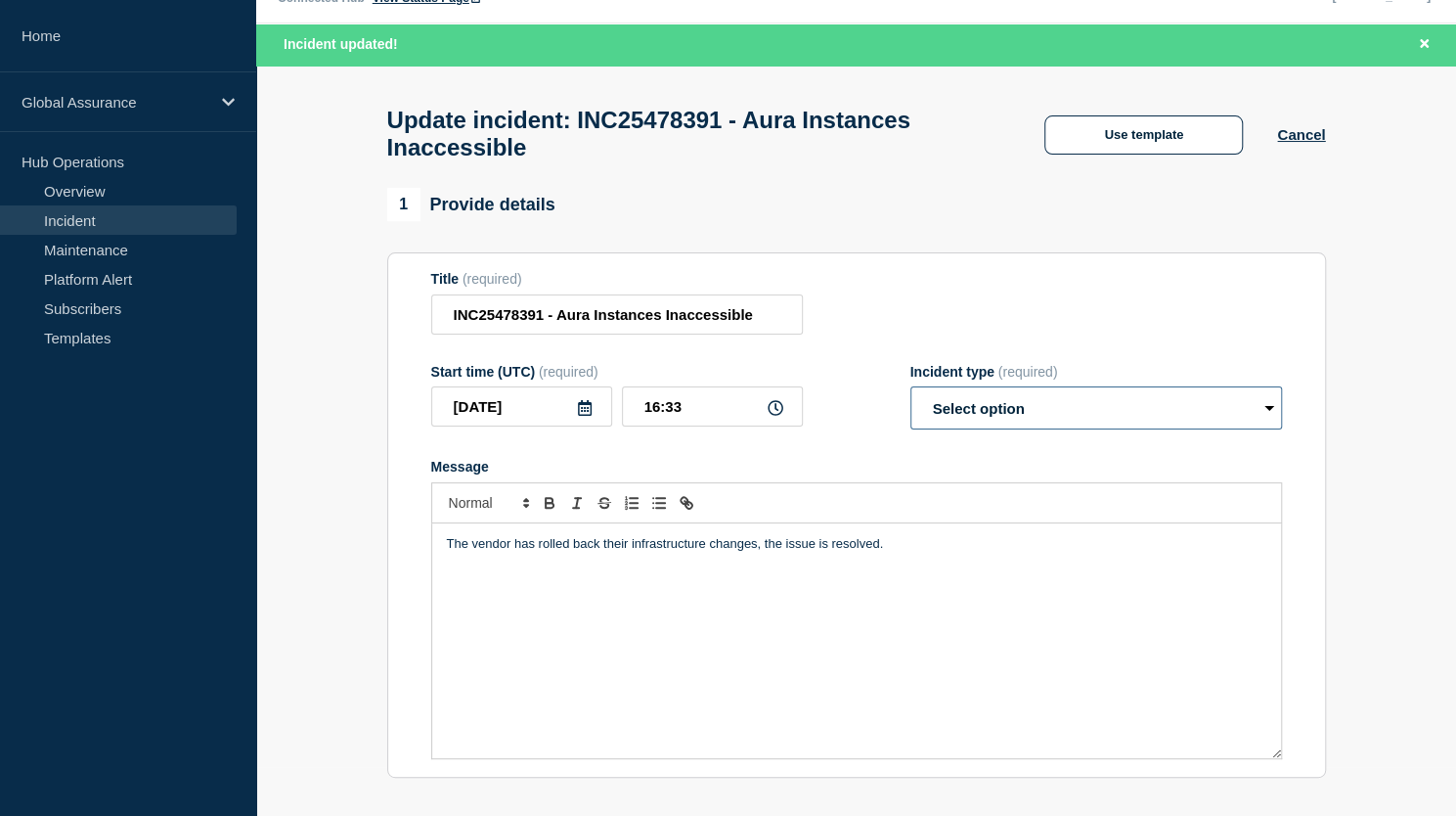
click at [1263, 417] on select "Select option Investigating Identified Monitoring Resolved" at bounding box center [1096, 408] width 372 height 44
select select "resolved"
click at [910, 397] on select "Select option Investigating Identified Monitoring Resolved" at bounding box center [1096, 408] width 372 height 44
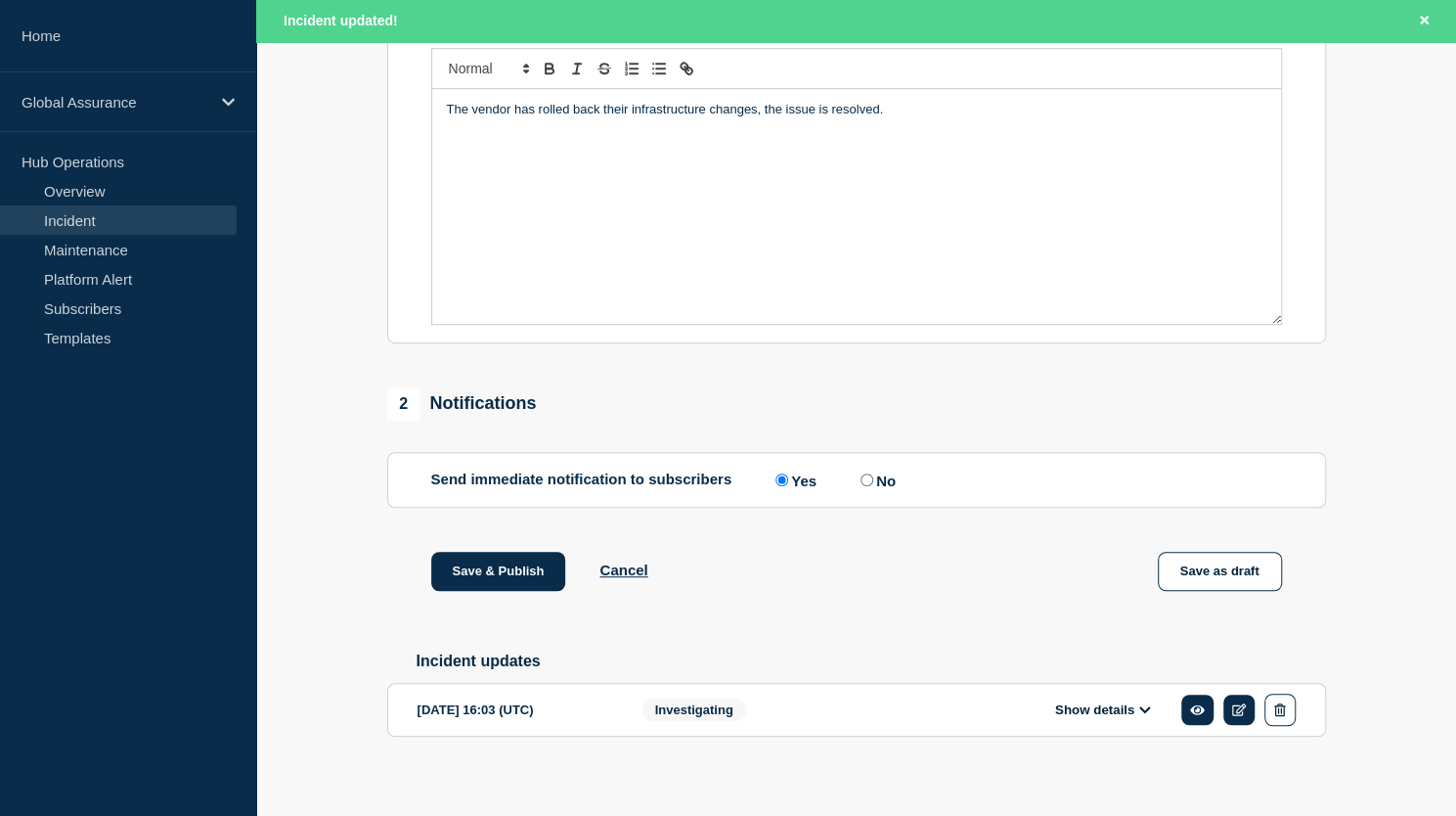
scroll to position [507, 0]
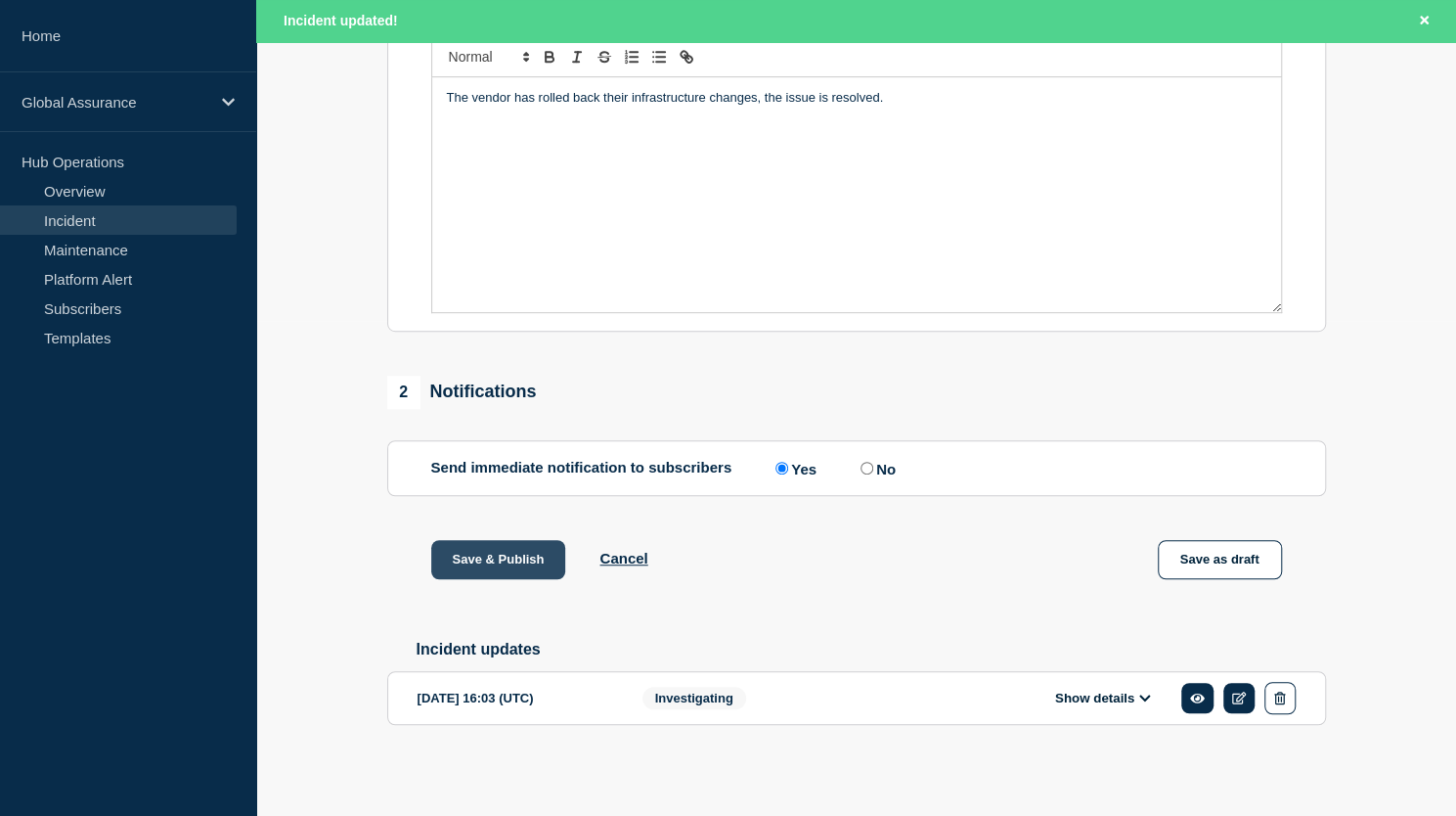
click at [527, 550] on button "Save & Publish" at bounding box center [499, 560] width 135 height 40
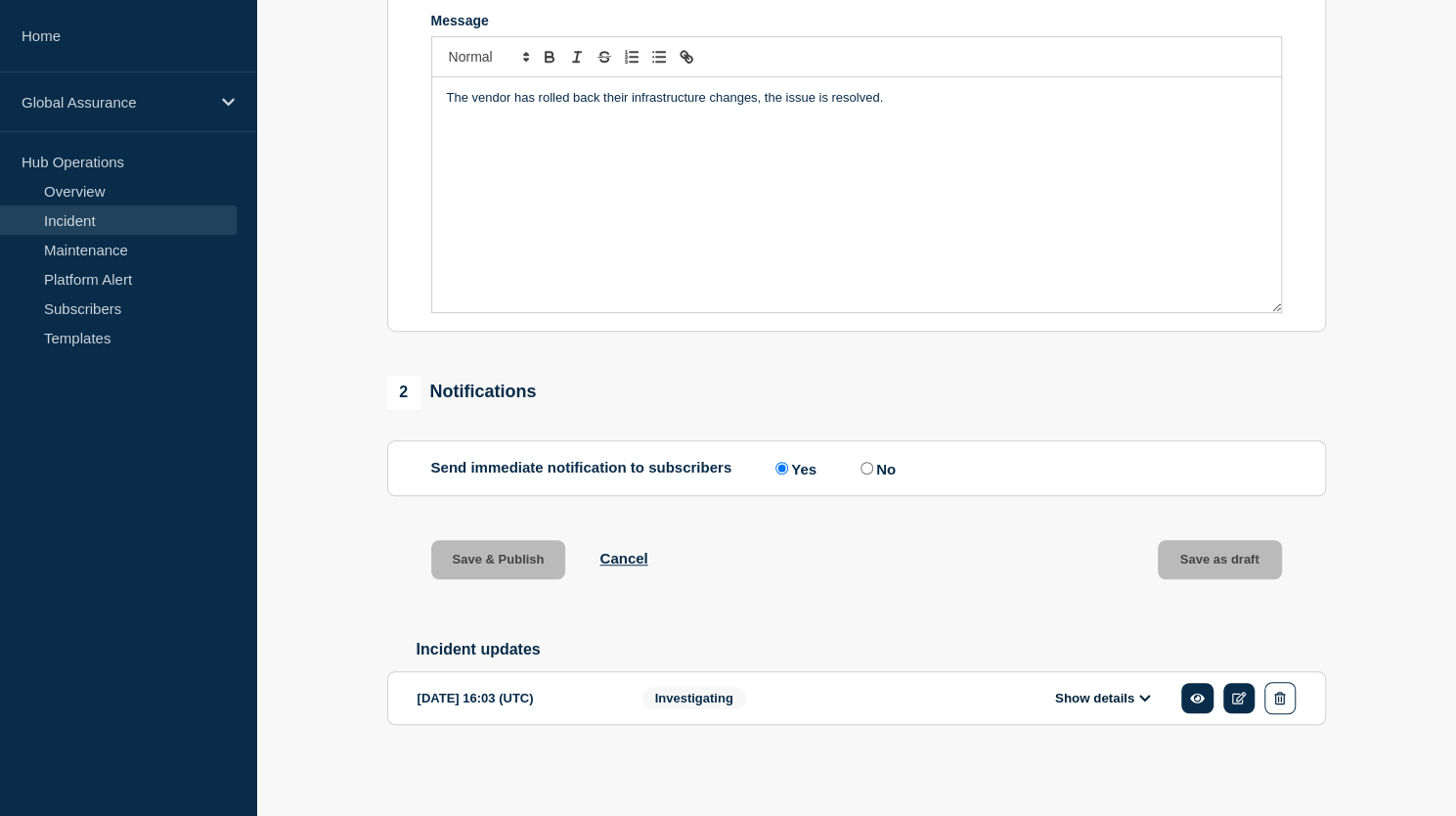
scroll to position [466, 0]
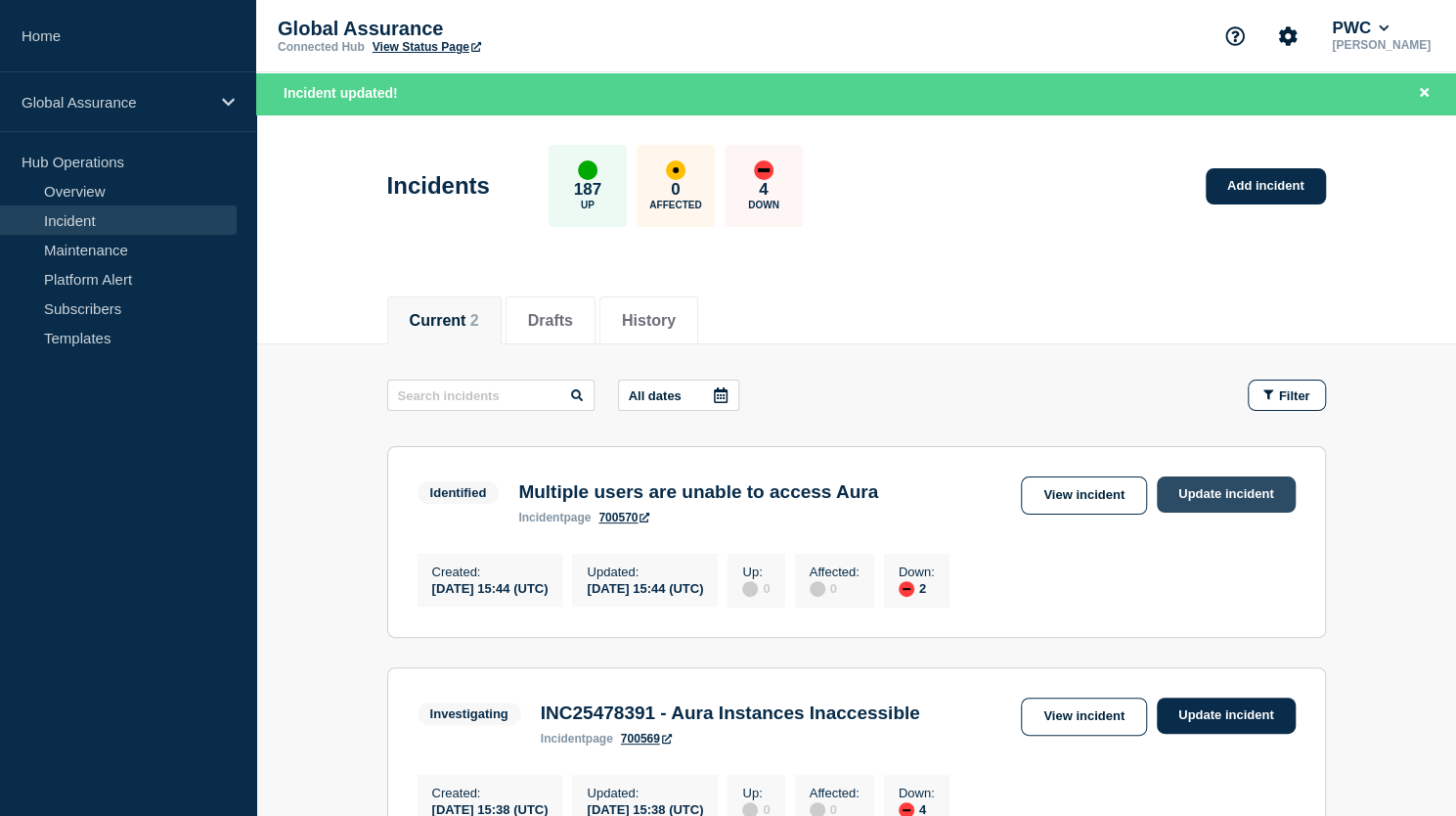
click at [1223, 490] on link "Update incident" at bounding box center [1227, 494] width 138 height 37
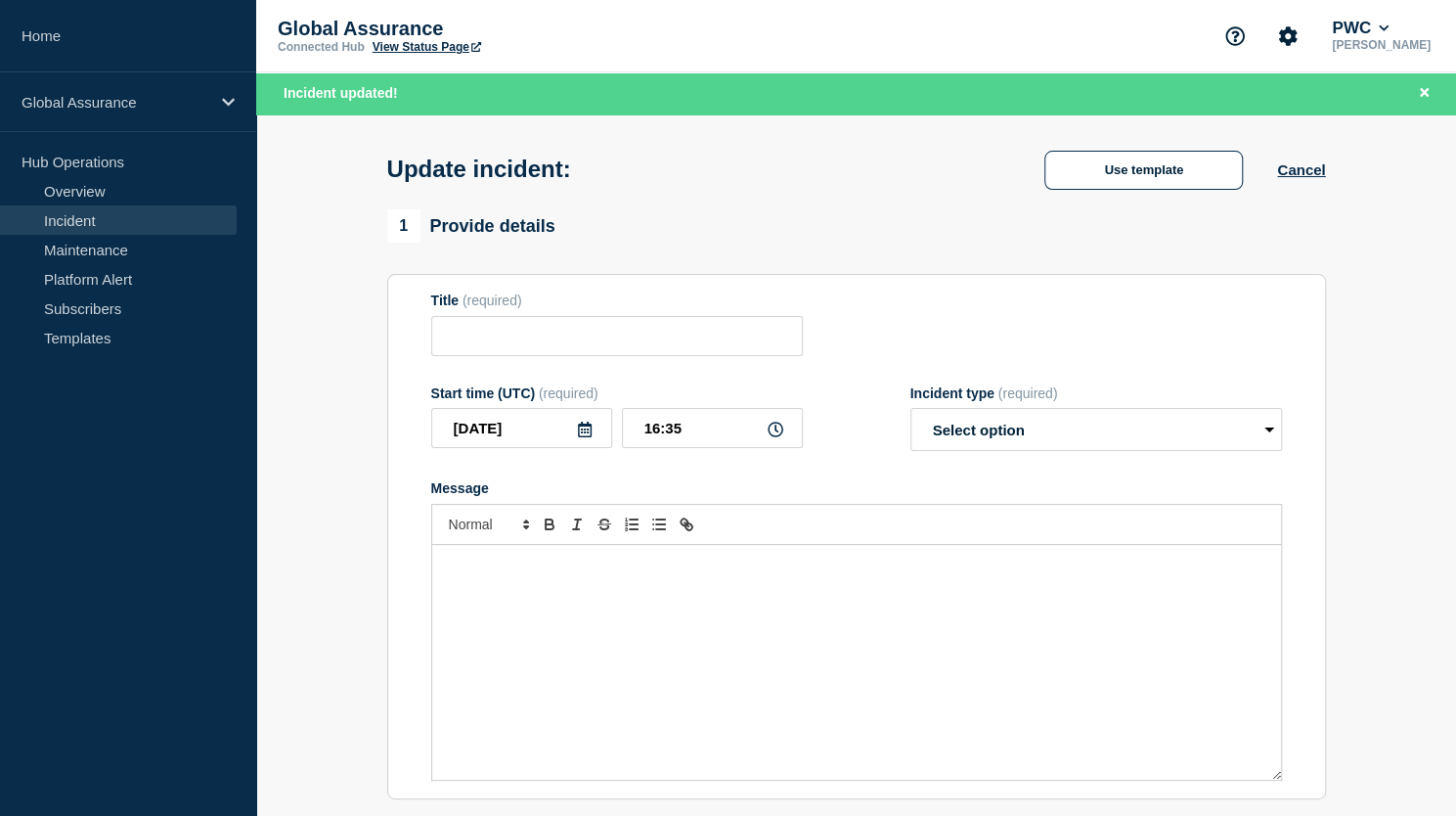
type input "Multiple users are unable to access Aura"
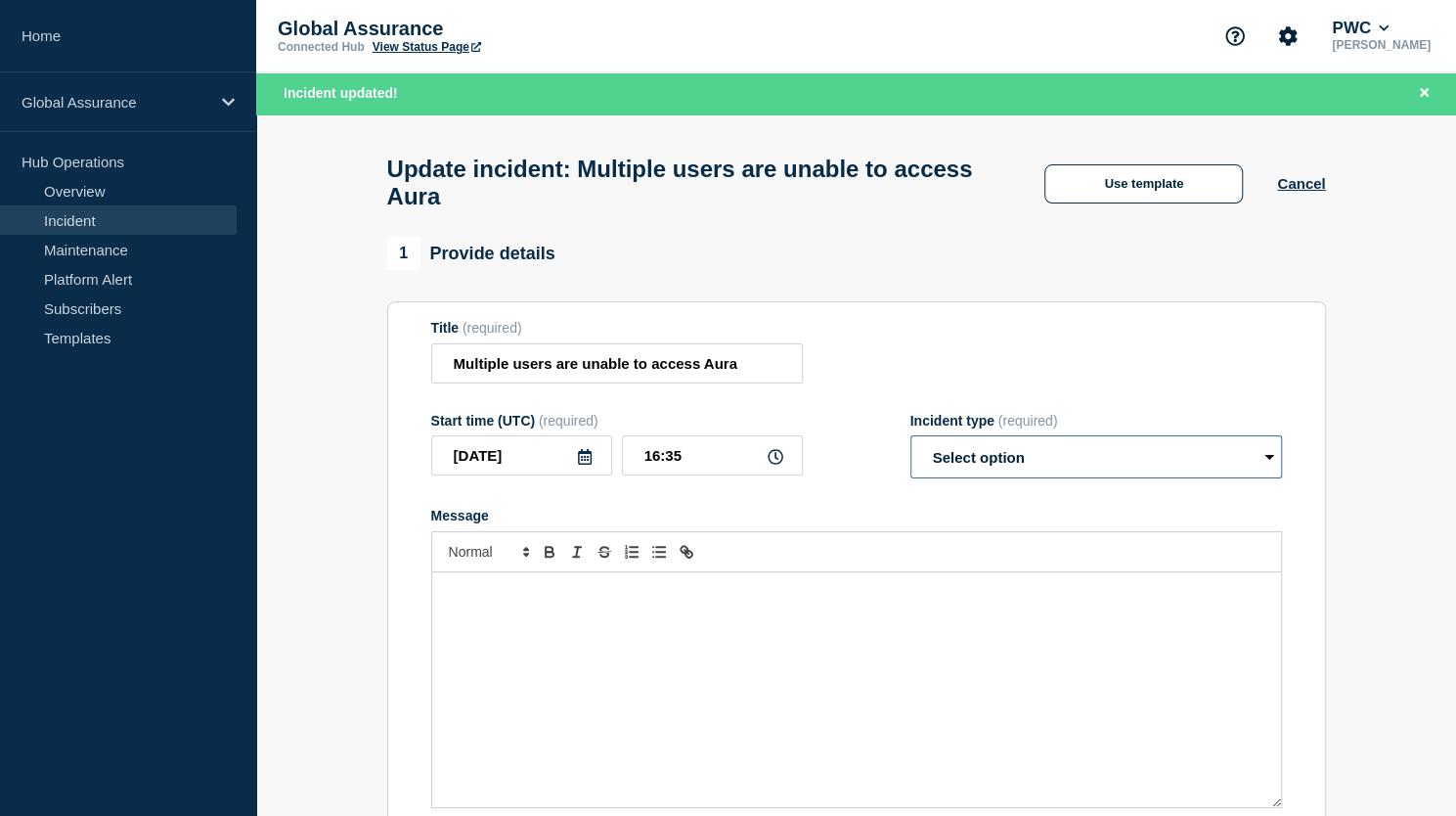
click at [1271, 464] on select "Select option Investigating Identified Monitoring Resolved" at bounding box center [1096, 457] width 372 height 44
select select "resolved"
click at [910, 446] on select "Select option Investigating Identified Monitoring Resolved" at bounding box center [1096, 457] width 372 height 44
click at [553, 616] on div "Message" at bounding box center [857, 688] width 849 height 234
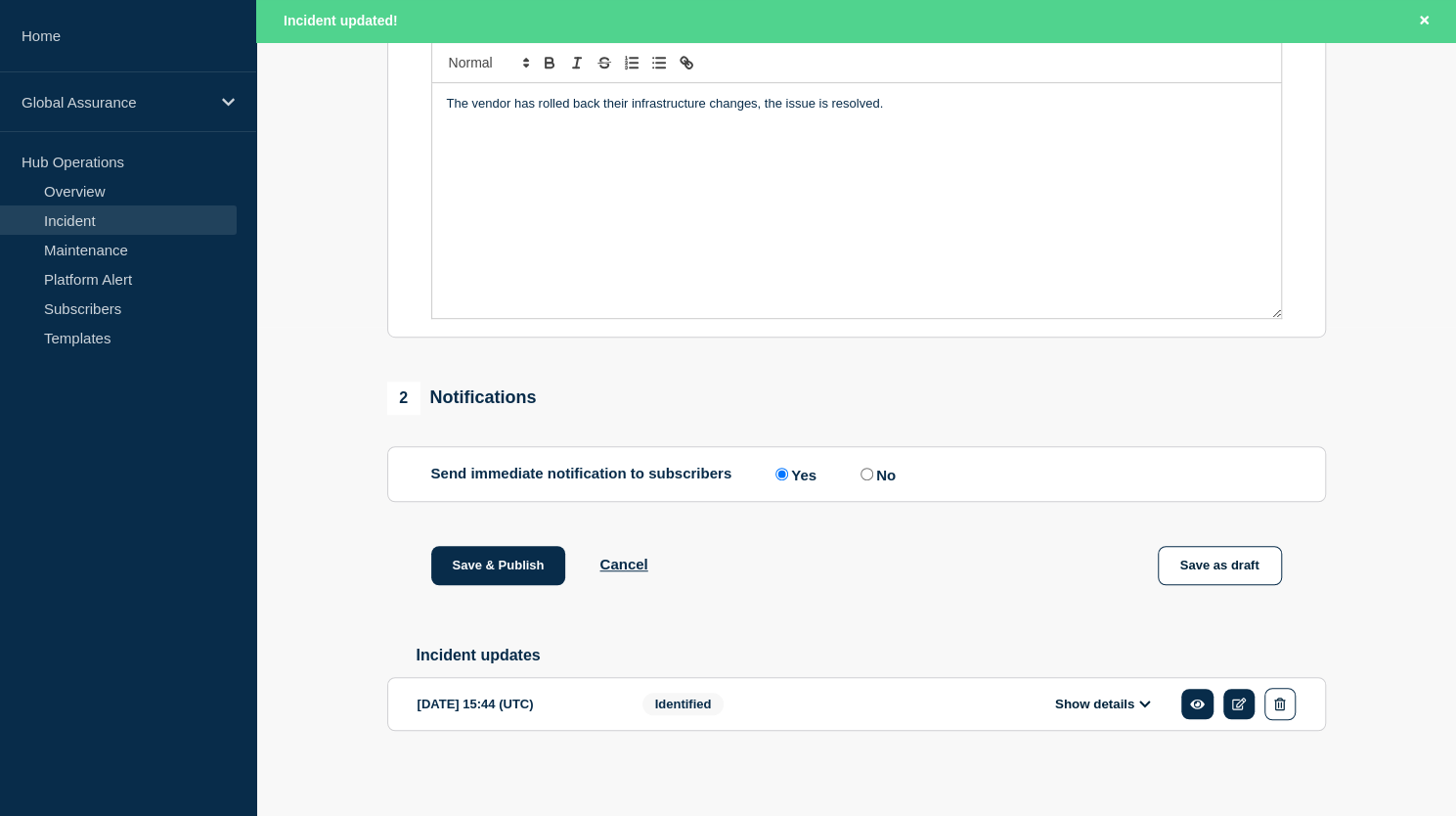
scroll to position [507, 0]
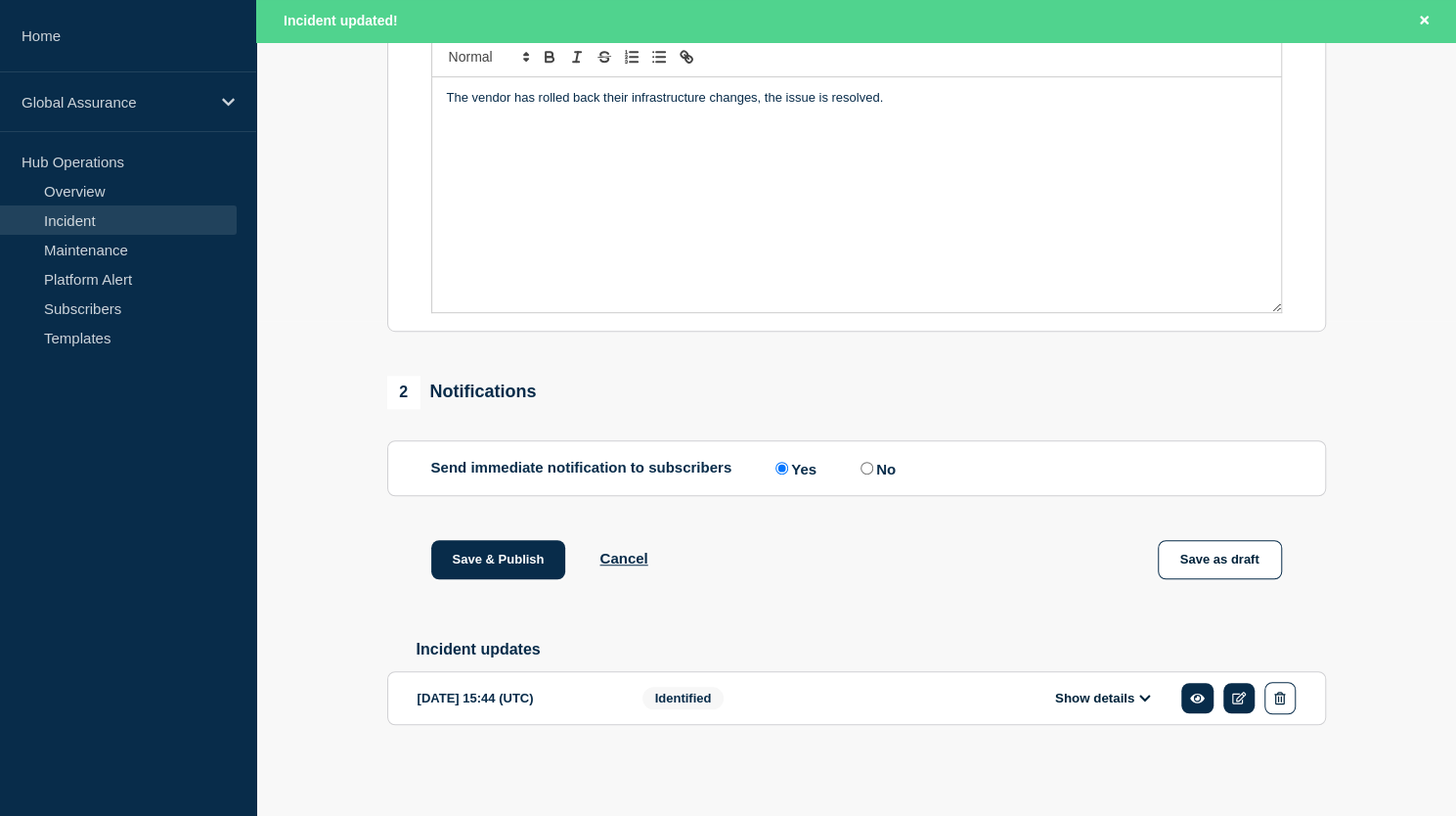
click at [1149, 700] on icon at bounding box center [1145, 697] width 12 height 13
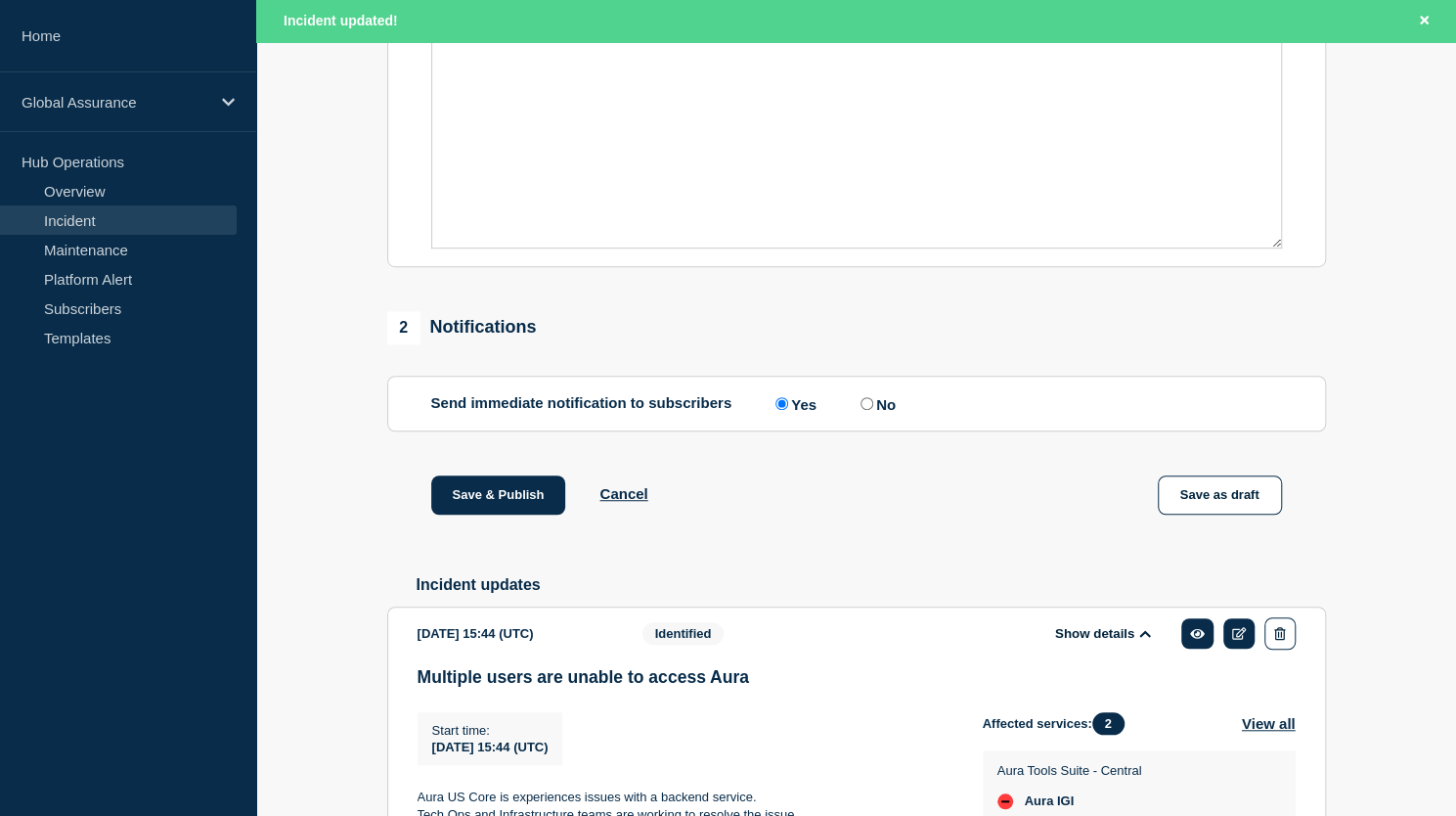
scroll to position [468, 0]
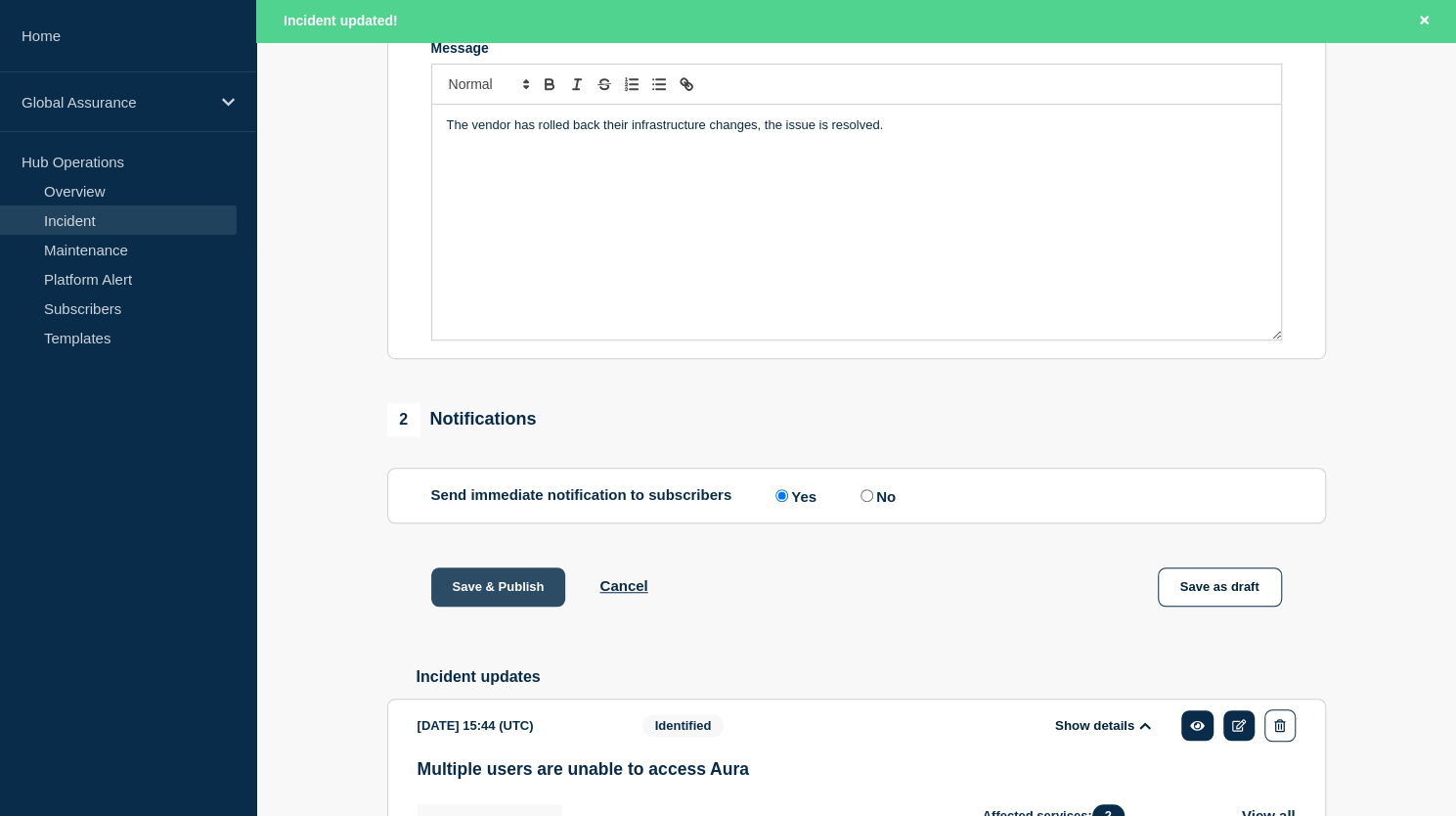
click at [513, 590] on button "Save & Publish" at bounding box center [499, 587] width 135 height 40
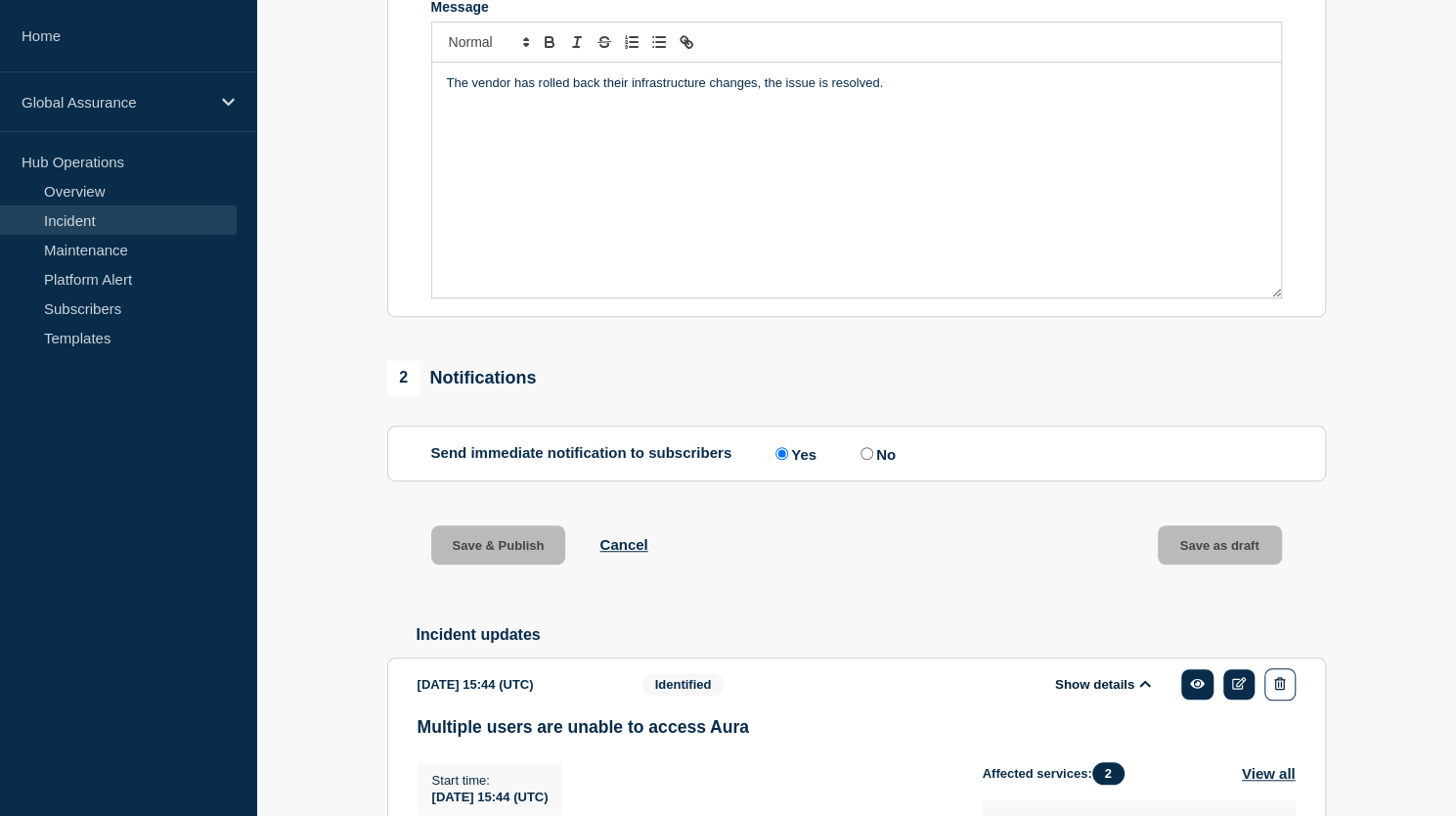
scroll to position [426, 0]
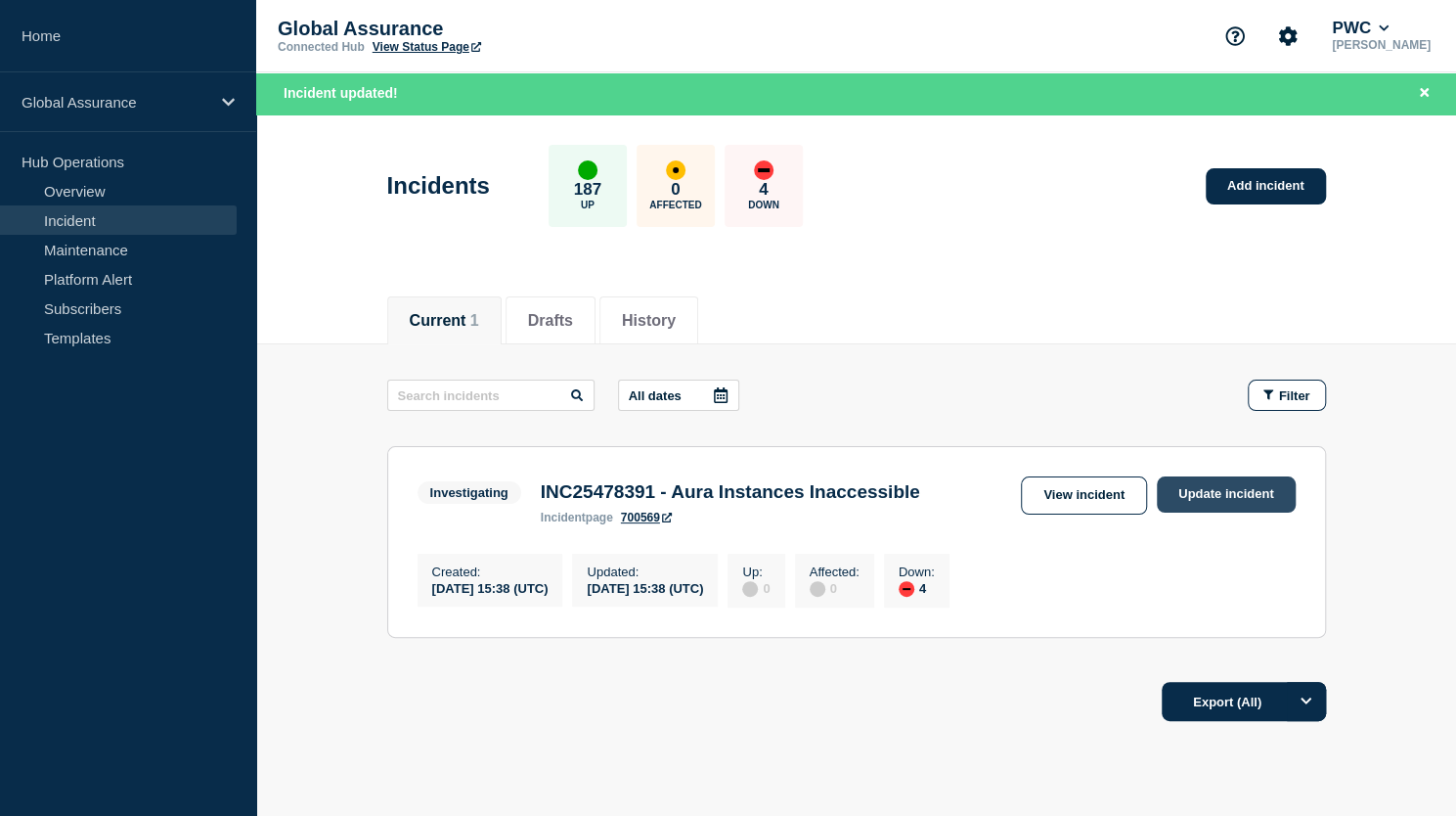
click at [1221, 492] on link "Update incident" at bounding box center [1227, 494] width 138 height 37
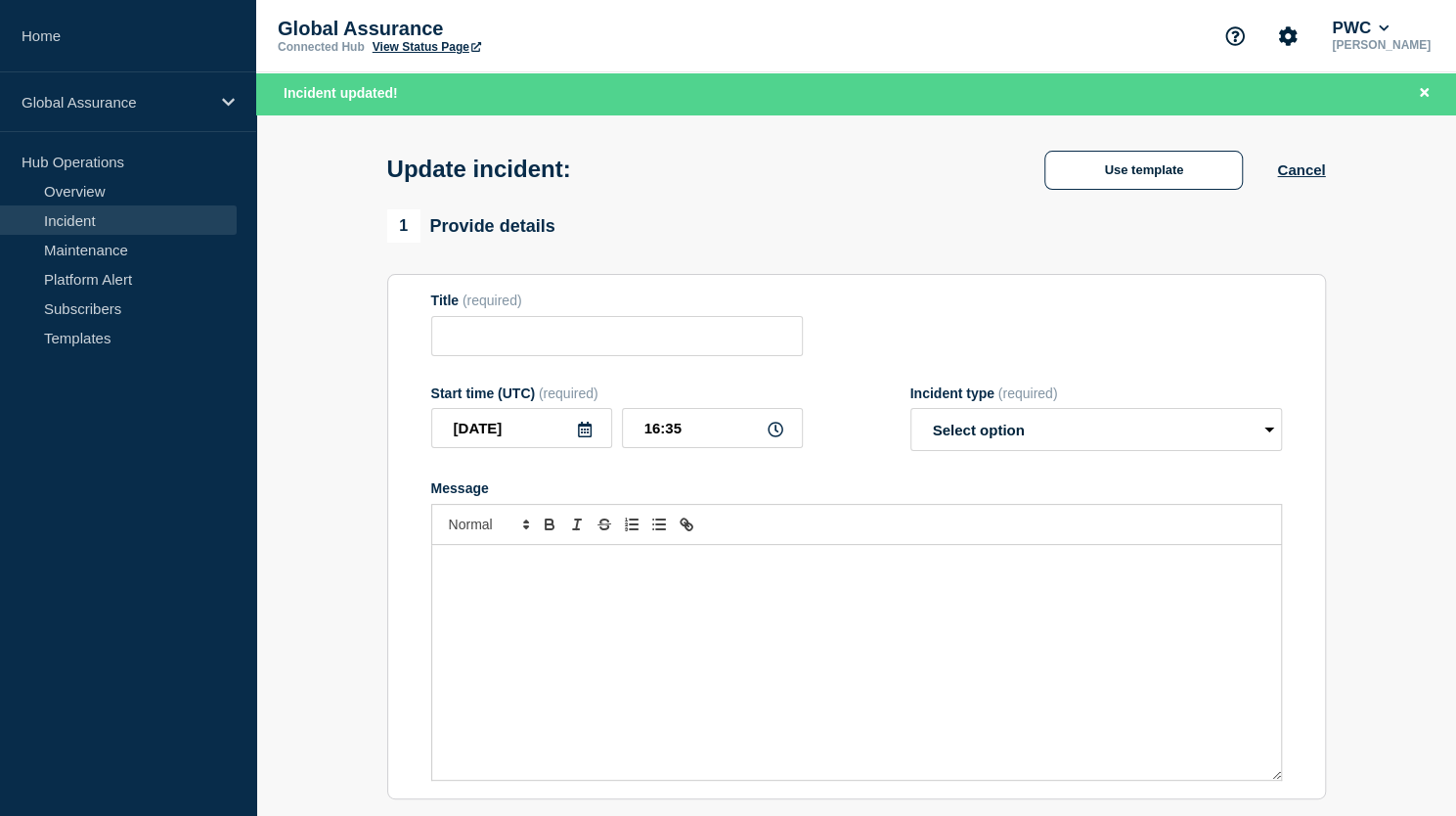
type input "INC25478391 - Aura Instances Inaccessible"
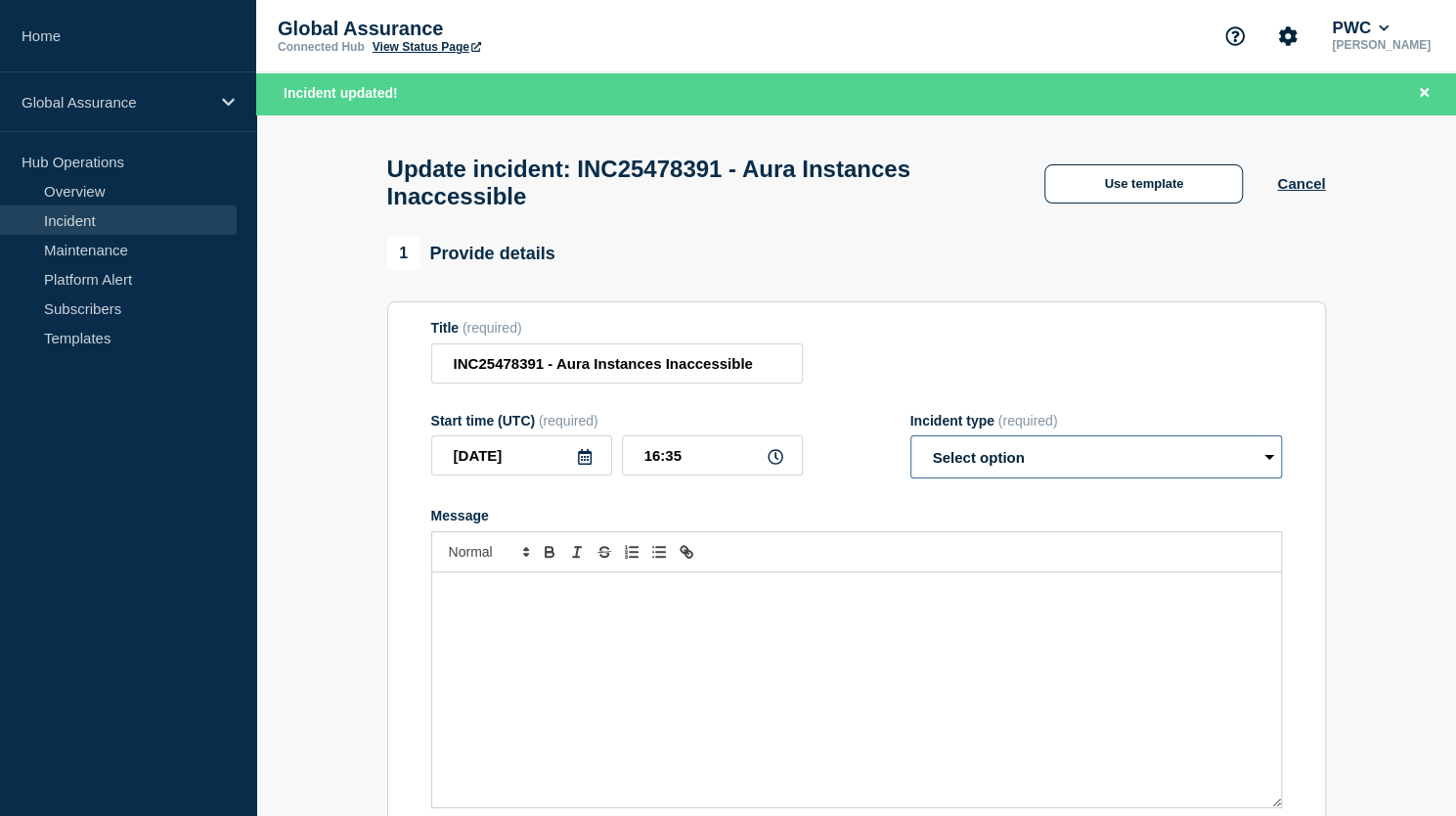
click at [1267, 467] on select "Select option Investigating Identified Monitoring Resolved" at bounding box center [1096, 457] width 372 height 44
select select "resolved"
click at [910, 446] on select "Select option Investigating Identified Monitoring Resolved" at bounding box center [1096, 457] width 372 height 44
drag, startPoint x: 874, startPoint y: 625, endPoint x: 905, endPoint y: 708, distance: 88.6
click at [887, 664] on div "Message" at bounding box center [857, 688] width 849 height 234
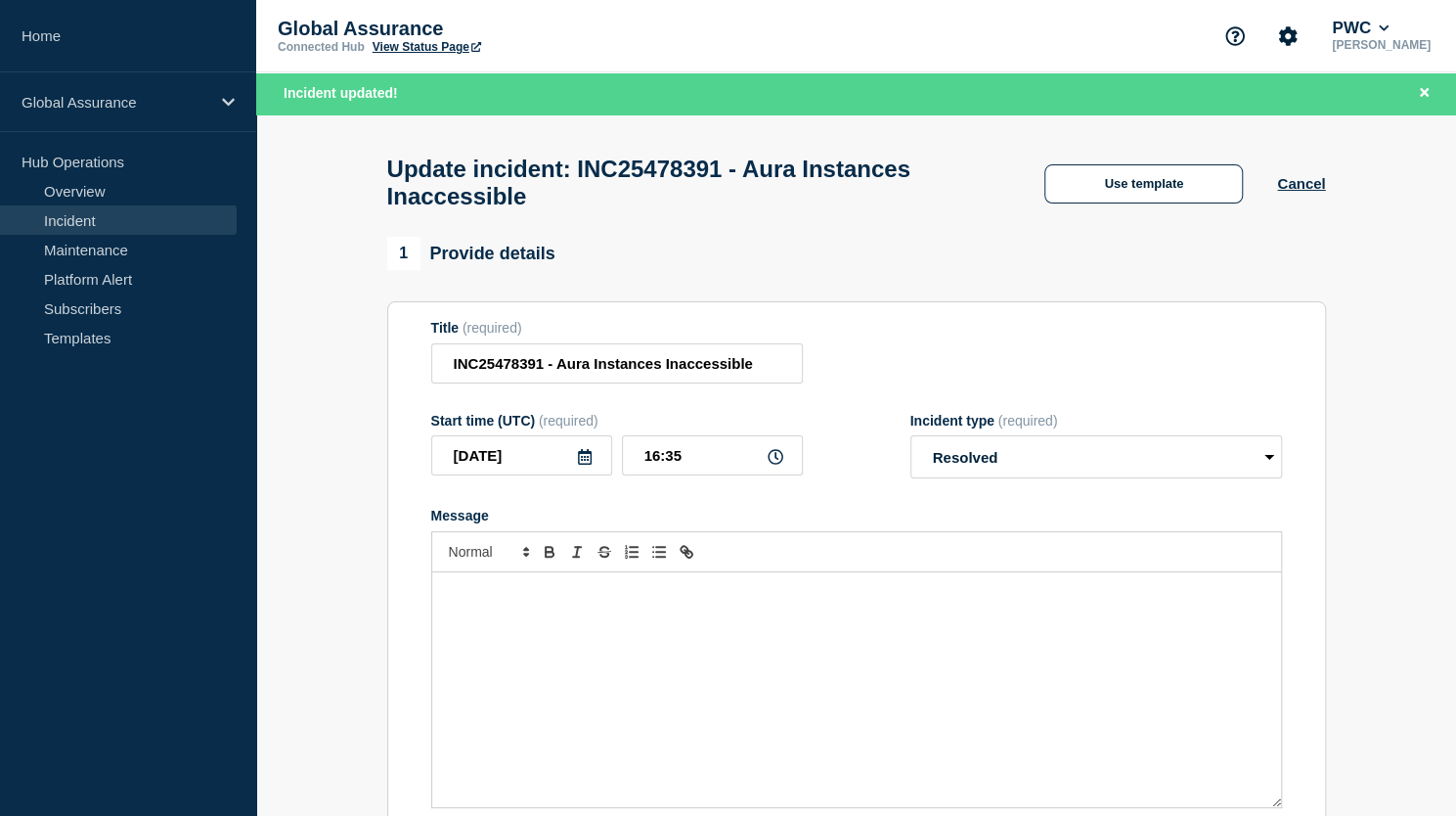
paste div "Message"
click at [978, 783] on div "Message" at bounding box center [857, 688] width 849 height 234
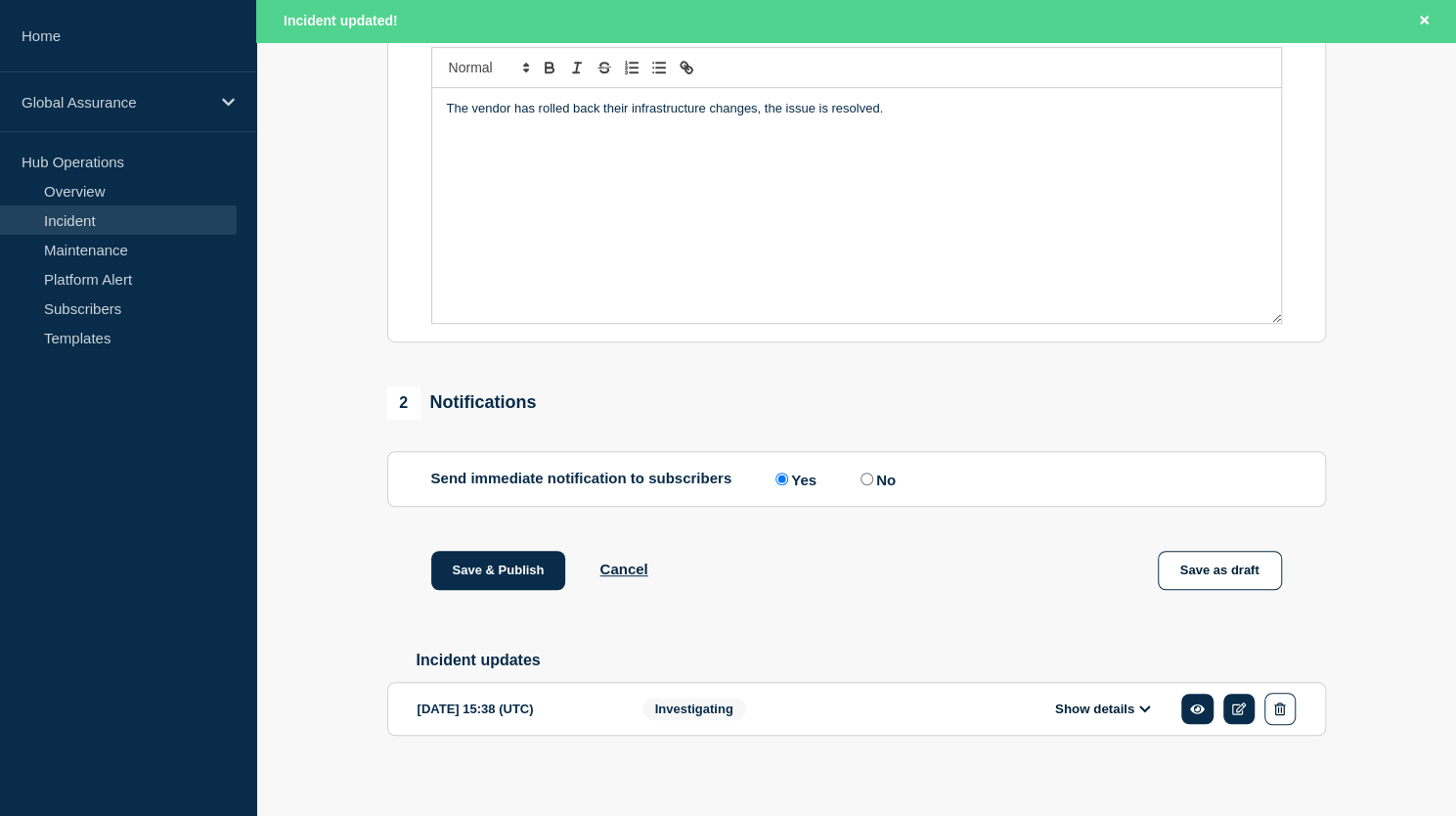
scroll to position [507, 0]
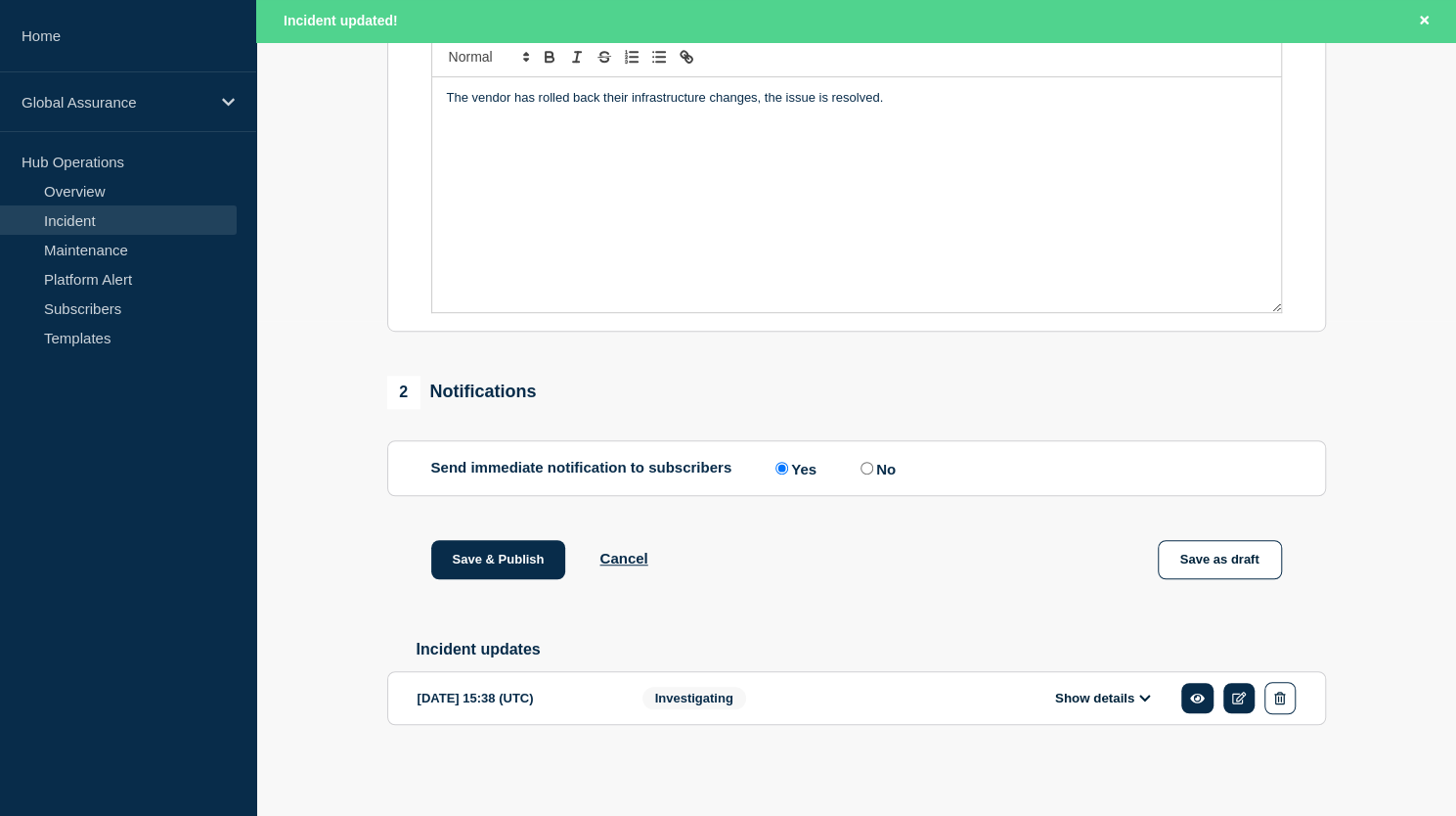
click at [1145, 703] on icon at bounding box center [1145, 697] width 12 height 13
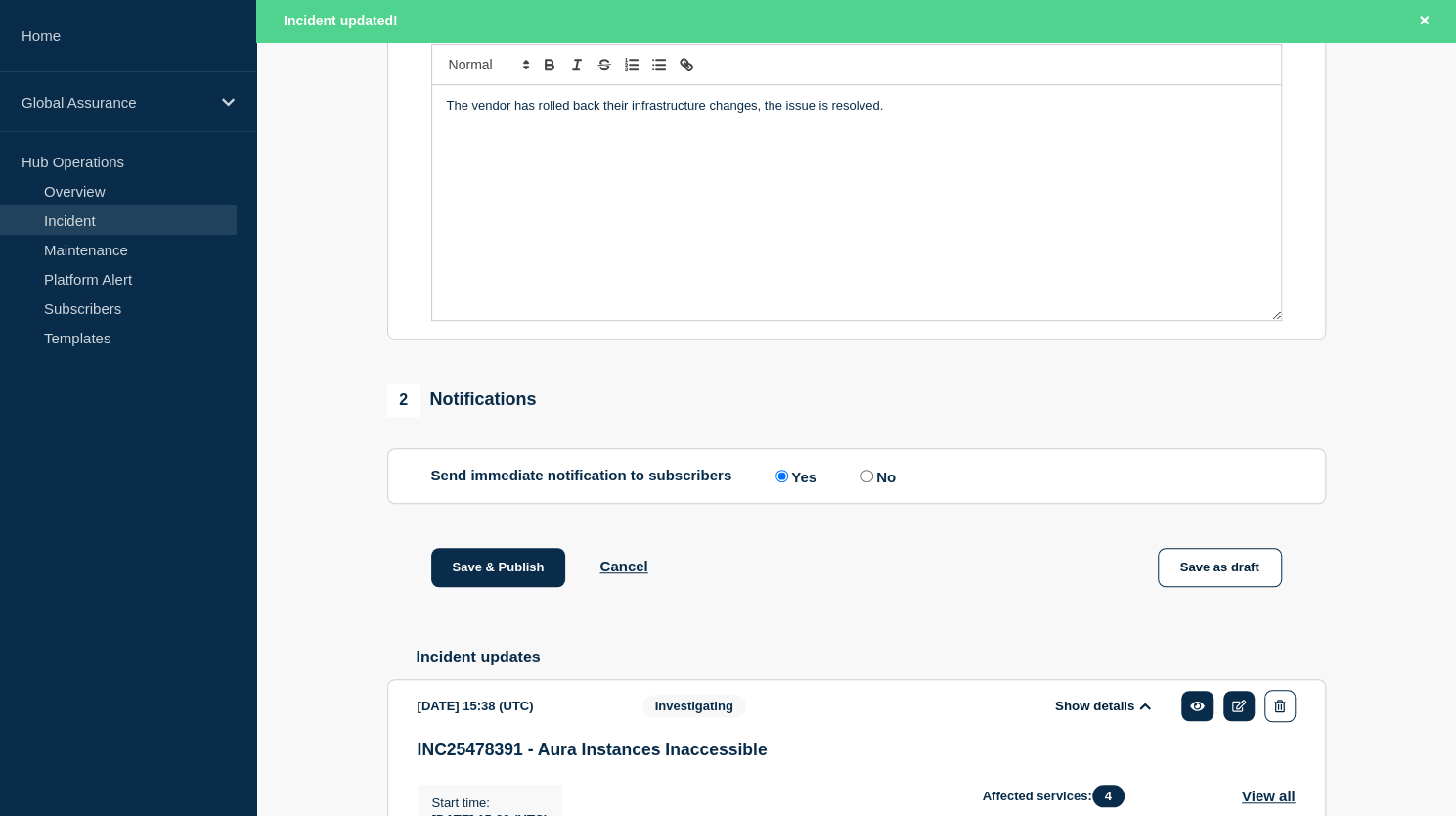
scroll to position [361, 0]
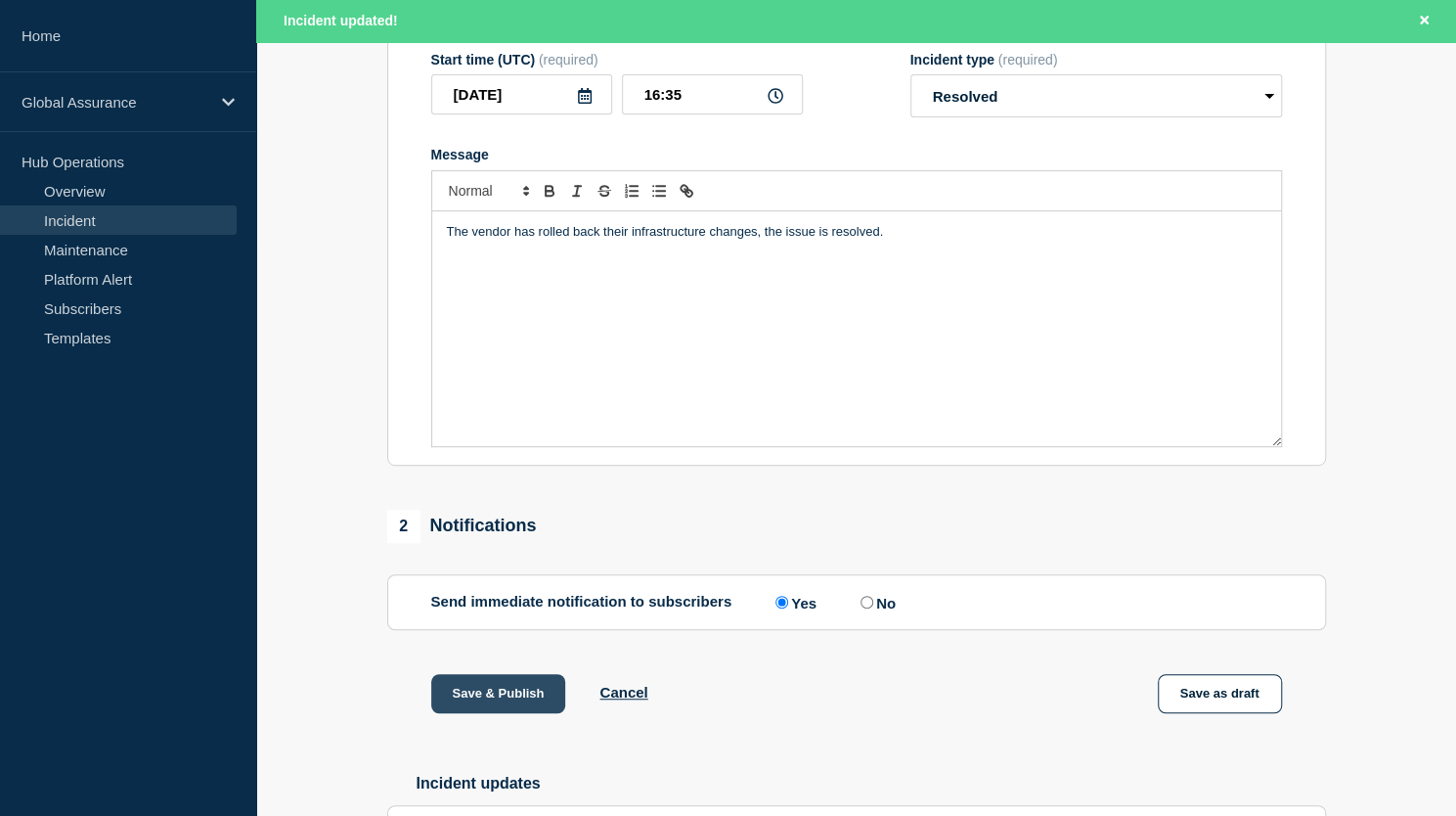
click at [517, 701] on button "Save & Publish" at bounding box center [499, 693] width 135 height 40
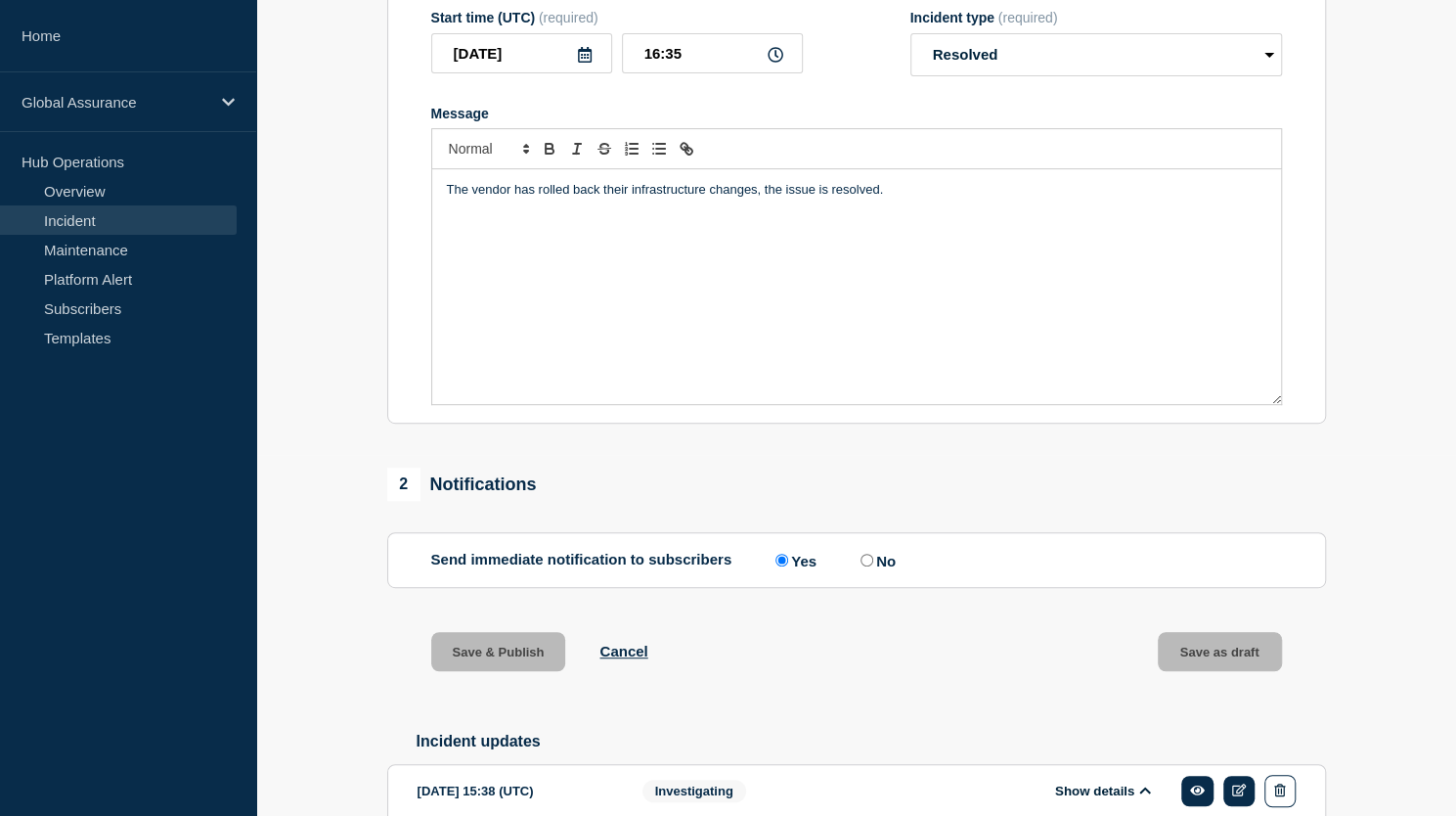
scroll to position [319, 0]
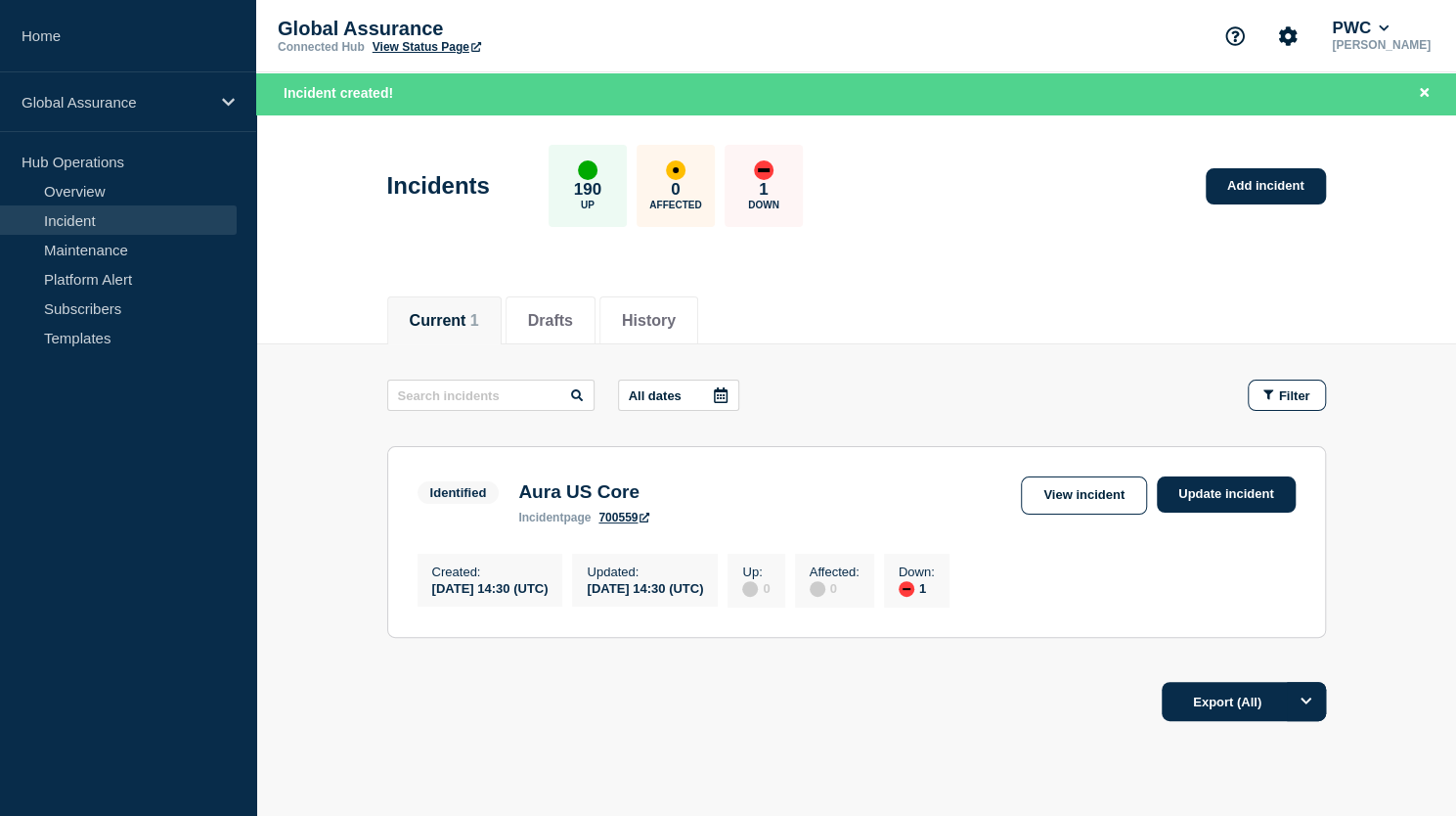
click at [1047, 355] on main "All dates Filter Identified 1 Down Aura US Core Created [DATE] 14:30 (UTC) Upda…" at bounding box center [856, 505] width 1200 height 322
